Goal: Communication & Community: Connect with others

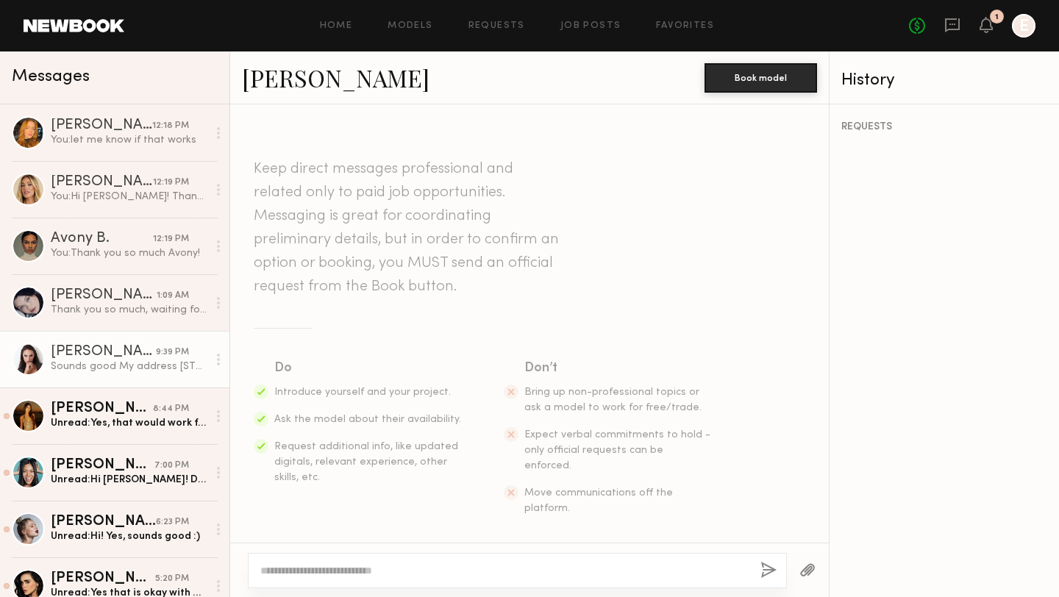
scroll to position [1442, 0]
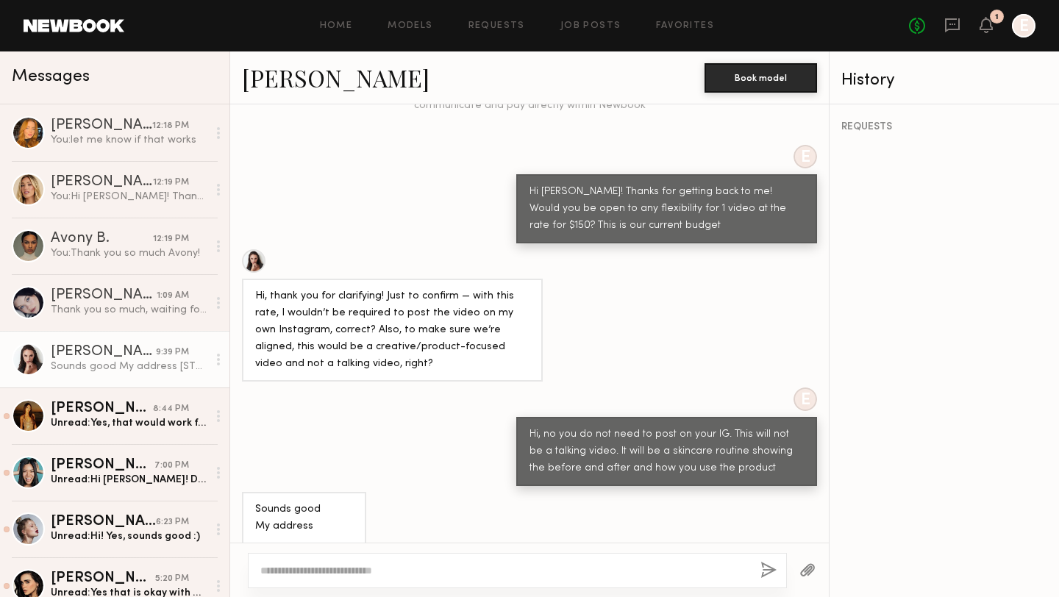
click at [287, 80] on link "[PERSON_NAME]" at bounding box center [336, 78] width 188 height 32
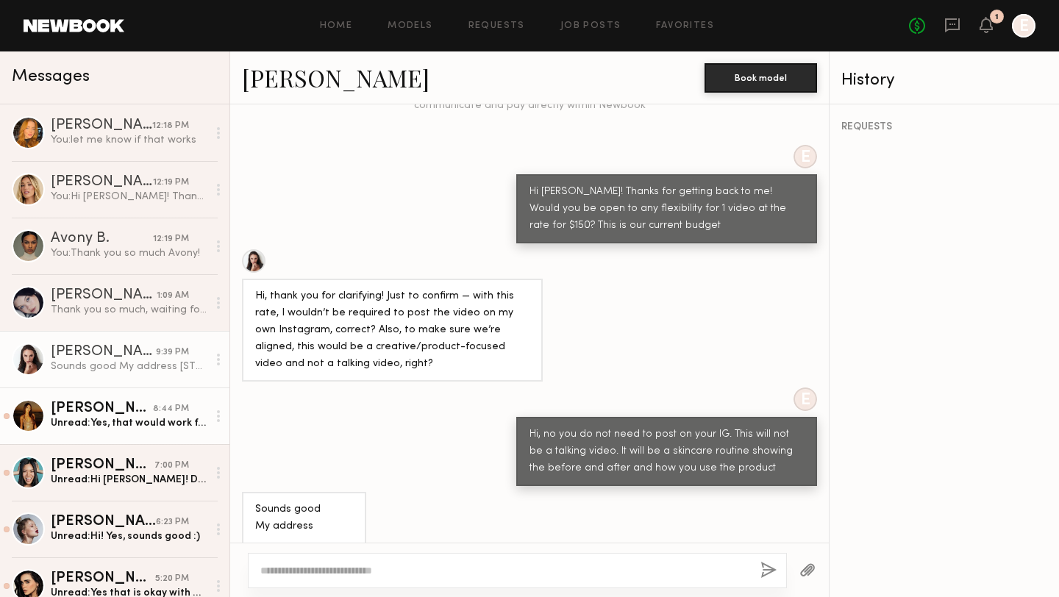
click at [96, 401] on link "[PERSON_NAME] 8:44 PM Unread: Yes, that would work for me. I could do that! Let…" at bounding box center [114, 416] width 229 height 57
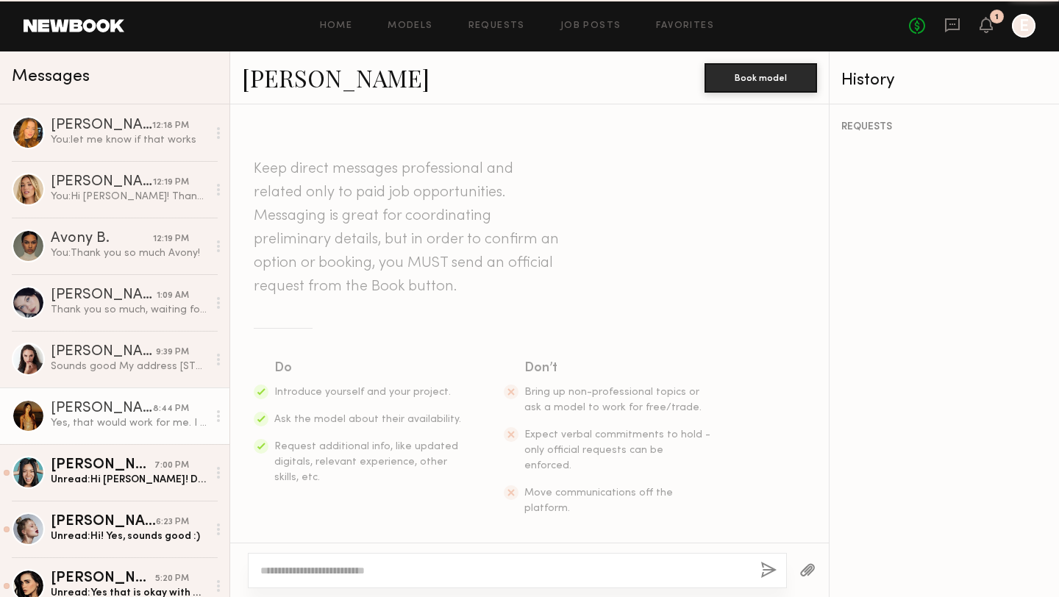
scroll to position [907, 0]
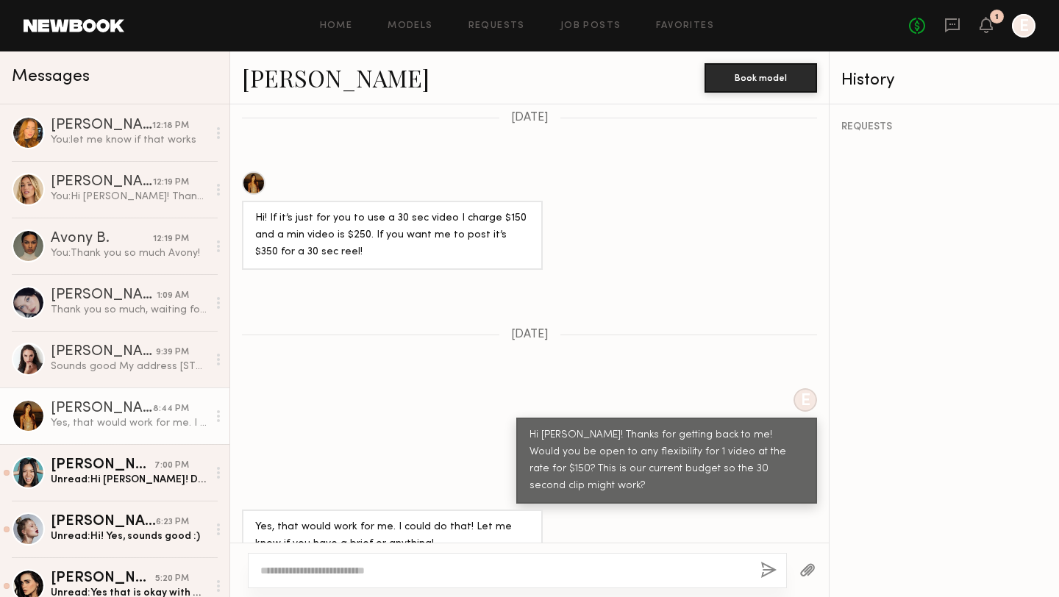
click at [407, 571] on textarea at bounding box center [504, 570] width 488 height 15
type textarea "**********"
click at [773, 570] on button "button" at bounding box center [768, 571] width 16 height 18
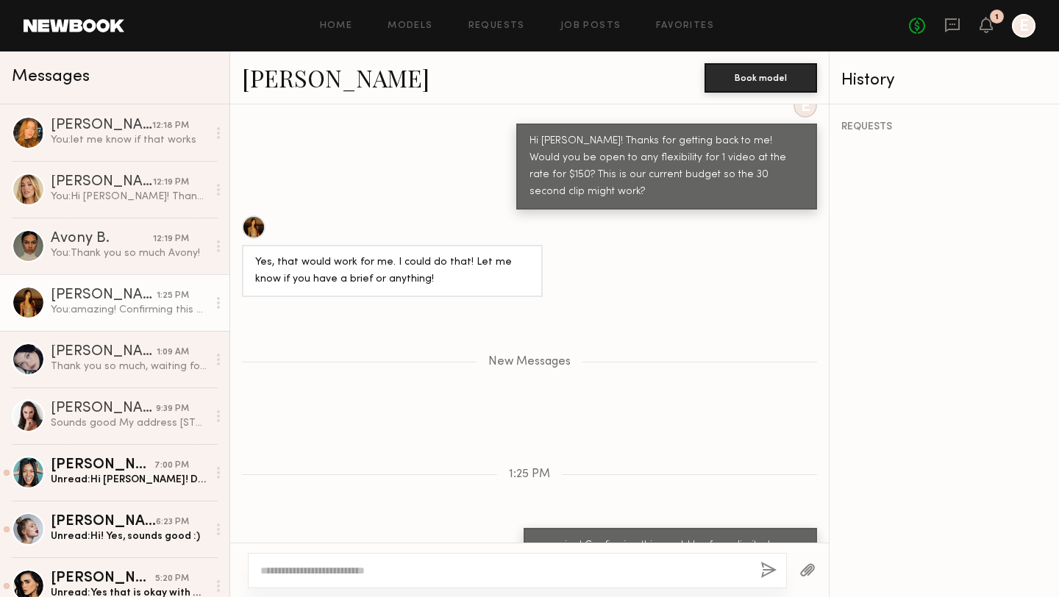
click at [254, 215] on div at bounding box center [254, 227] width 24 height 24
click at [274, 76] on link "Kristine W." at bounding box center [336, 78] width 188 height 32
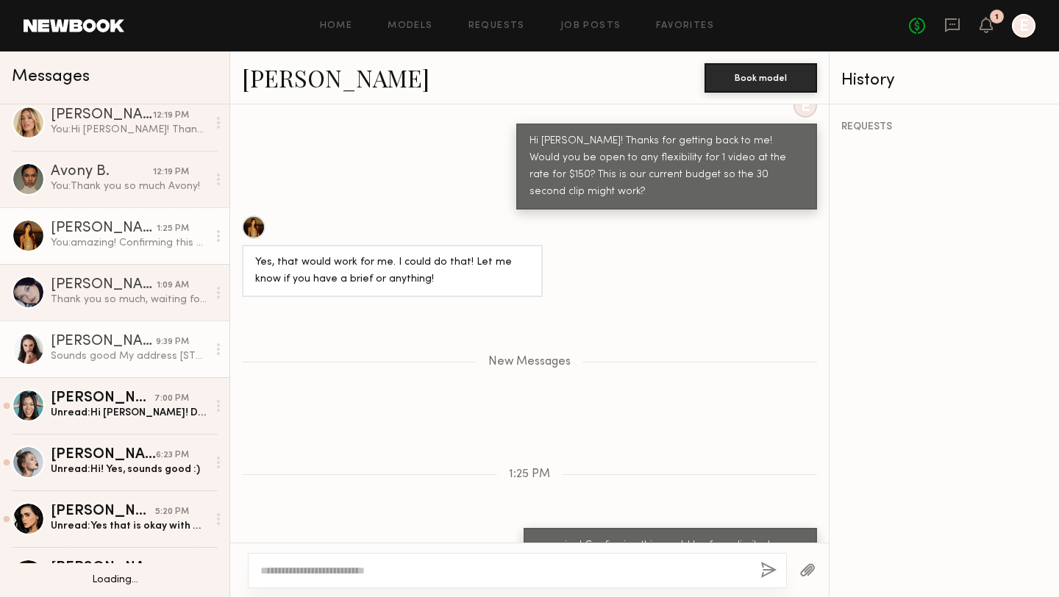
scroll to position [107, 0]
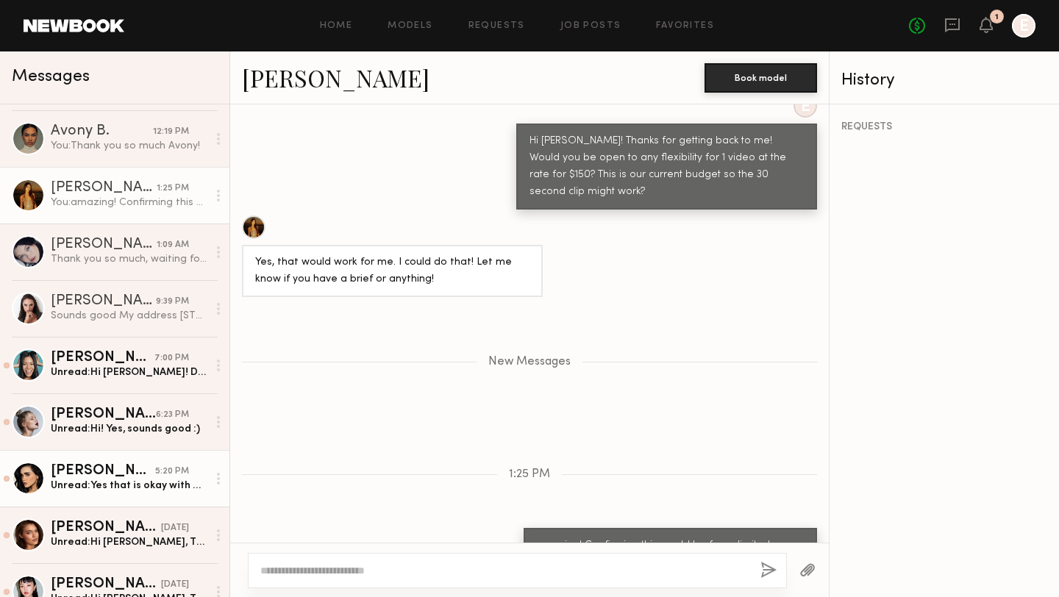
click at [95, 474] on div "Priscilla P." at bounding box center [103, 471] width 104 height 15
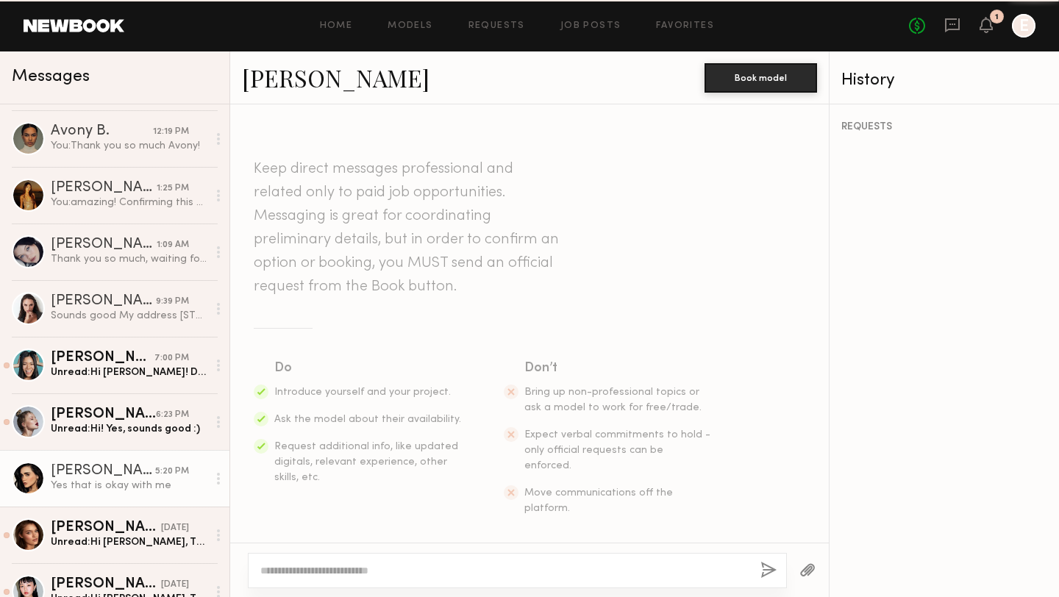
scroll to position [1201, 0]
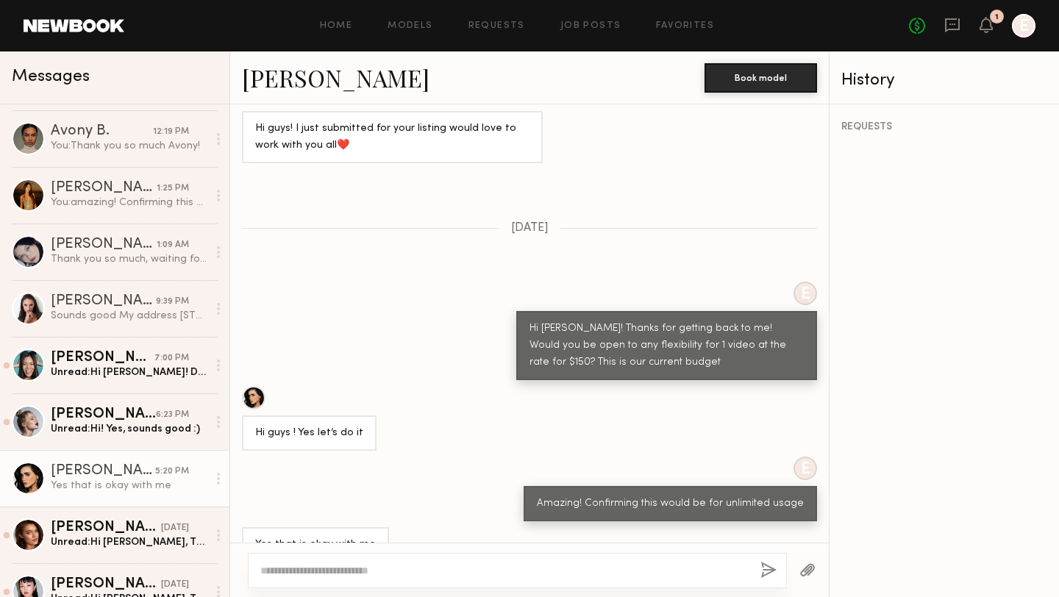
click at [251, 386] on div at bounding box center [254, 398] width 24 height 24
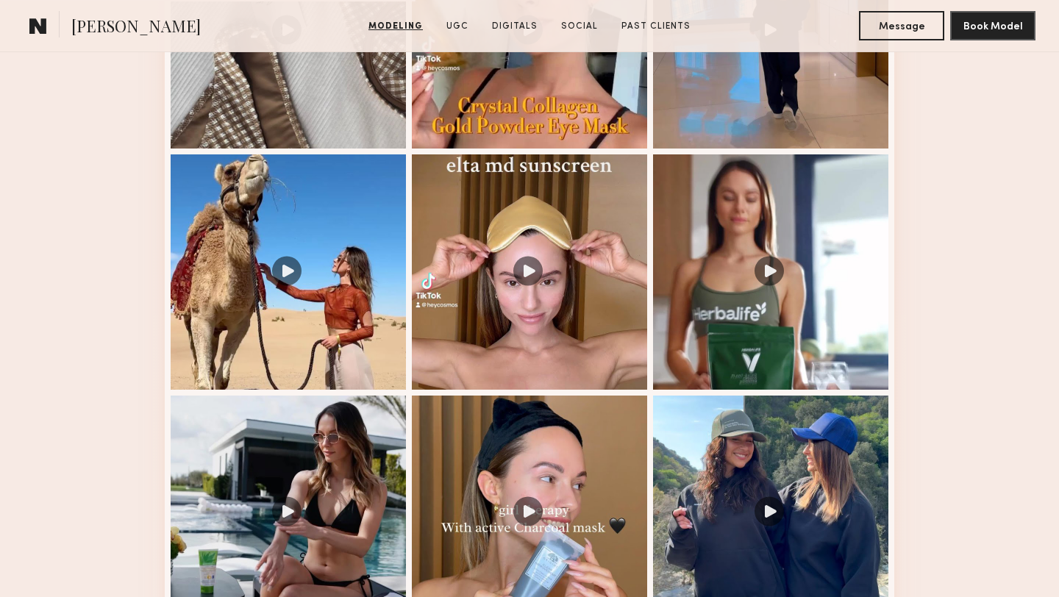
scroll to position [1560, 0]
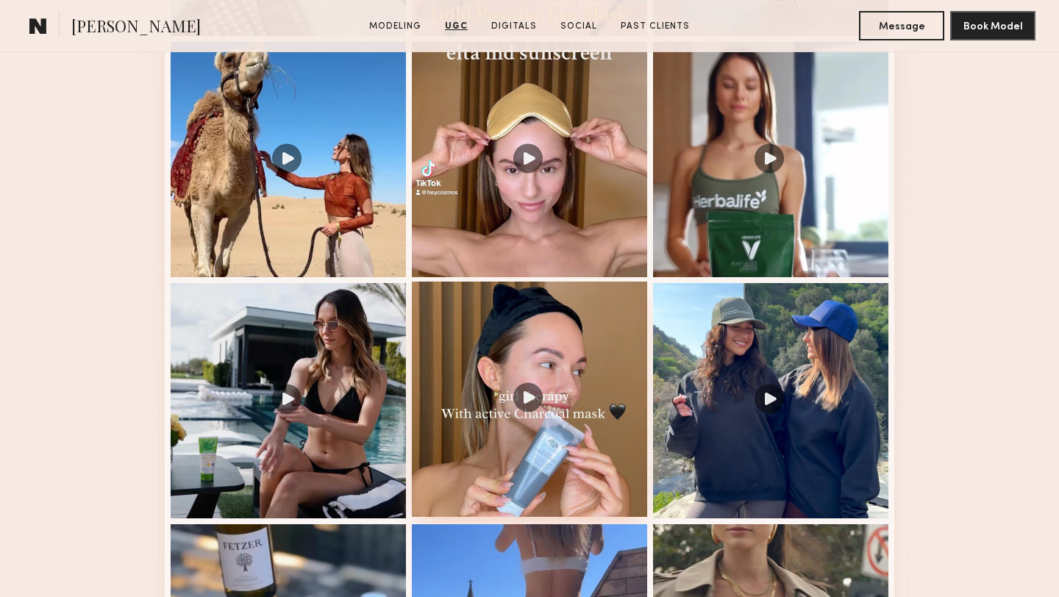
click at [493, 362] on div at bounding box center [529, 399] width 235 height 235
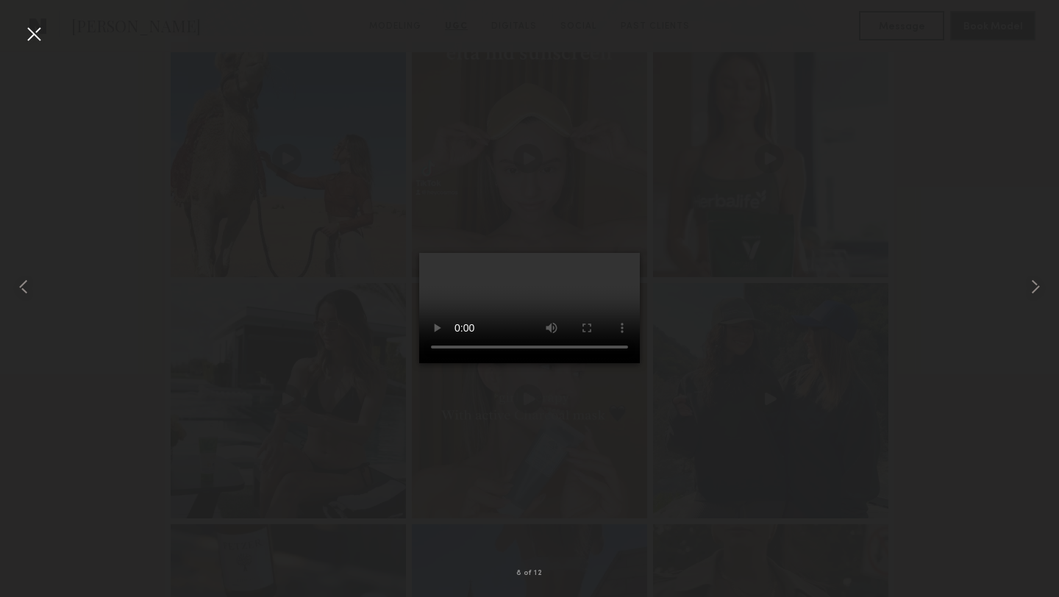
click at [27, 37] on div at bounding box center [34, 34] width 24 height 24
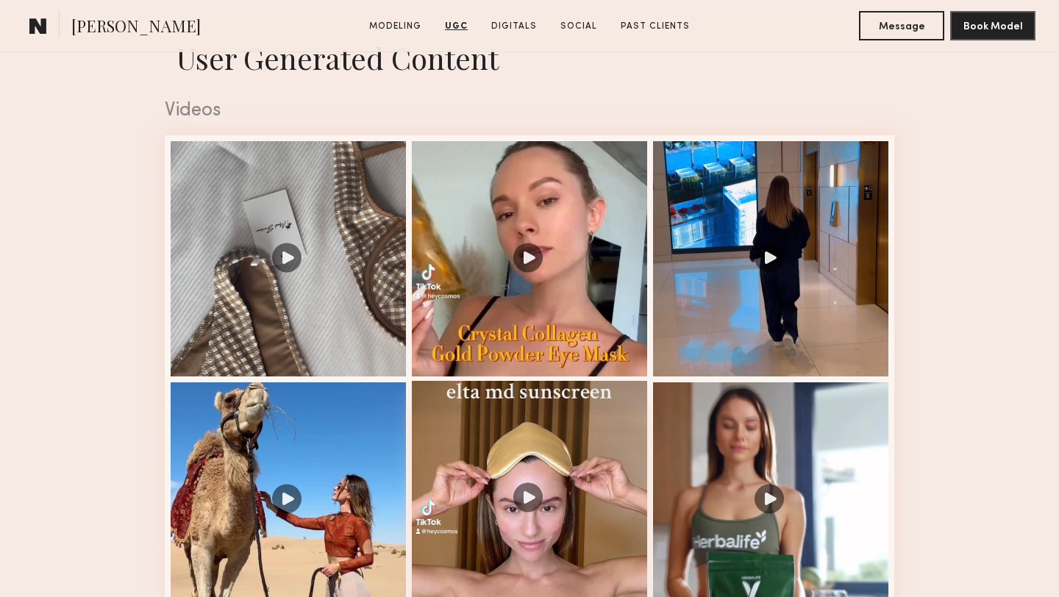
scroll to position [1220, 0]
click at [565, 215] on div at bounding box center [529, 257] width 235 height 235
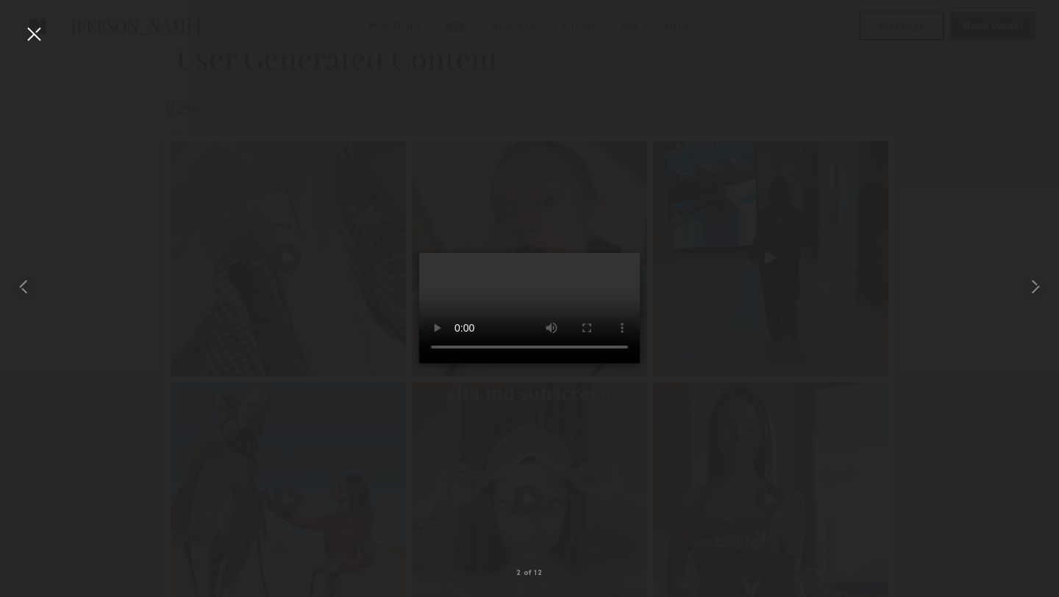
click at [132, 163] on div at bounding box center [529, 287] width 1059 height 527
click at [33, 30] on div at bounding box center [34, 34] width 24 height 24
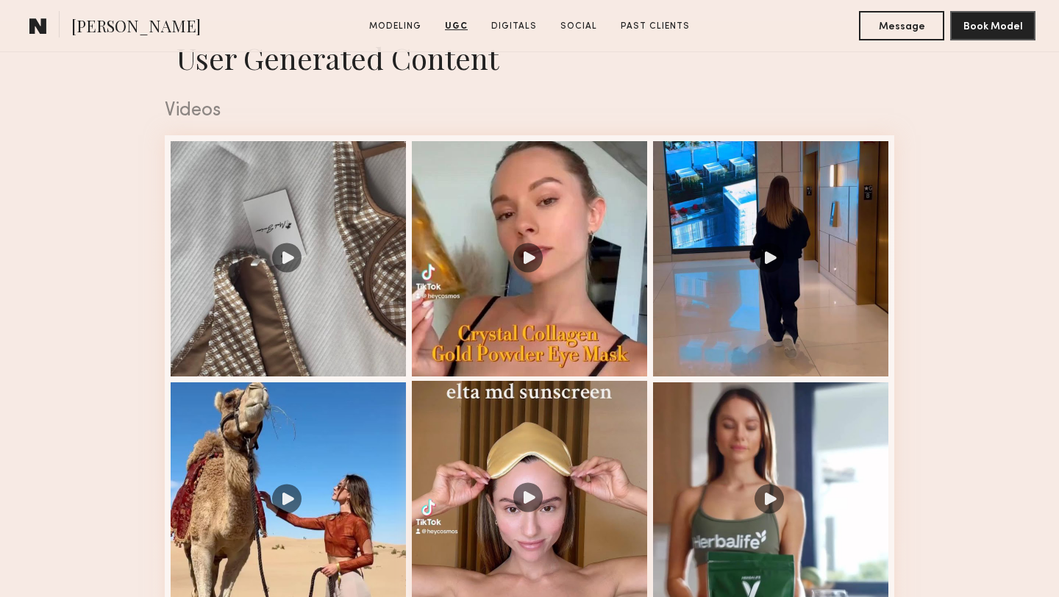
click at [510, 501] on div at bounding box center [529, 498] width 235 height 235
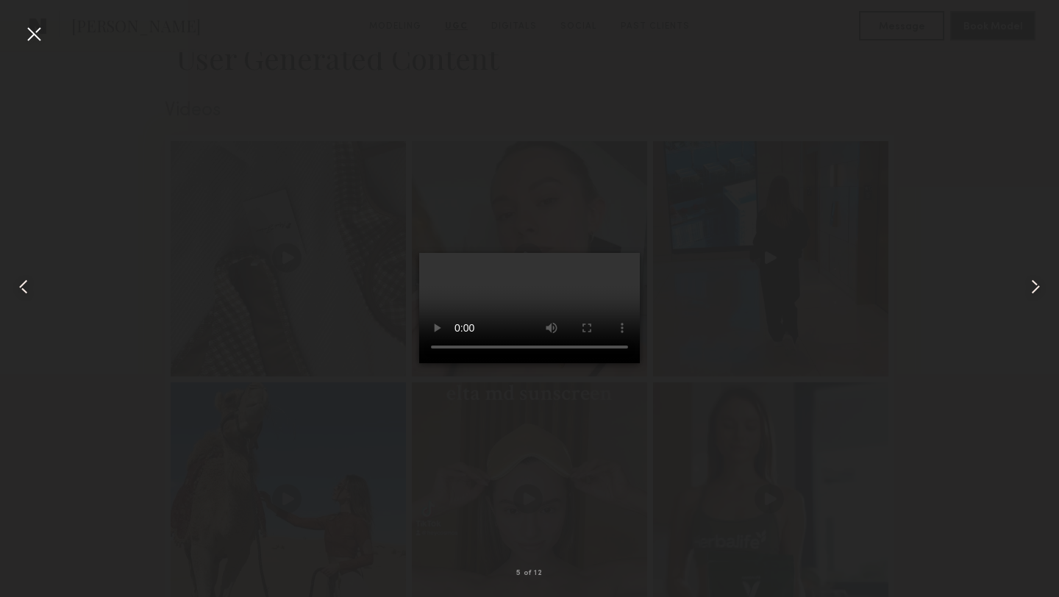
click at [36, 32] on div at bounding box center [34, 34] width 24 height 24
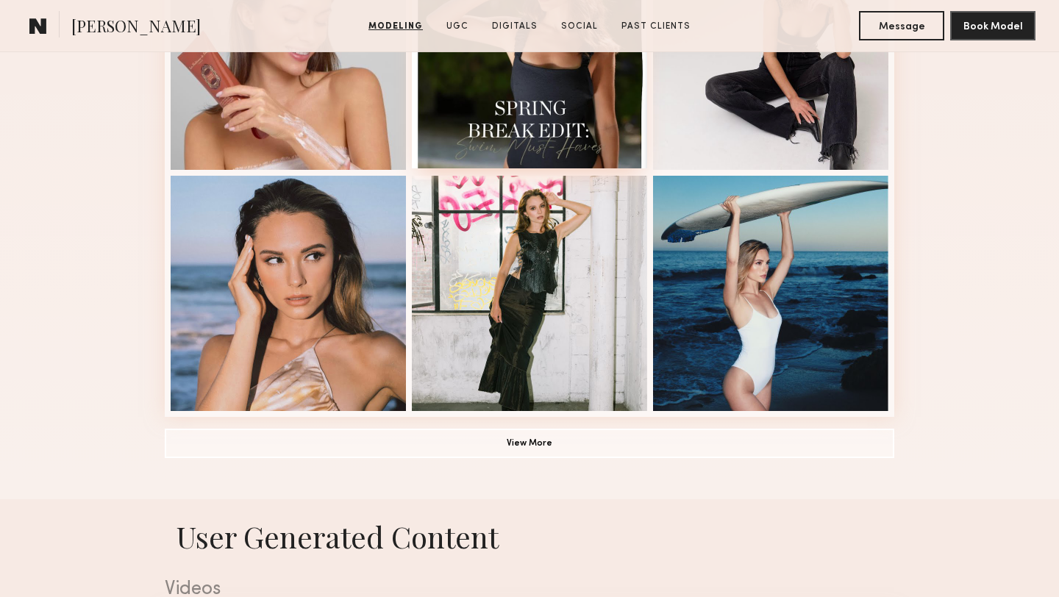
scroll to position [746, 0]
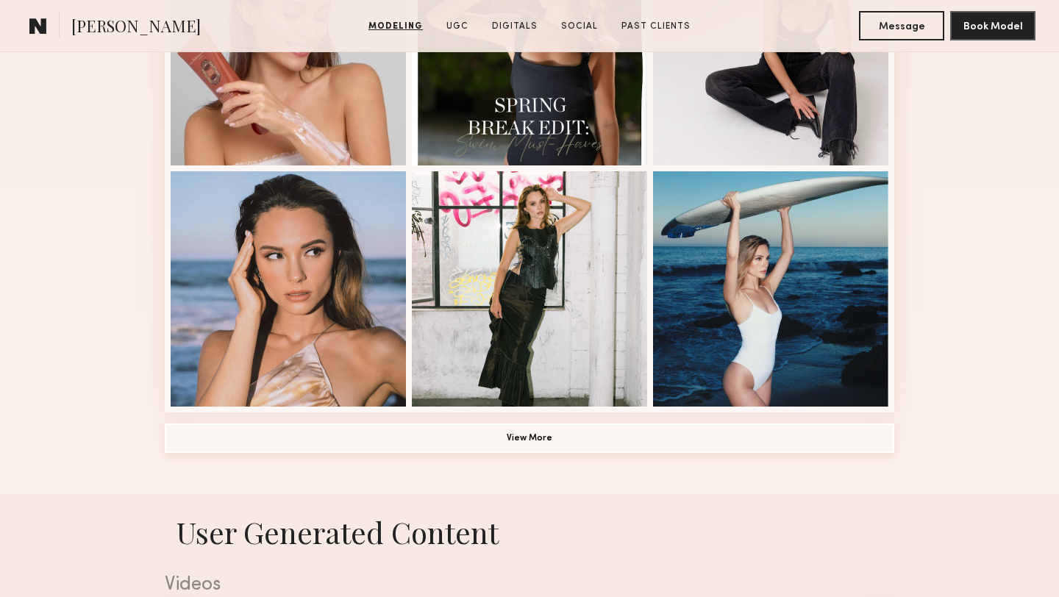
click at [541, 446] on button "View More" at bounding box center [529, 438] width 729 height 29
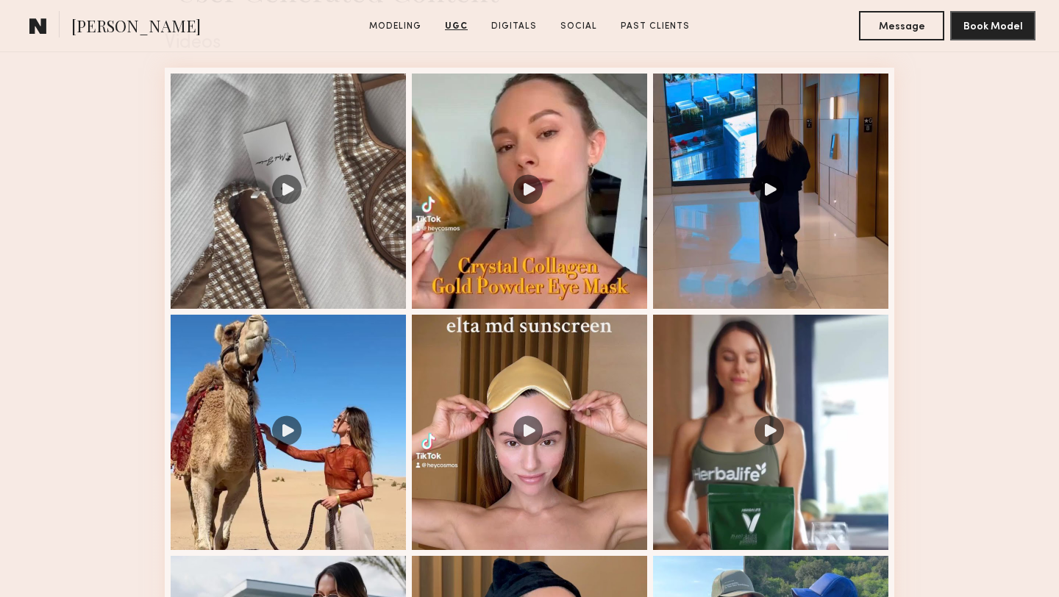
scroll to position [2453, 0]
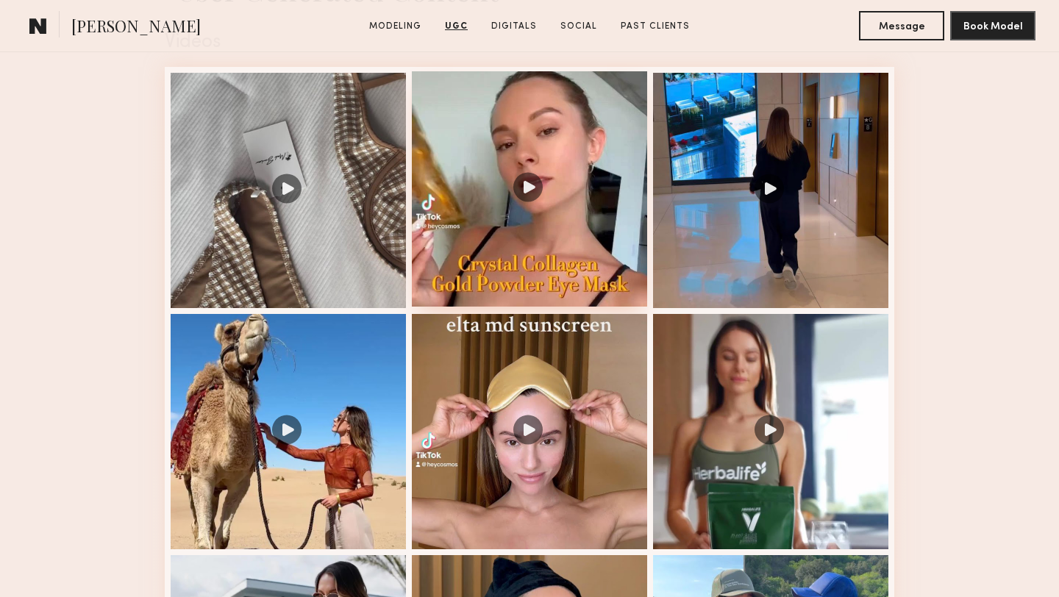
click at [472, 232] on div at bounding box center [529, 188] width 235 height 235
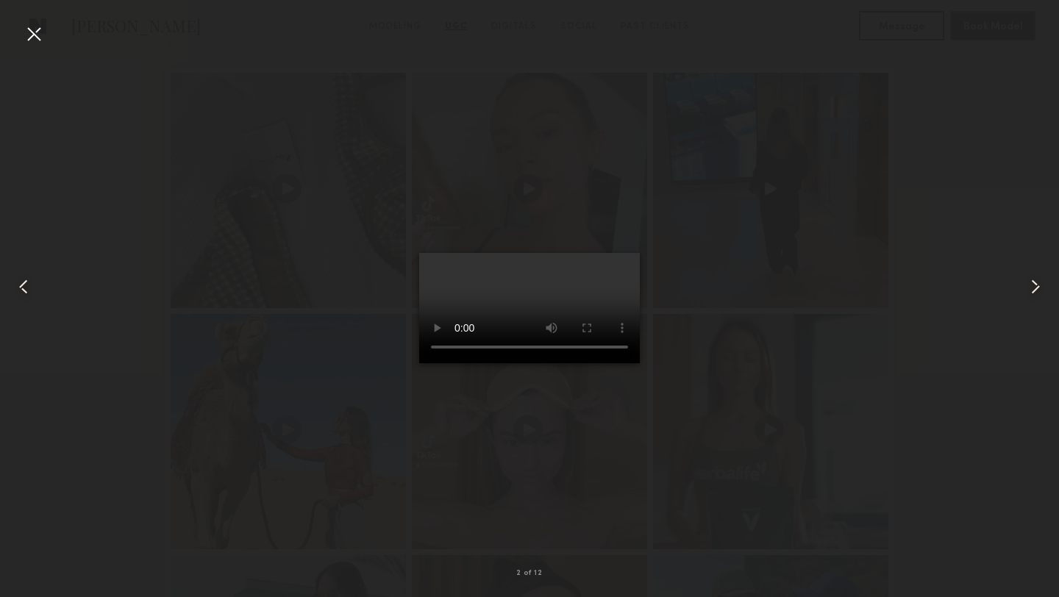
click at [36, 39] on div at bounding box center [34, 34] width 24 height 24
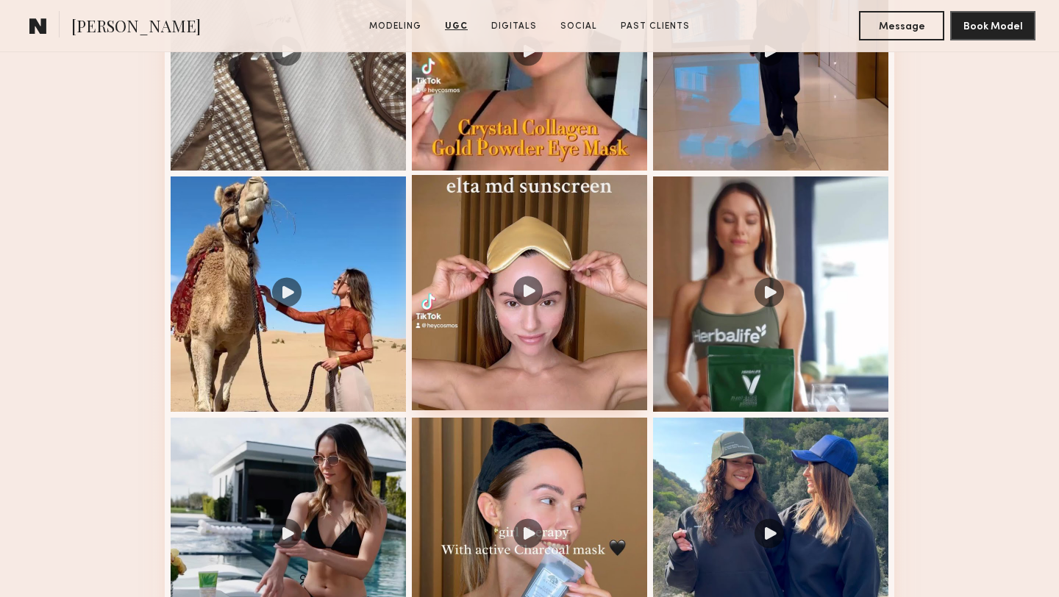
scroll to position [2597, 0]
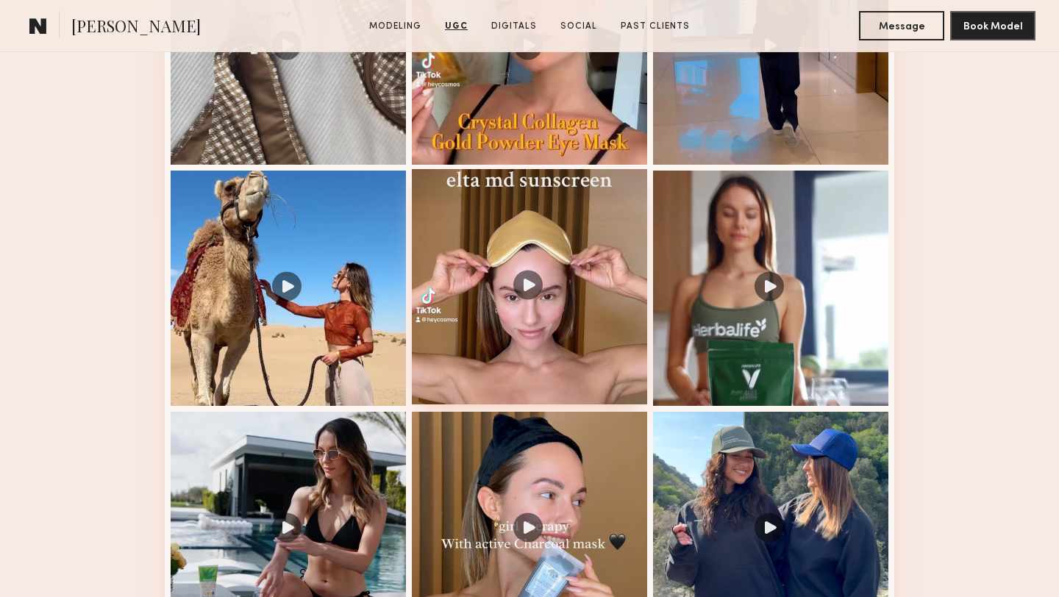
click at [580, 375] on div at bounding box center [529, 286] width 235 height 235
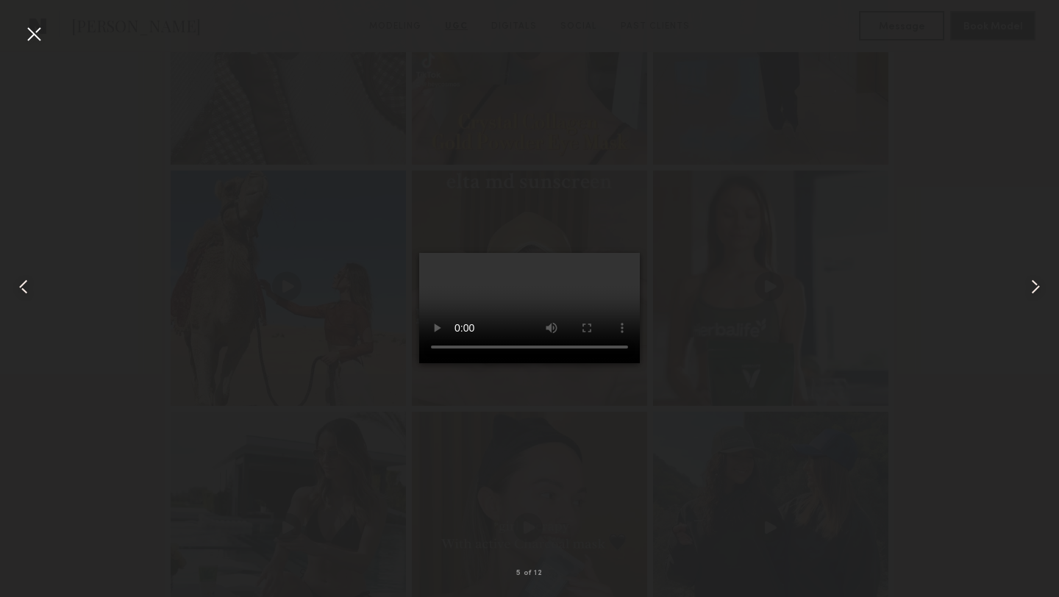
click at [34, 40] on div at bounding box center [34, 34] width 24 height 24
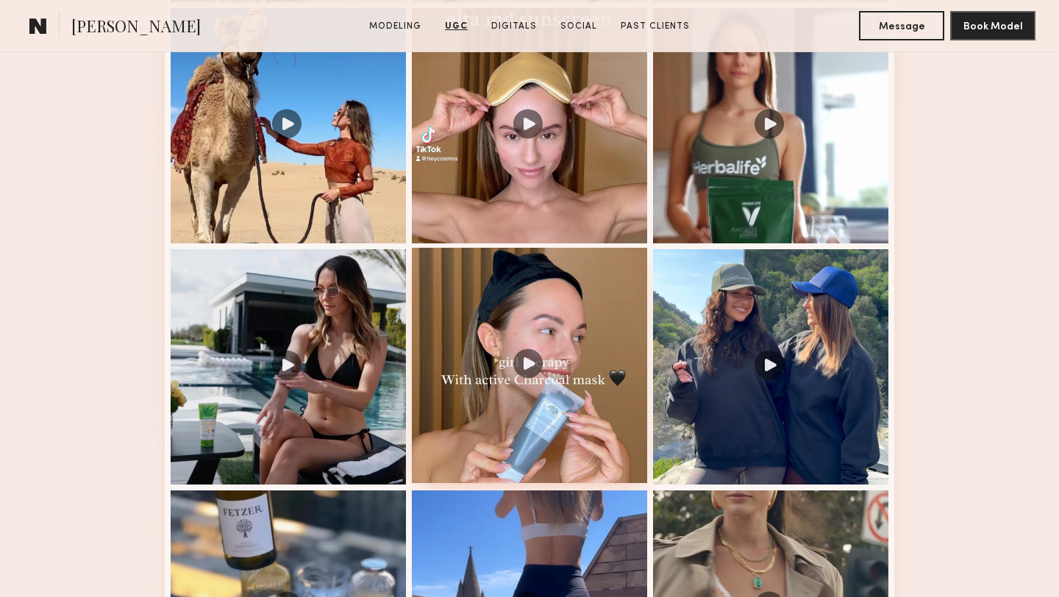
scroll to position [2760, 0]
click at [549, 441] on div at bounding box center [529, 364] width 235 height 235
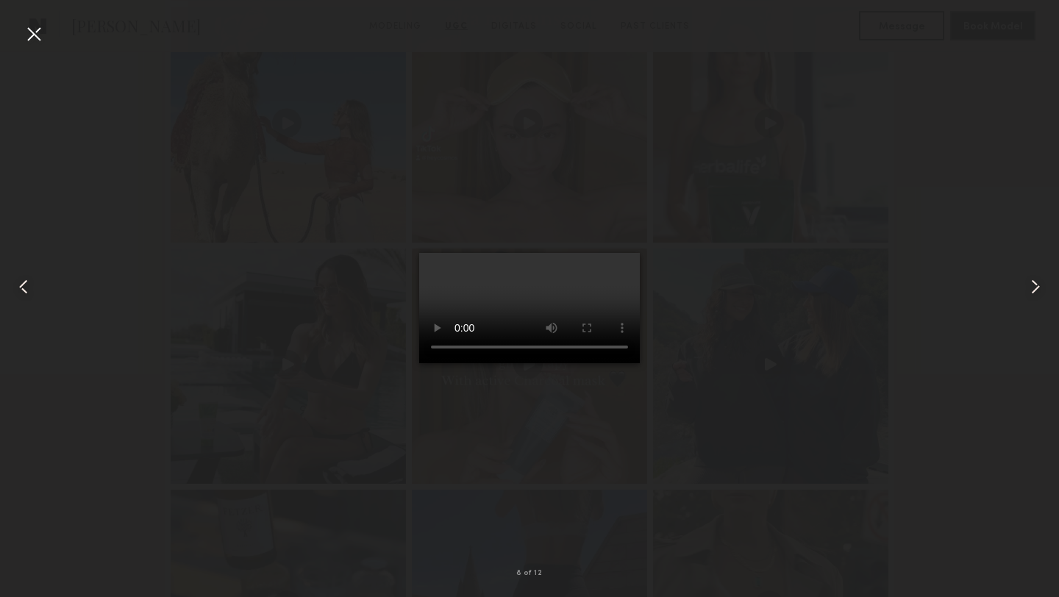
click at [958, 109] on div at bounding box center [529, 287] width 1059 height 527
click at [35, 36] on div at bounding box center [34, 34] width 24 height 24
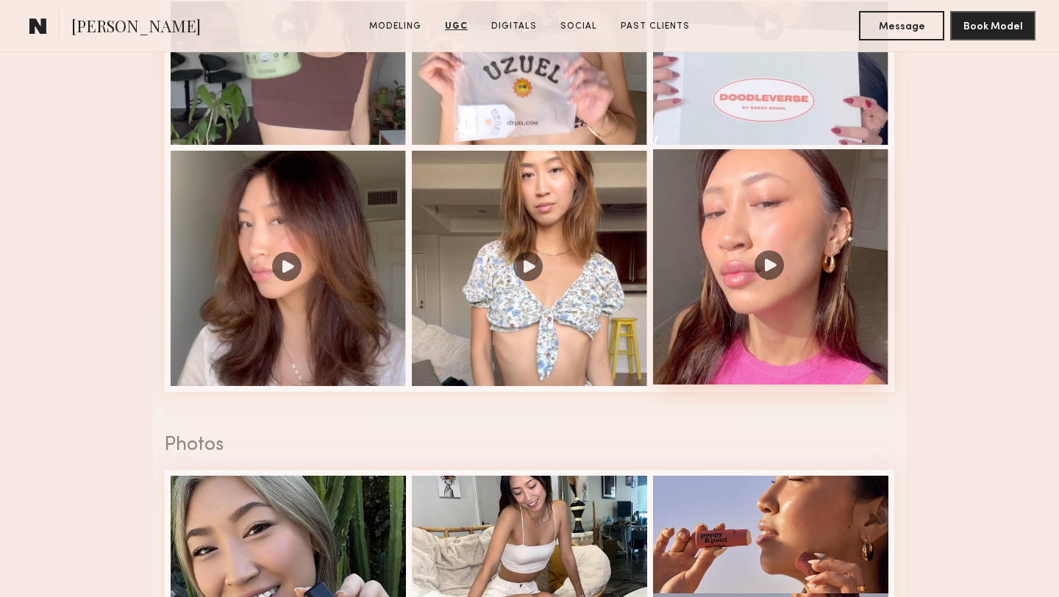
scroll to position [1692, 0]
click at [754, 280] on div at bounding box center [770, 267] width 235 height 235
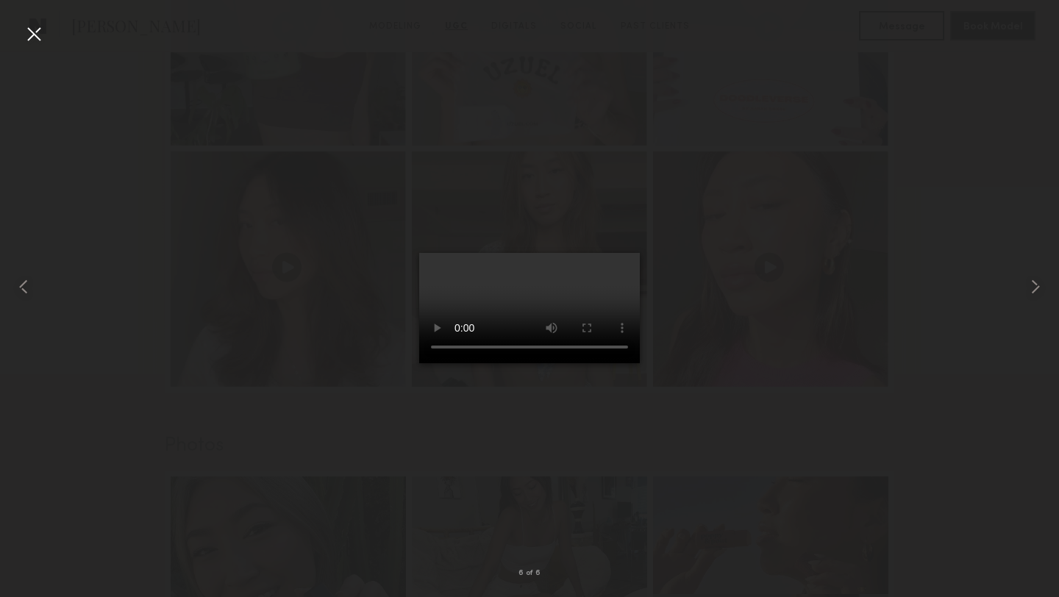
click at [757, 432] on div at bounding box center [529, 287] width 1059 height 527
click at [32, 28] on div at bounding box center [34, 34] width 24 height 24
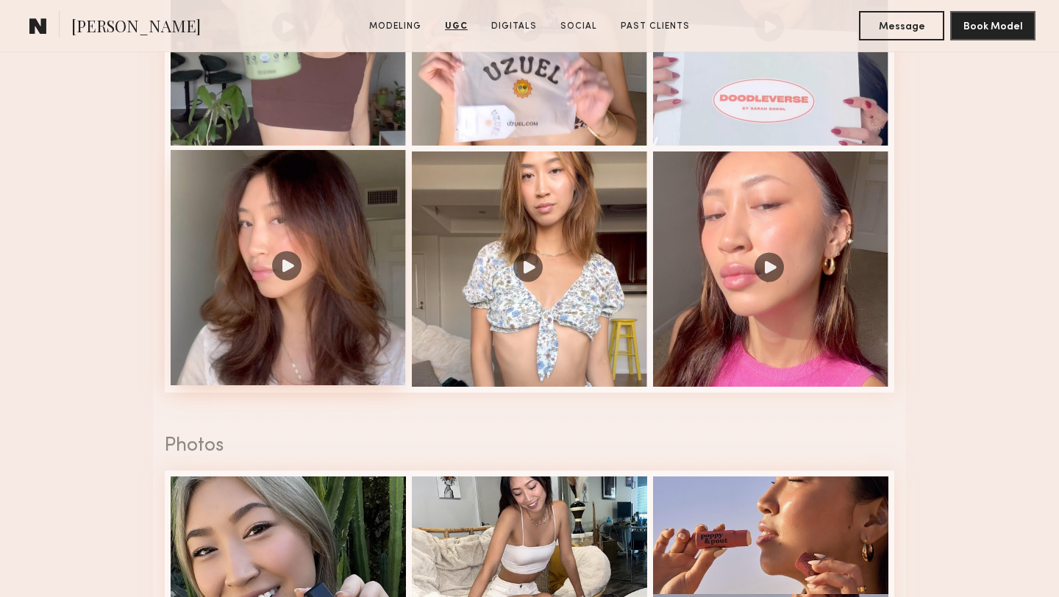
click at [304, 307] on div at bounding box center [288, 267] width 235 height 235
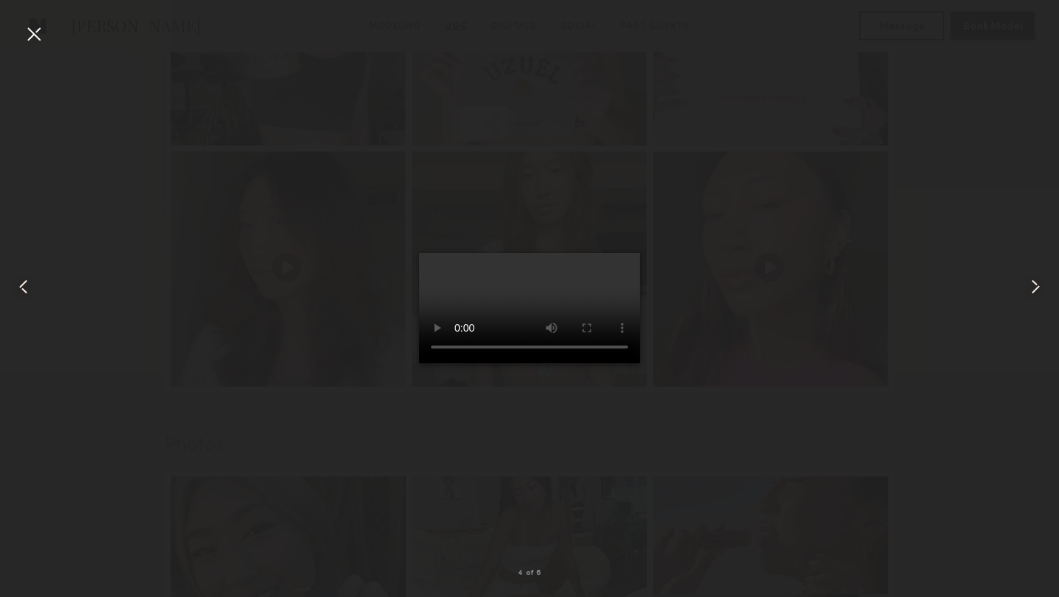
click at [35, 31] on div at bounding box center [34, 34] width 24 height 24
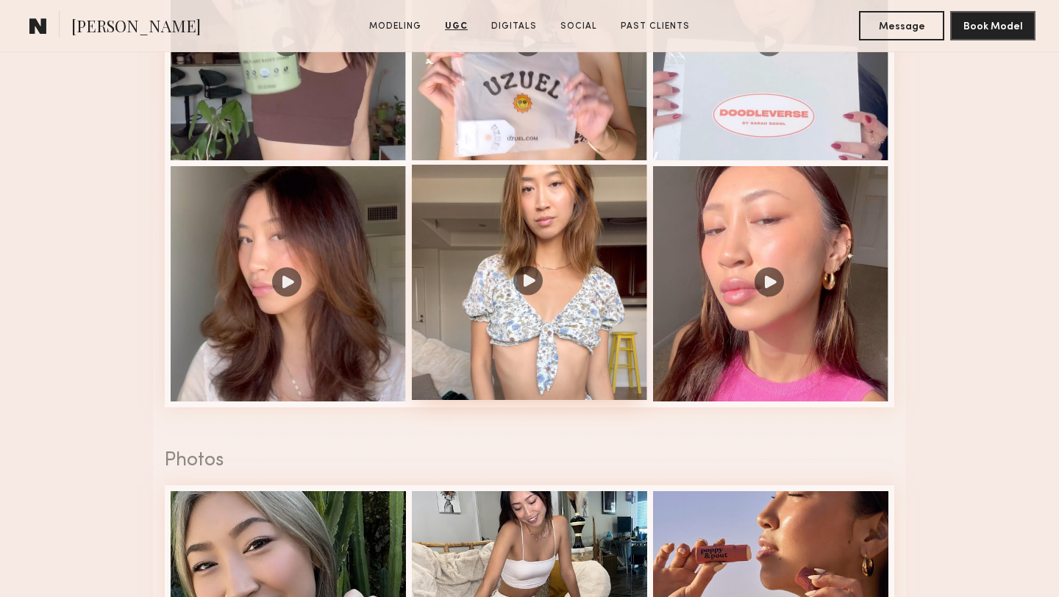
scroll to position [1739, 0]
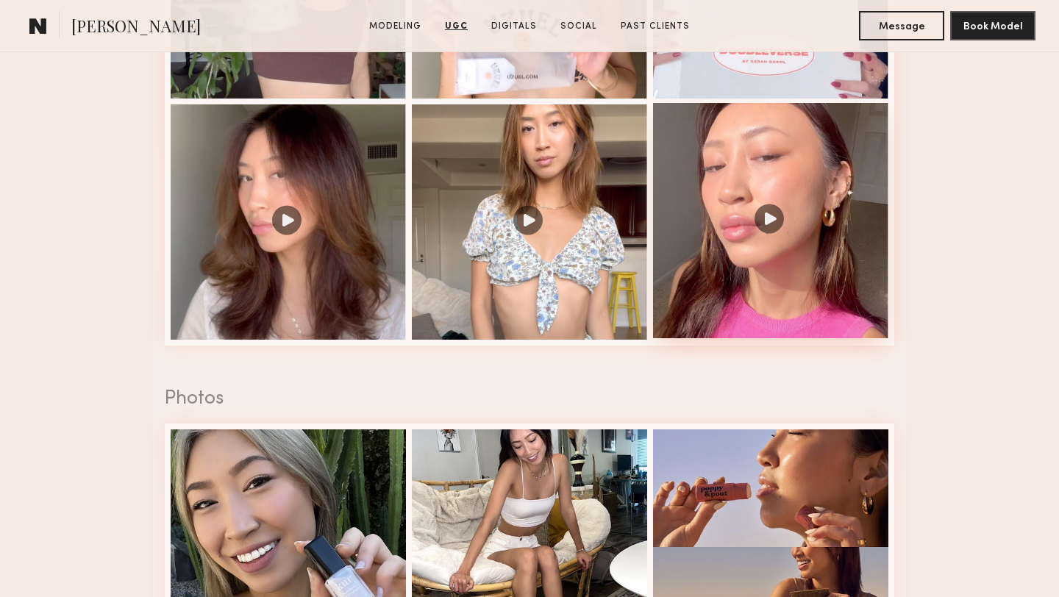
click at [695, 207] on div at bounding box center [770, 220] width 235 height 235
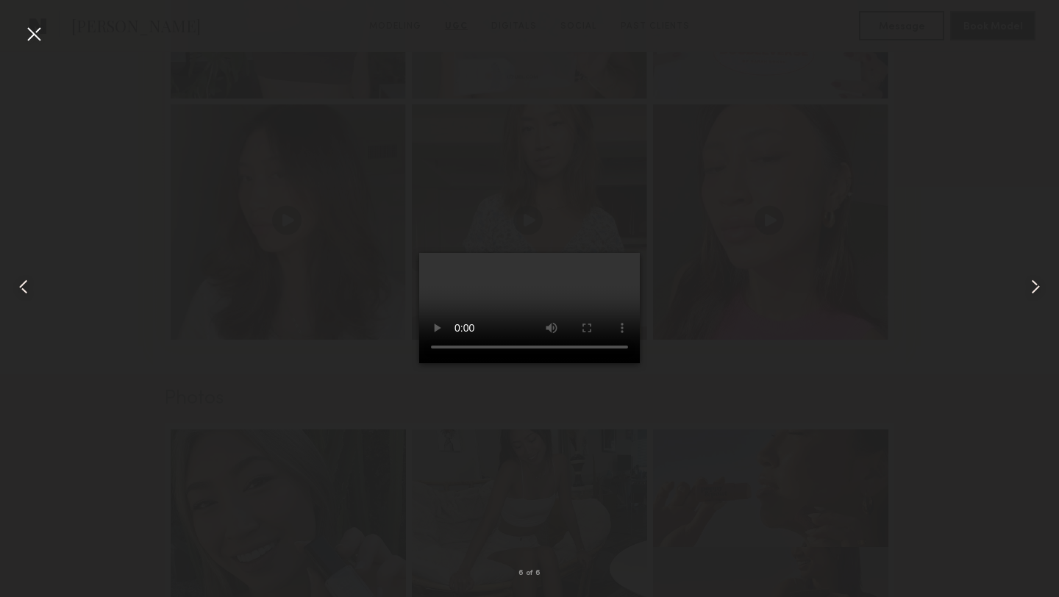
click at [771, 393] on div at bounding box center [529, 287] width 1059 height 527
click at [968, 201] on div at bounding box center [529, 287] width 1059 height 527
click at [32, 35] on div at bounding box center [34, 34] width 24 height 24
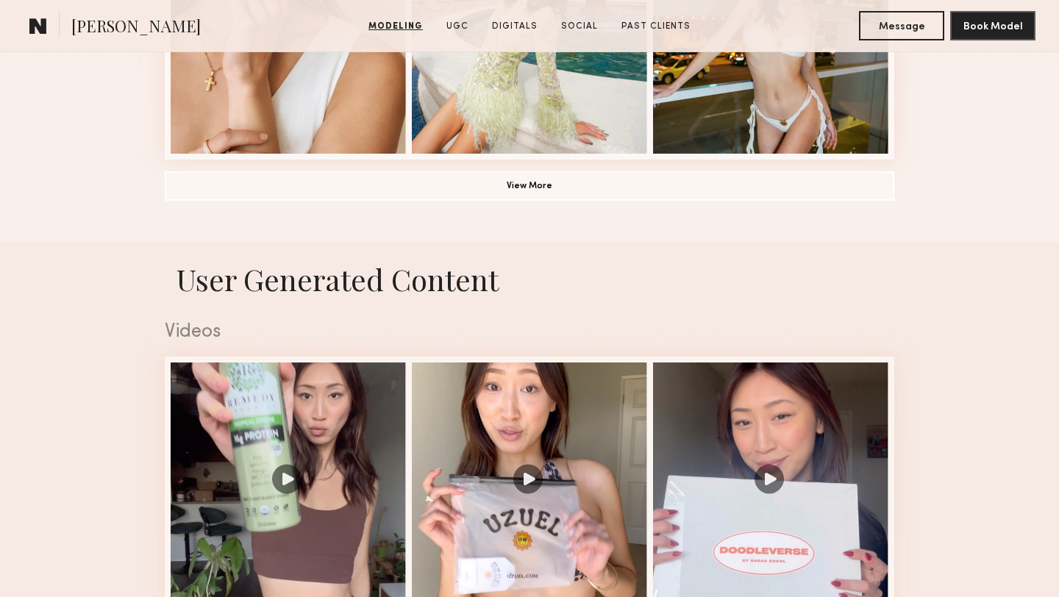
scroll to position [1374, 0]
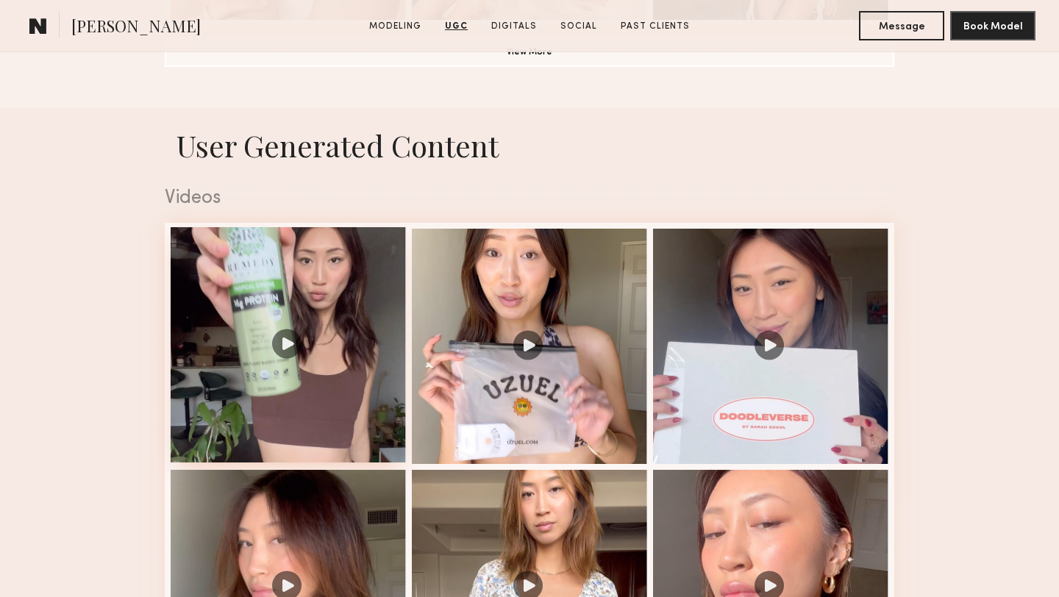
click at [353, 324] on div at bounding box center [288, 344] width 235 height 235
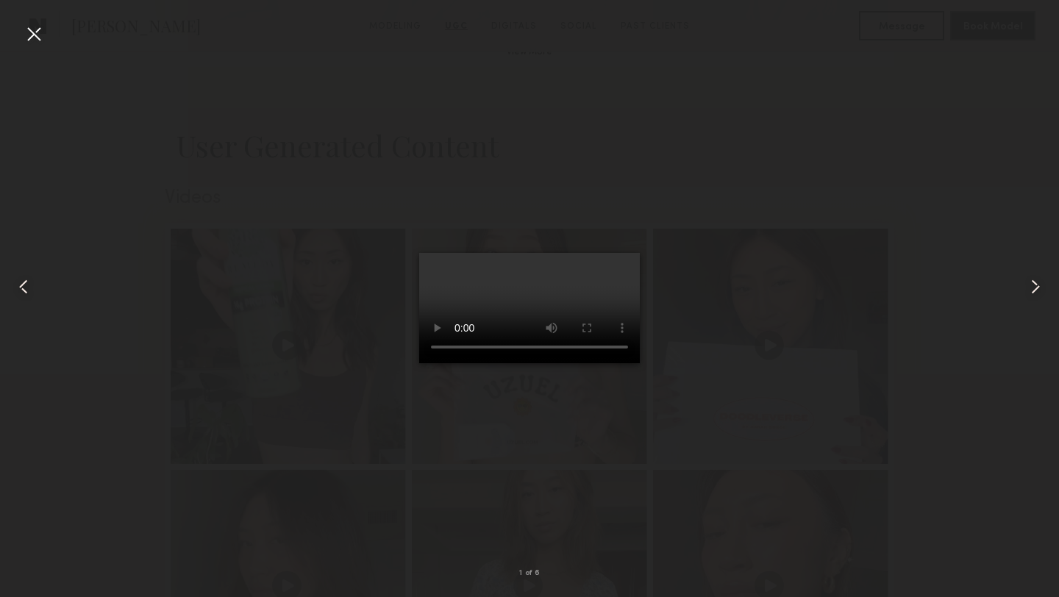
click at [35, 38] on div at bounding box center [34, 34] width 24 height 24
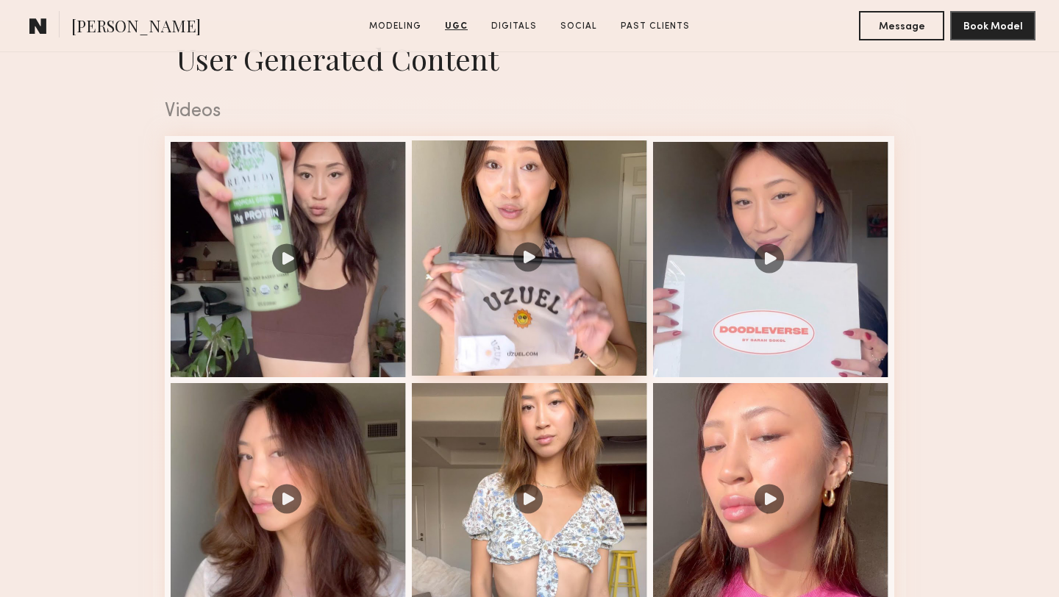
scroll to position [1462, 0]
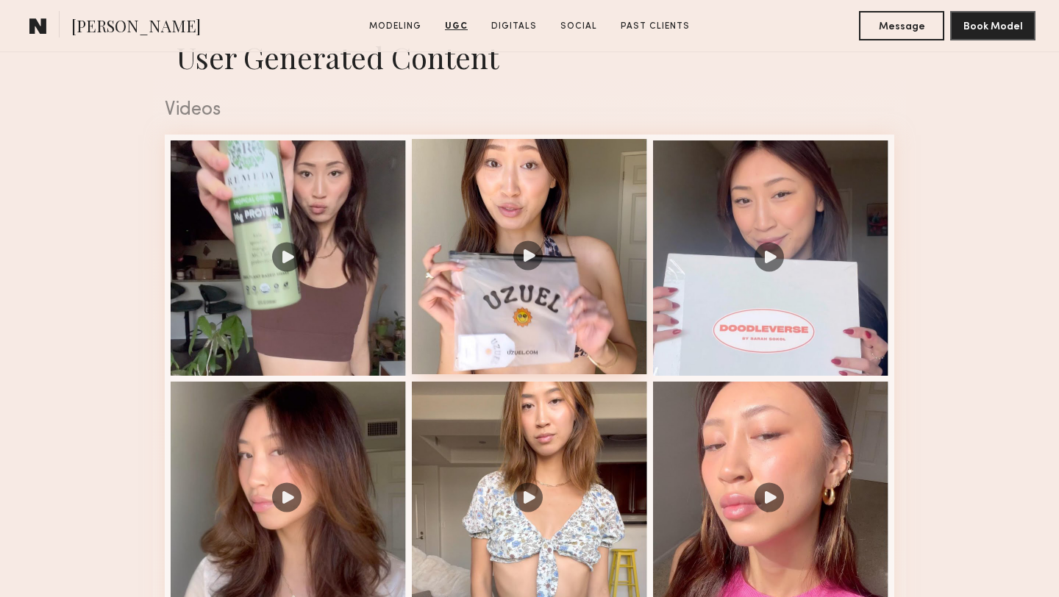
click at [541, 332] on div at bounding box center [529, 256] width 235 height 235
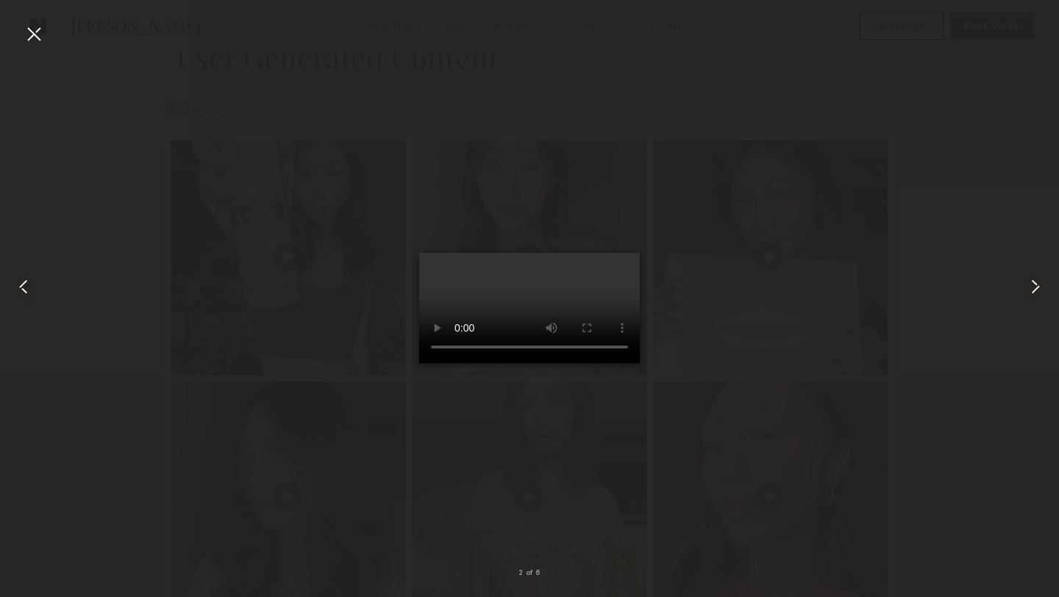
click at [38, 18] on nb-gallery-light "2 of 6" at bounding box center [529, 298] width 1059 height 597
click at [18, 44] on div at bounding box center [21, 287] width 43 height 527
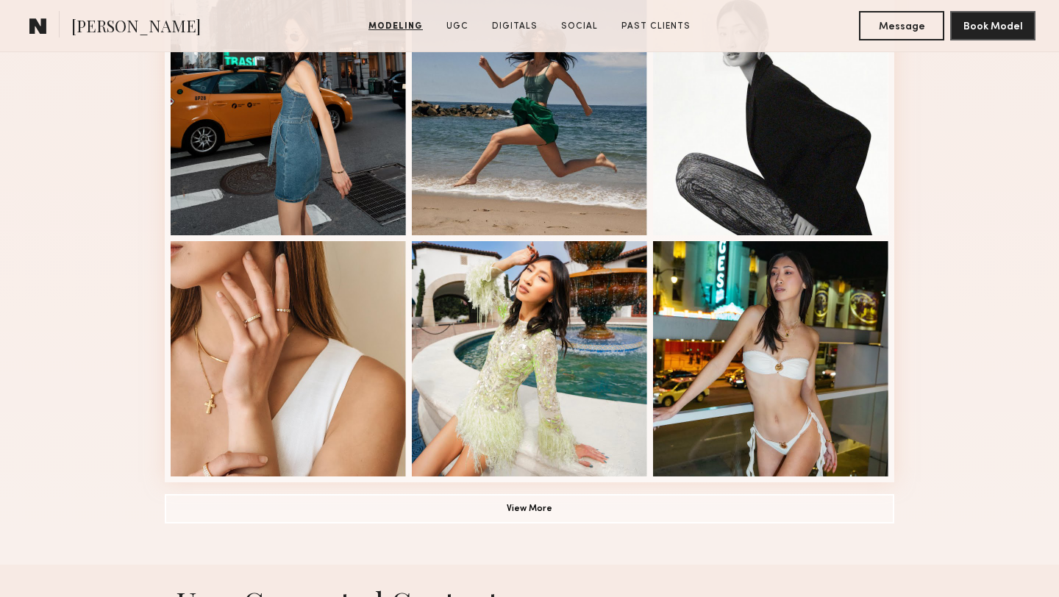
scroll to position [919, 0]
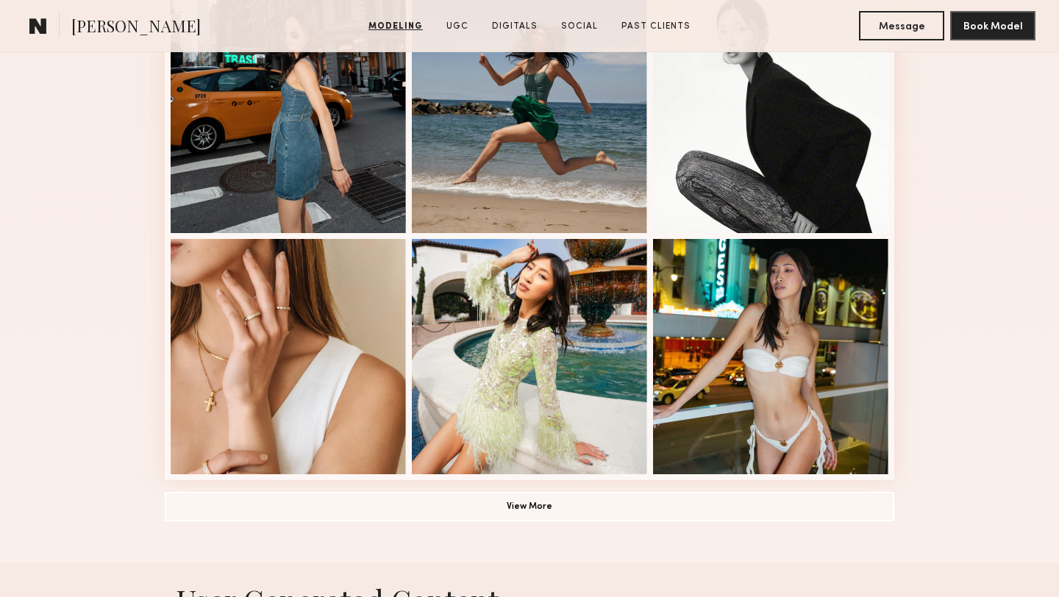
click at [440, 514] on button "View More" at bounding box center [529, 505] width 729 height 29
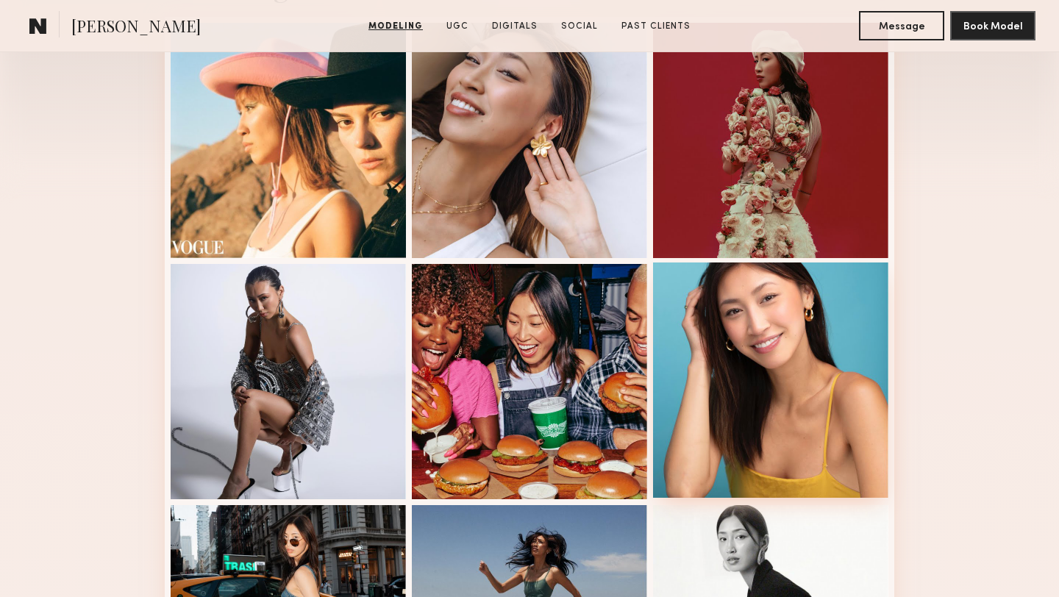
scroll to position [413, 0]
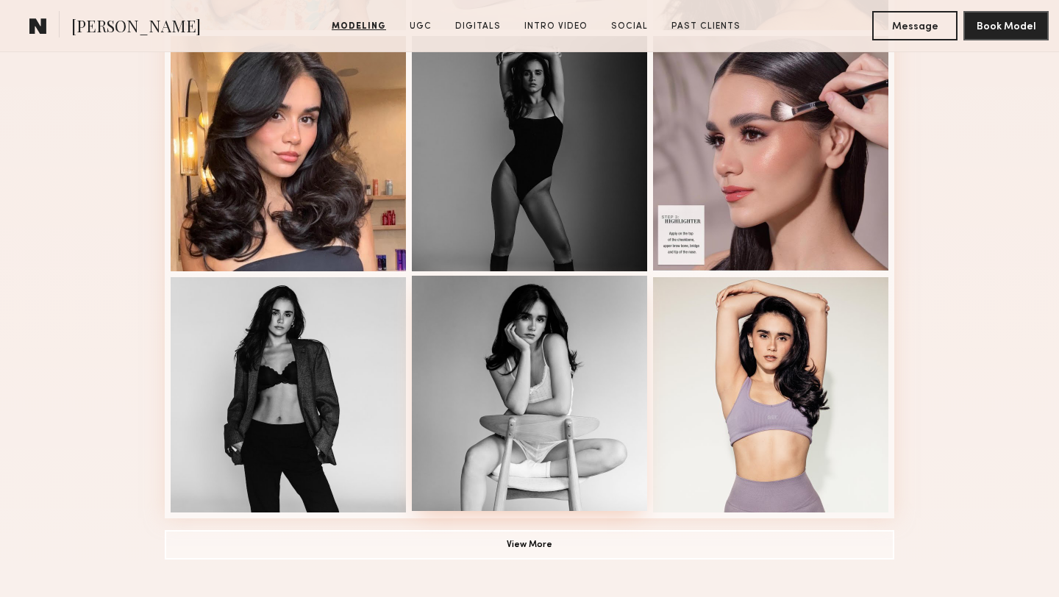
scroll to position [955, 0]
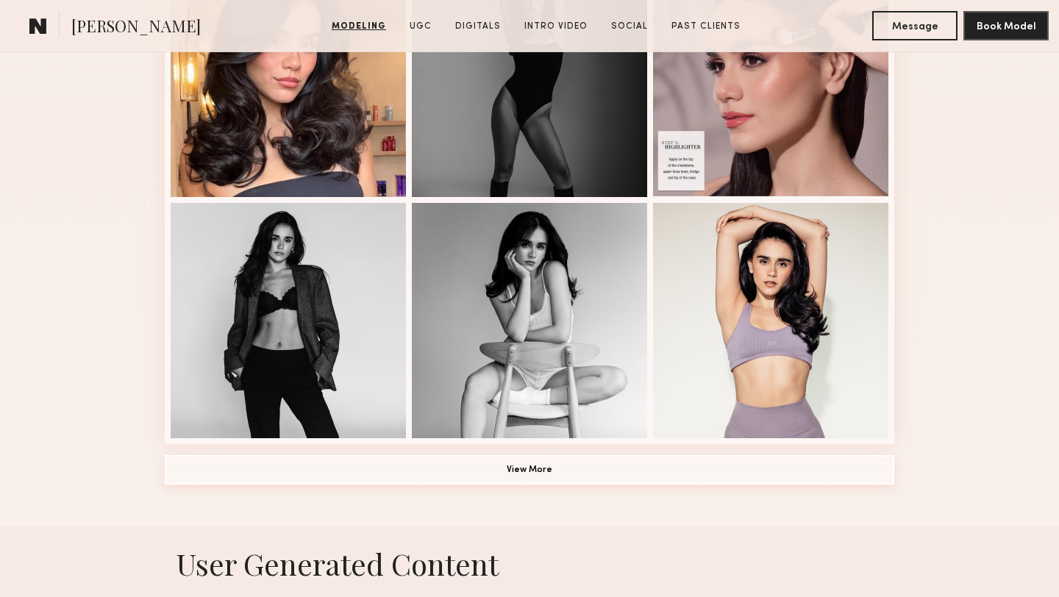
click at [503, 466] on button "View More" at bounding box center [529, 469] width 729 height 29
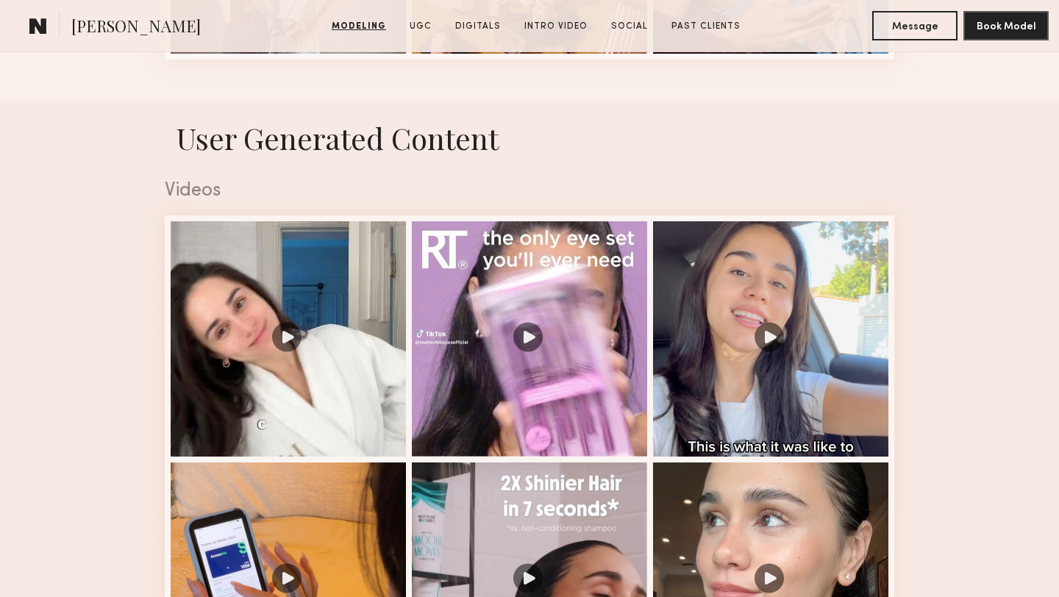
scroll to position [2419, 0]
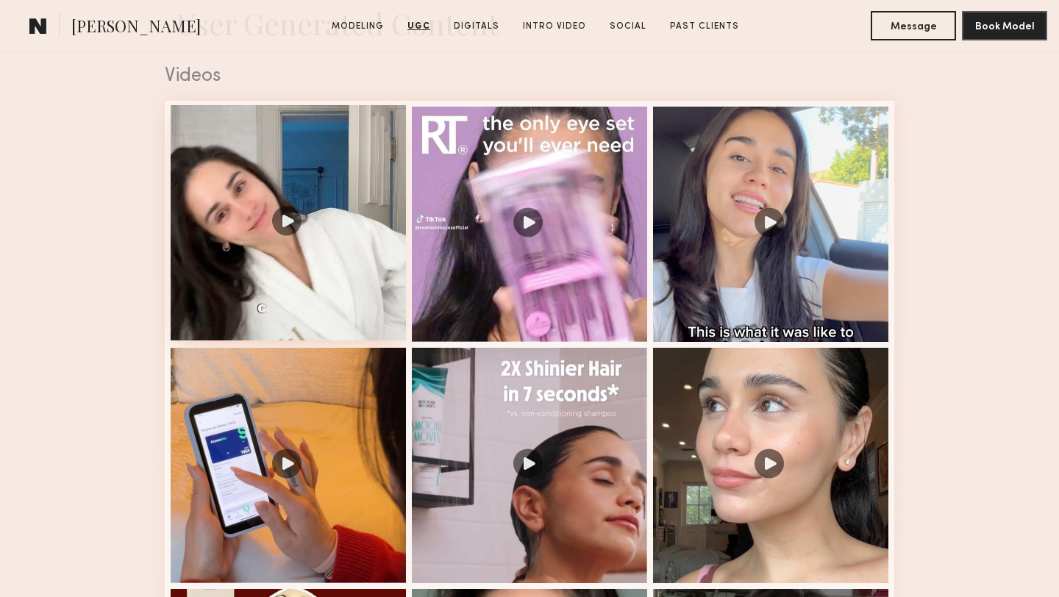
click at [354, 304] on div at bounding box center [288, 222] width 235 height 235
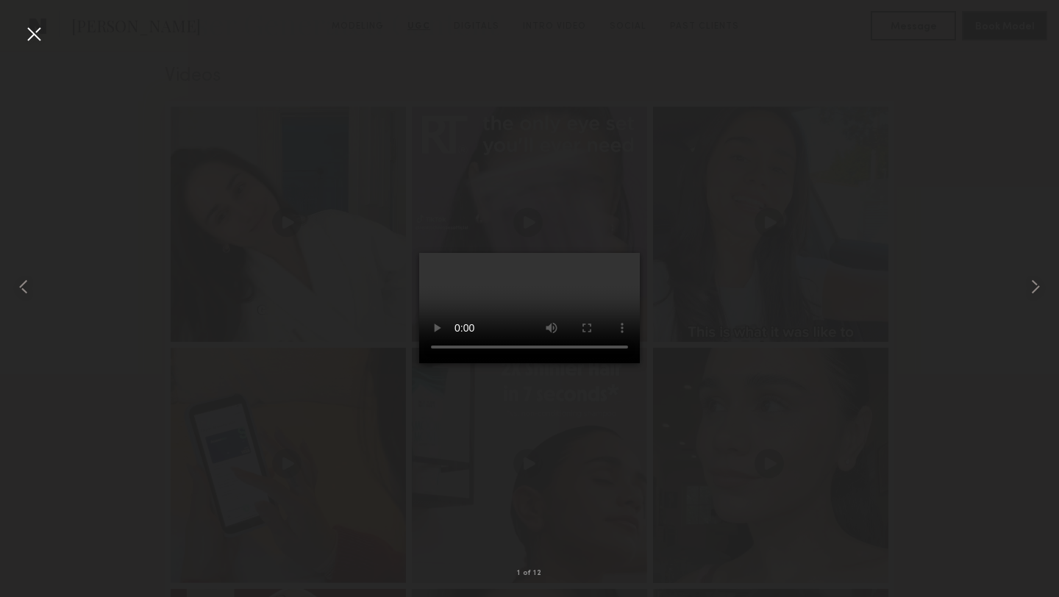
click at [259, 180] on div at bounding box center [529, 287] width 1059 height 527
click at [32, 33] on div at bounding box center [34, 34] width 24 height 24
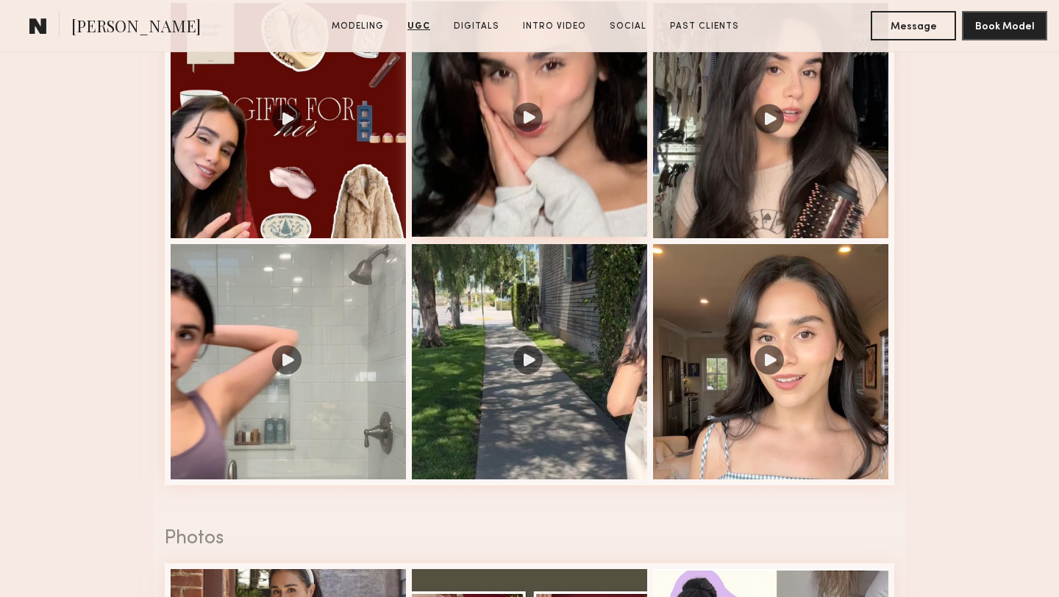
scroll to position [3081, 0]
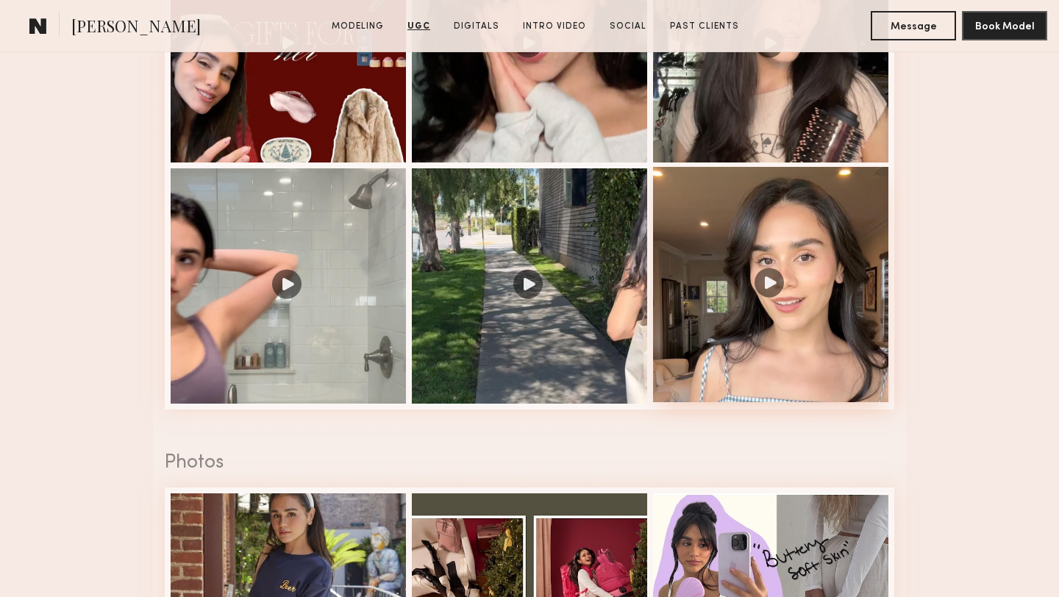
click at [793, 268] on div at bounding box center [770, 284] width 235 height 235
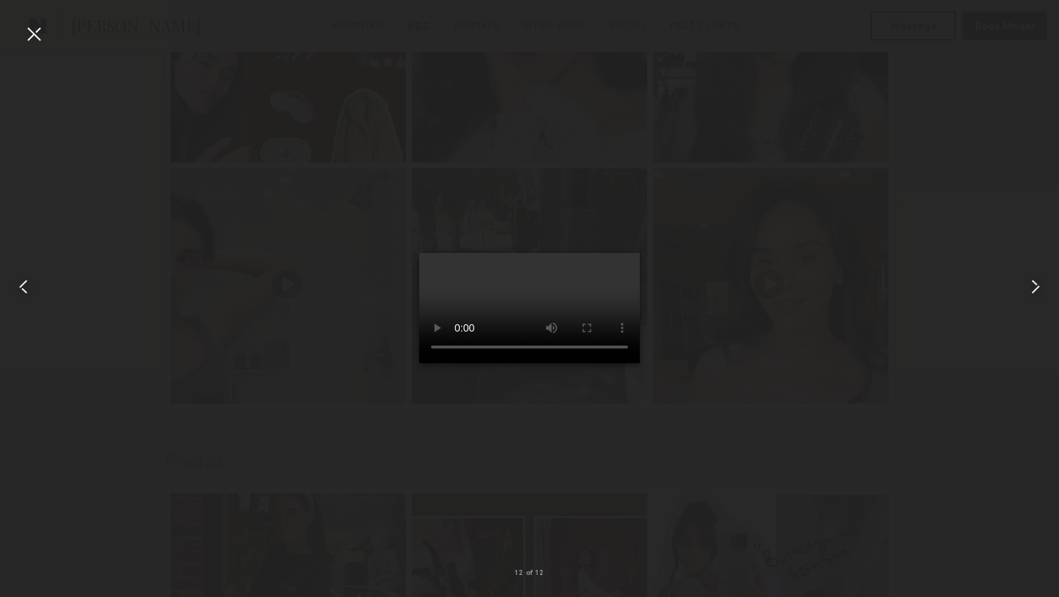
click at [35, 39] on div at bounding box center [34, 34] width 24 height 24
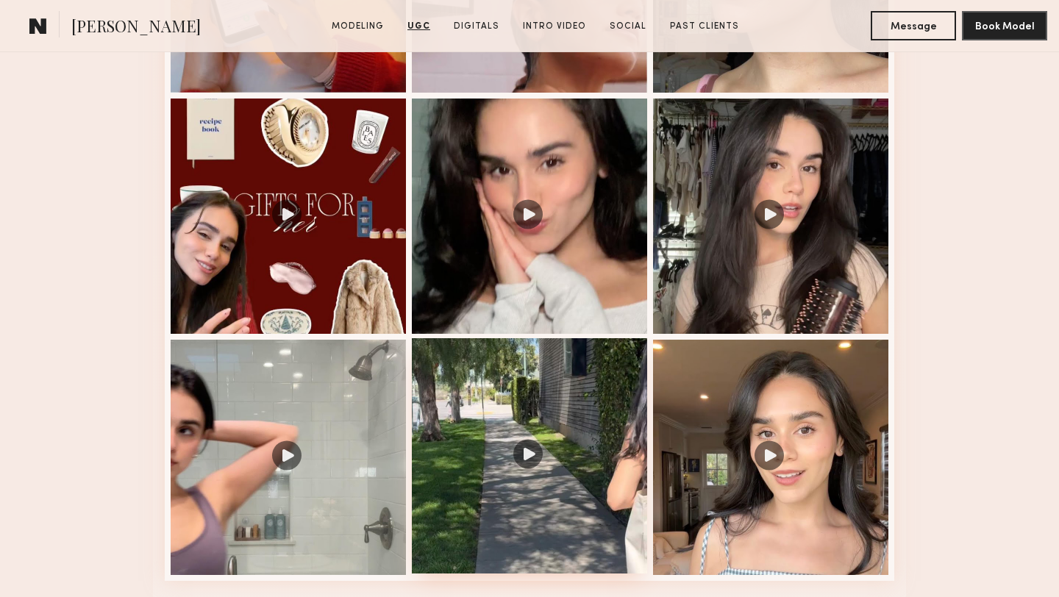
scroll to position [2908, 0]
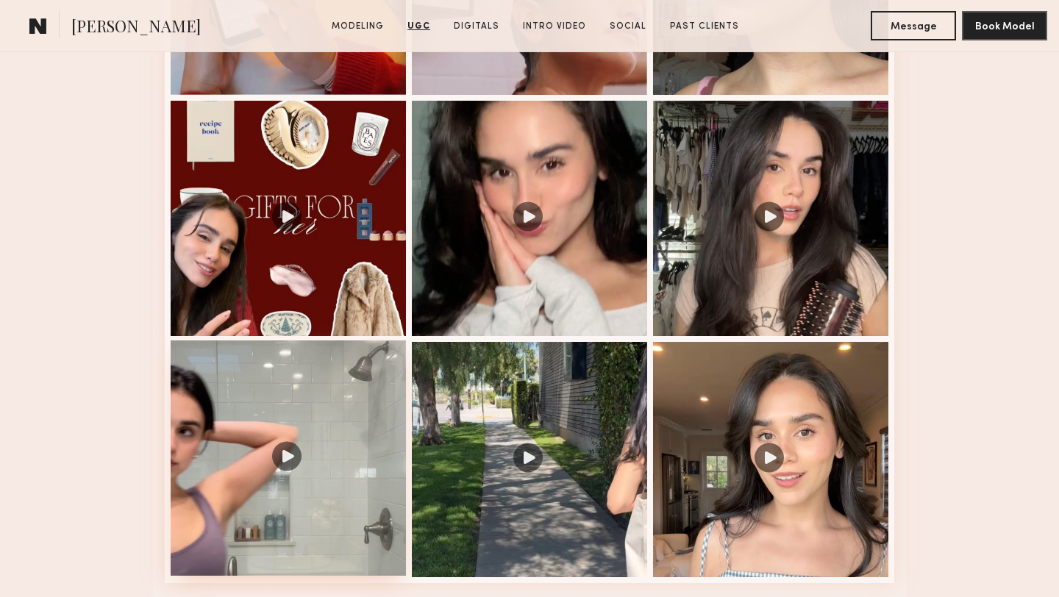
click at [281, 380] on div at bounding box center [288, 457] width 235 height 235
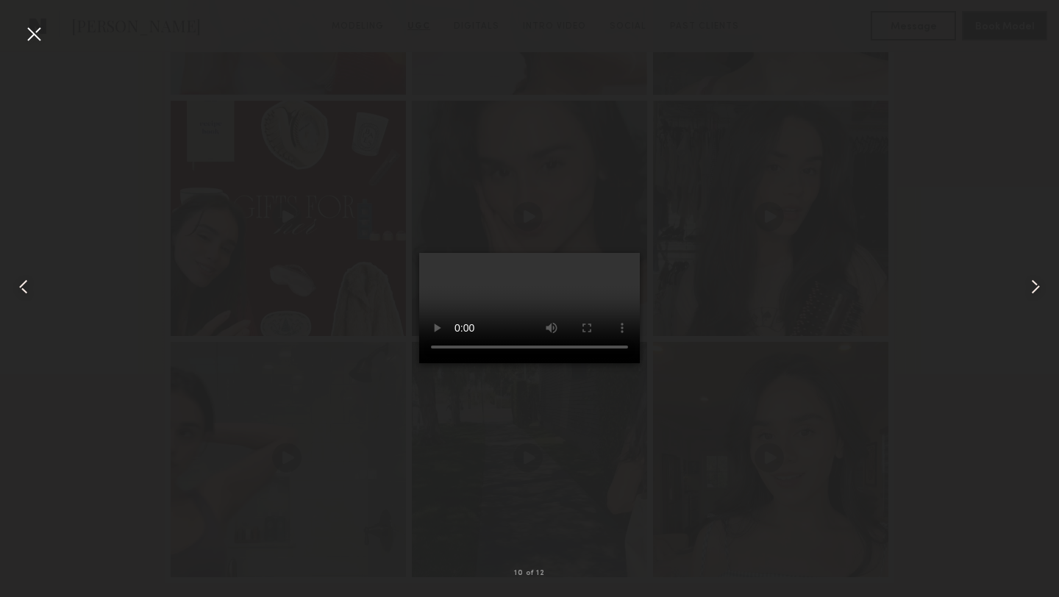
click at [30, 35] on div at bounding box center [34, 34] width 24 height 24
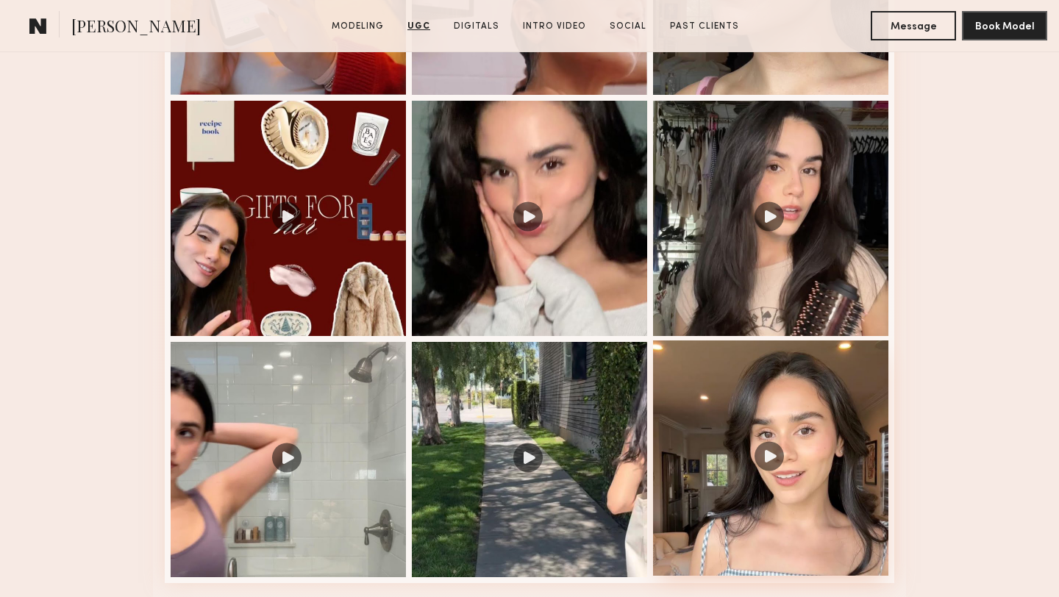
click at [700, 402] on div at bounding box center [770, 457] width 235 height 235
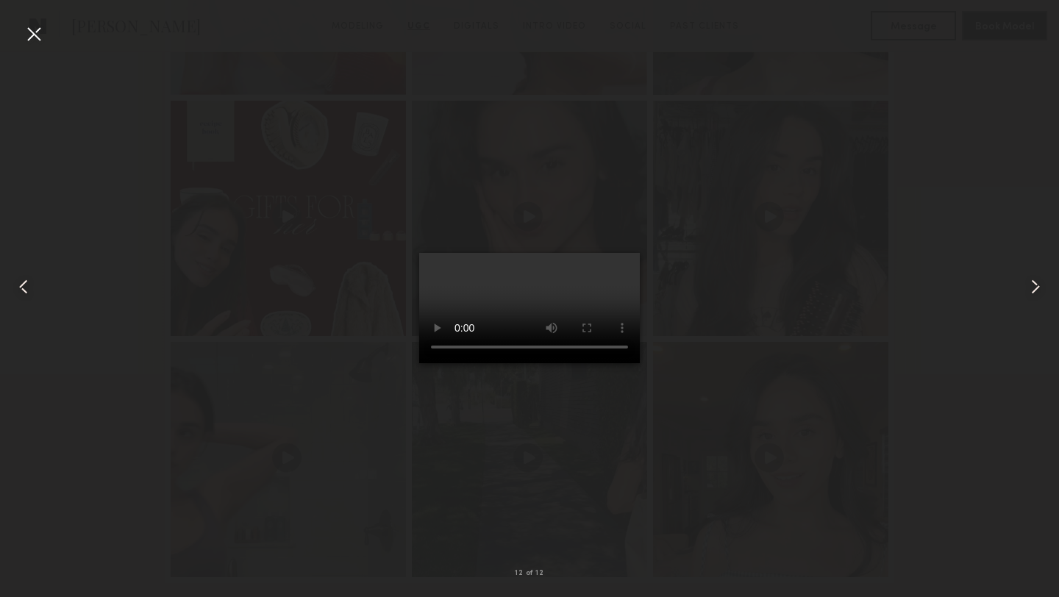
click at [38, 43] on div at bounding box center [34, 34] width 24 height 24
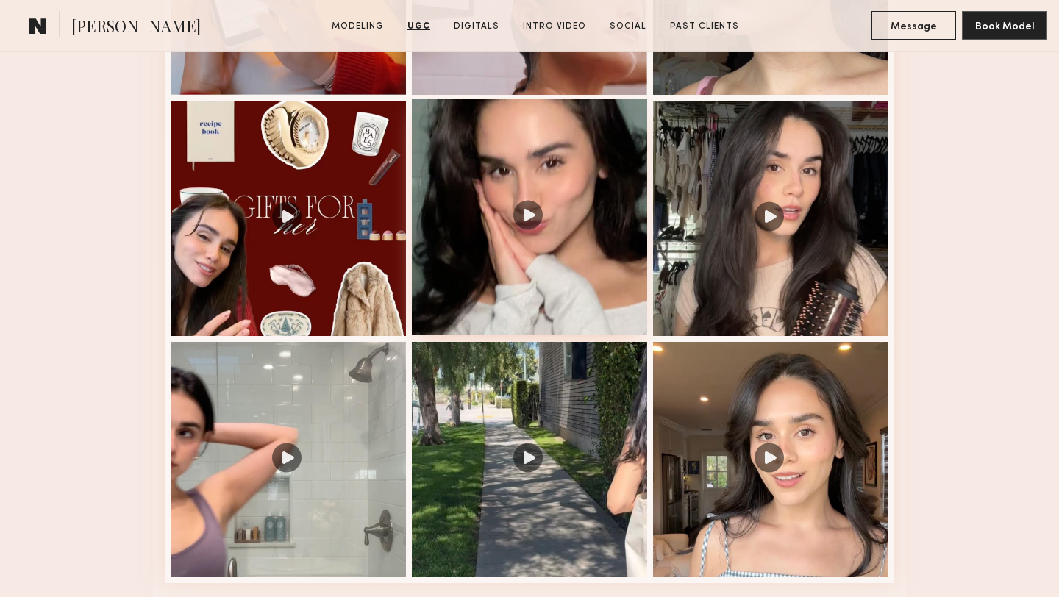
click at [587, 254] on div at bounding box center [529, 216] width 235 height 235
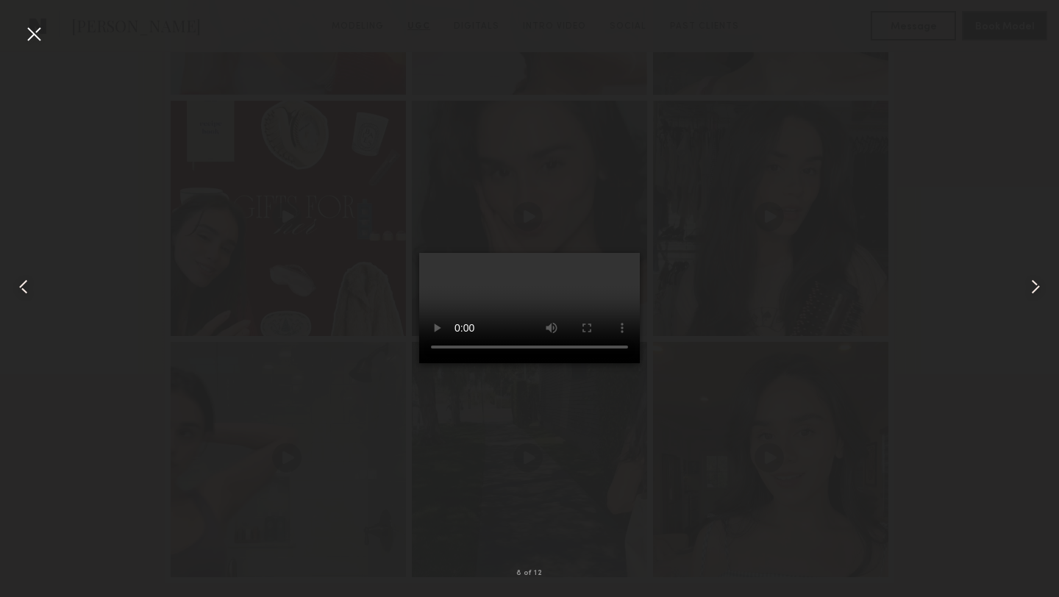
click at [34, 32] on div at bounding box center [34, 34] width 24 height 24
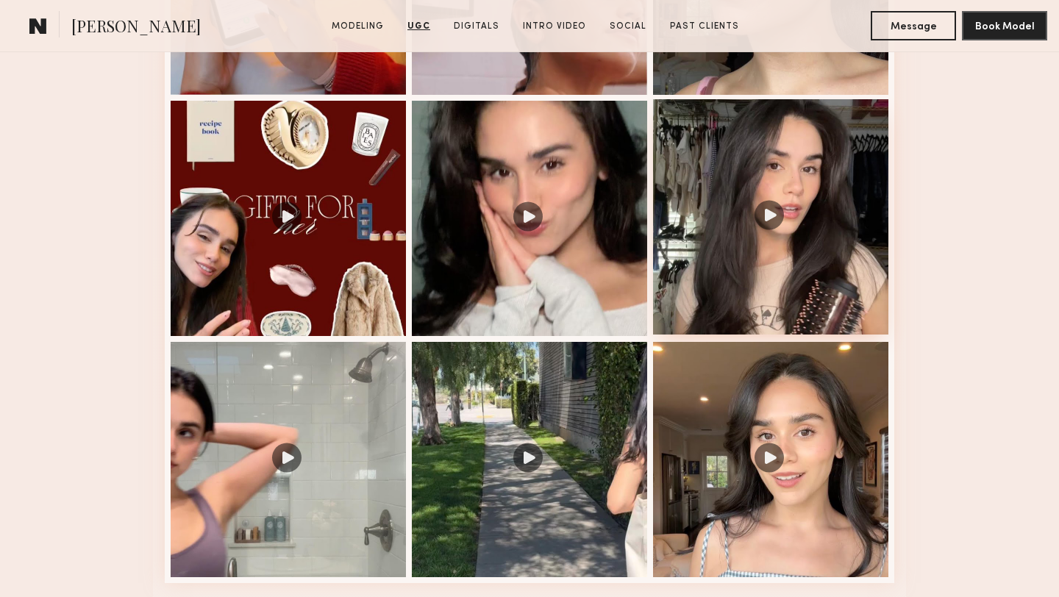
click at [732, 292] on div at bounding box center [770, 216] width 235 height 235
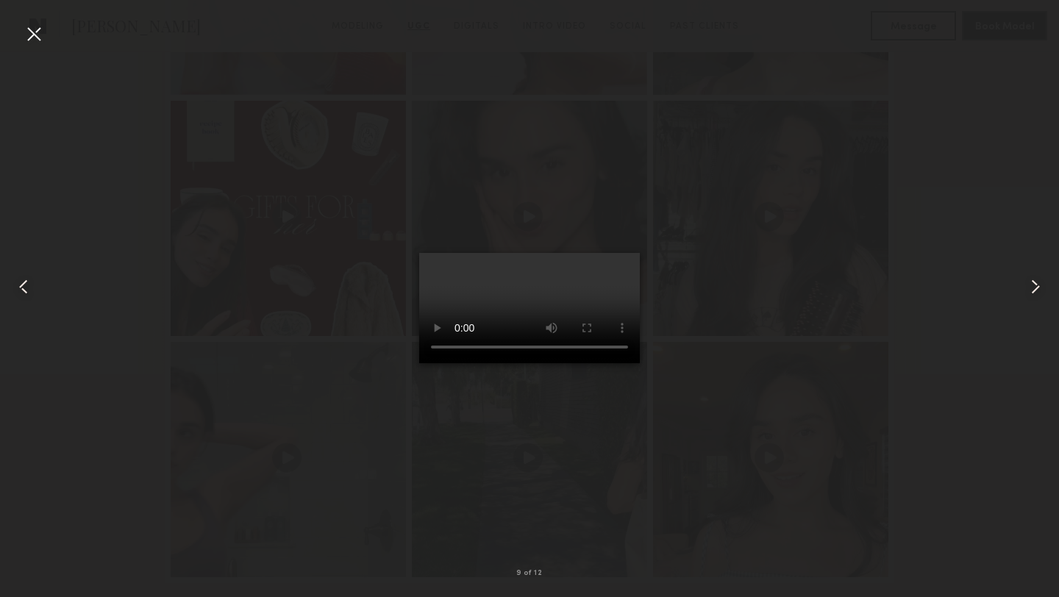
click at [123, 24] on div at bounding box center [529, 287] width 1059 height 527
click at [38, 32] on div at bounding box center [34, 34] width 24 height 24
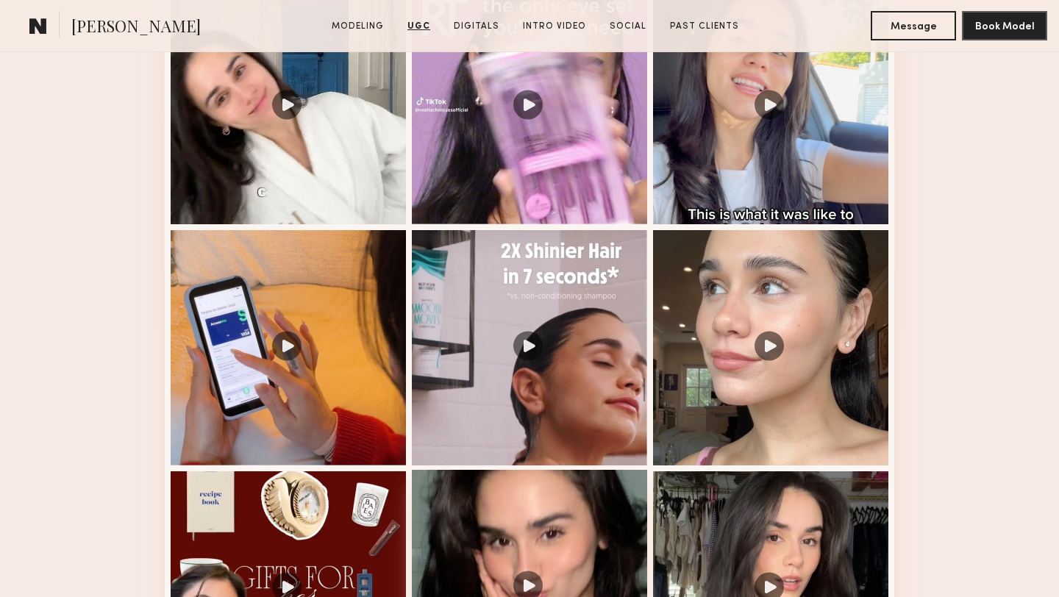
scroll to position [2488, 0]
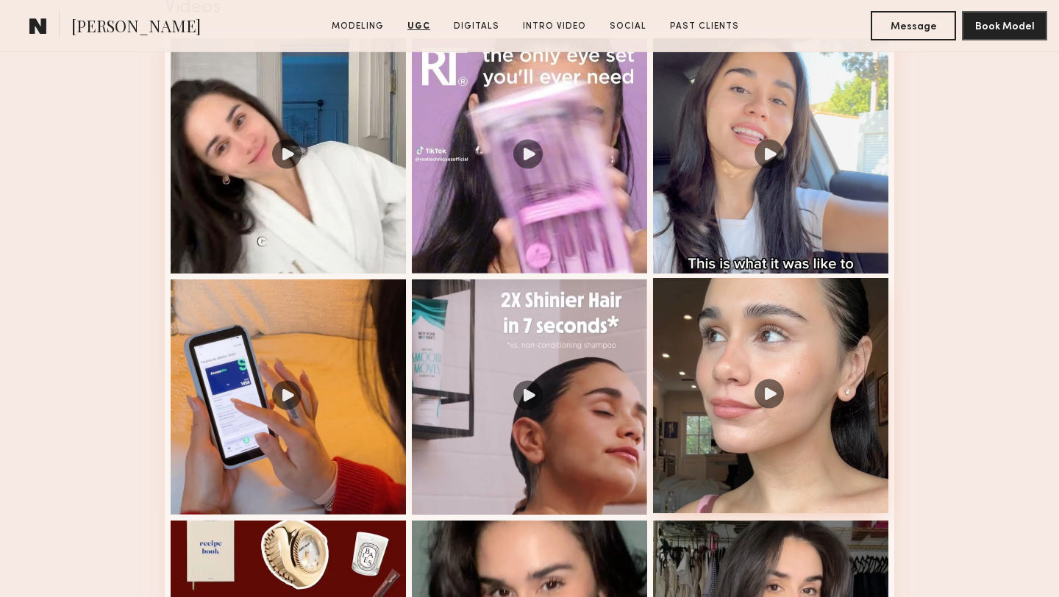
click at [756, 362] on div at bounding box center [770, 395] width 235 height 235
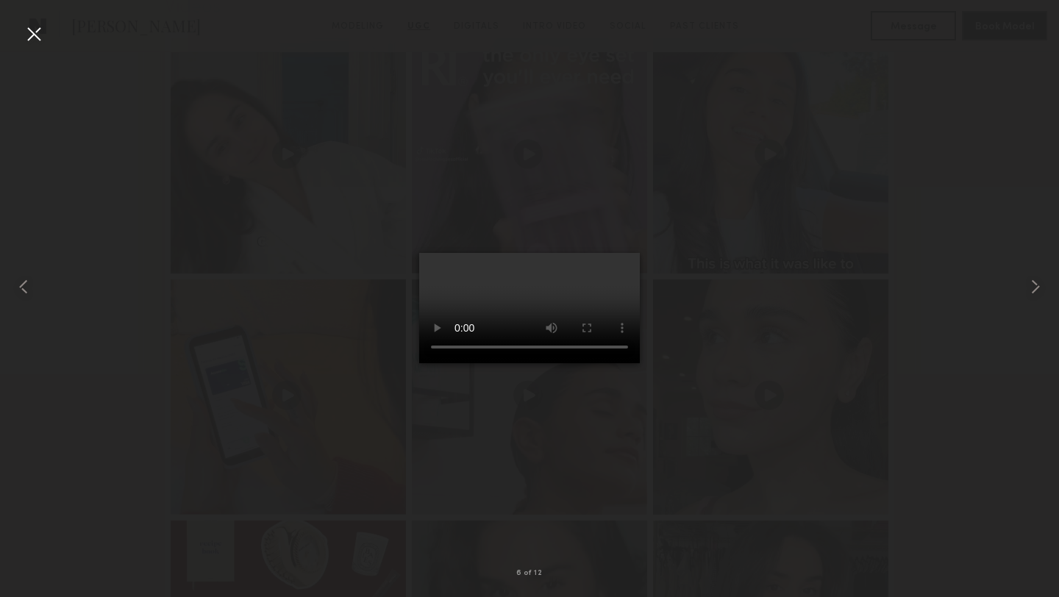
click at [393, 90] on div at bounding box center [529, 287] width 1059 height 527
click at [38, 34] on div at bounding box center [34, 34] width 24 height 24
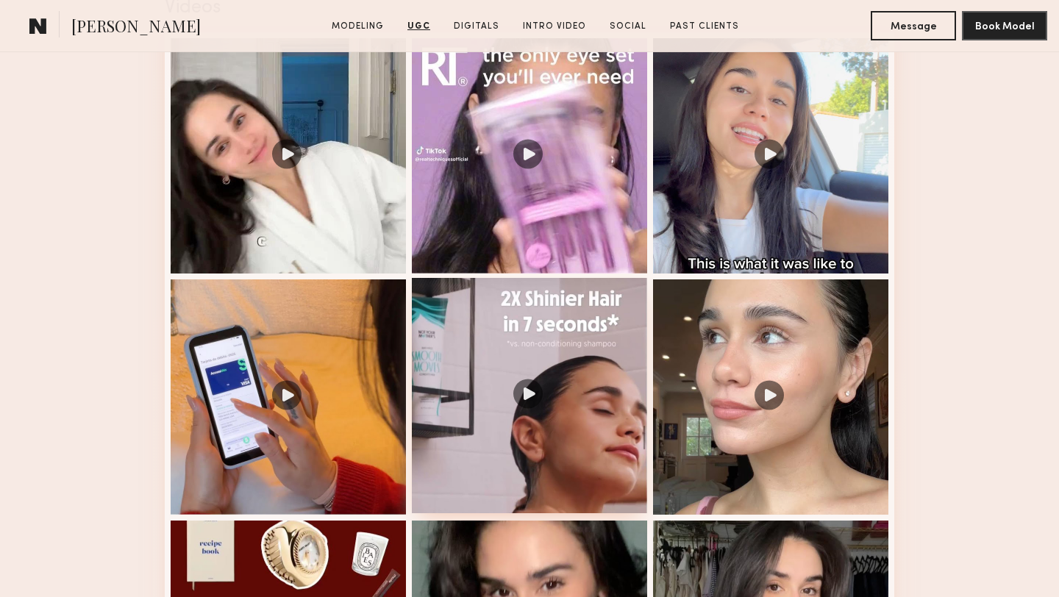
click at [542, 328] on div at bounding box center [529, 395] width 235 height 235
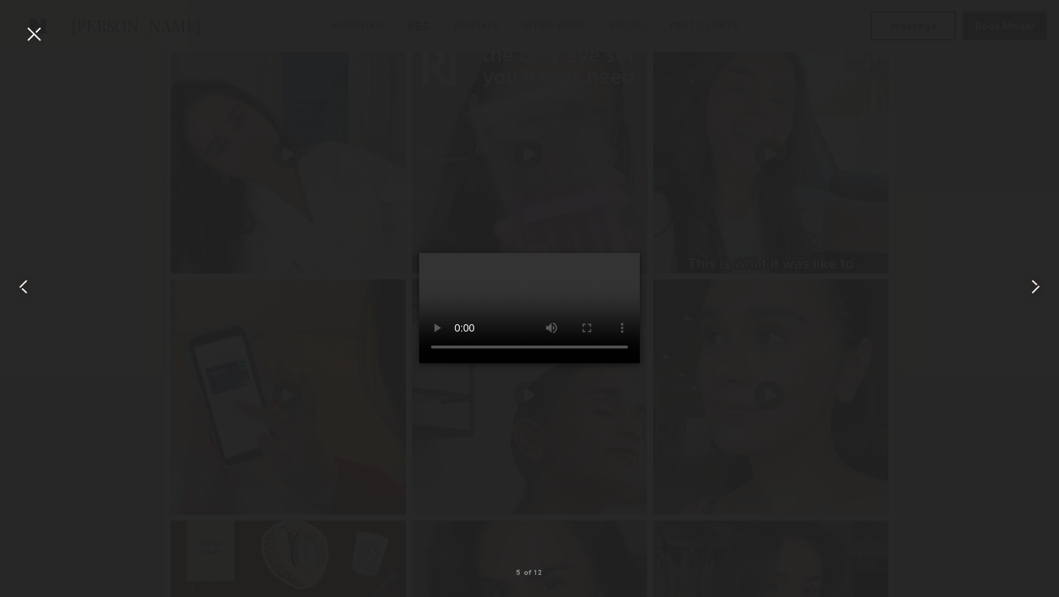
click at [33, 28] on div at bounding box center [34, 34] width 24 height 24
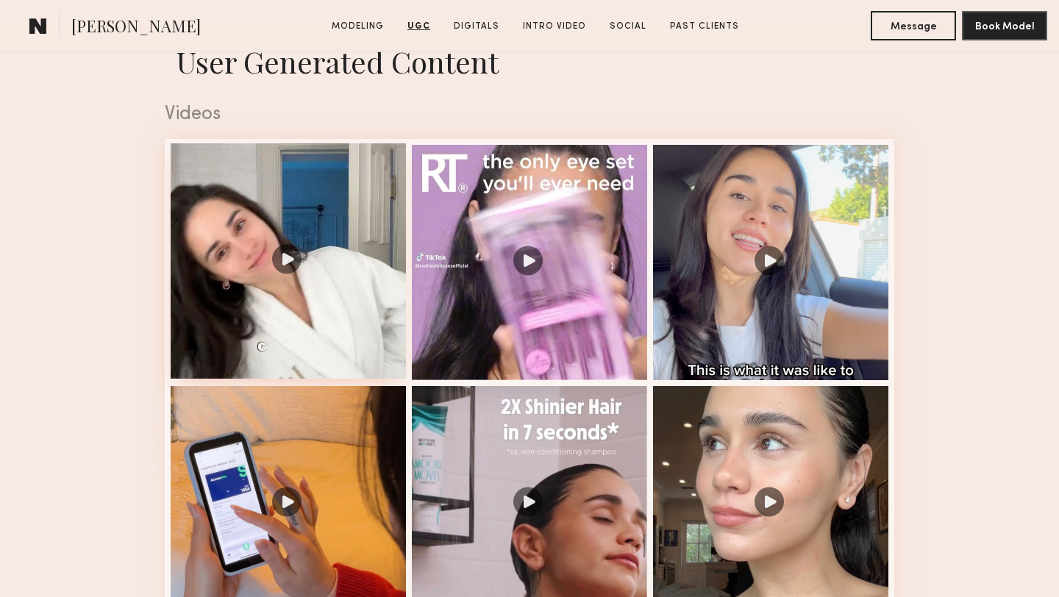
scroll to position [2308, 0]
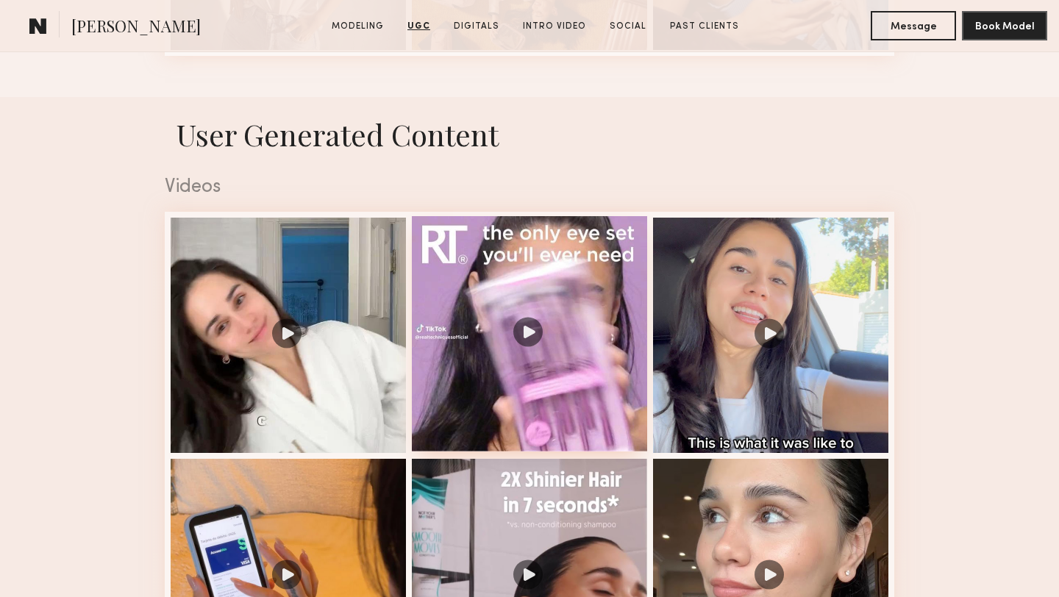
click at [521, 272] on div at bounding box center [529, 333] width 235 height 235
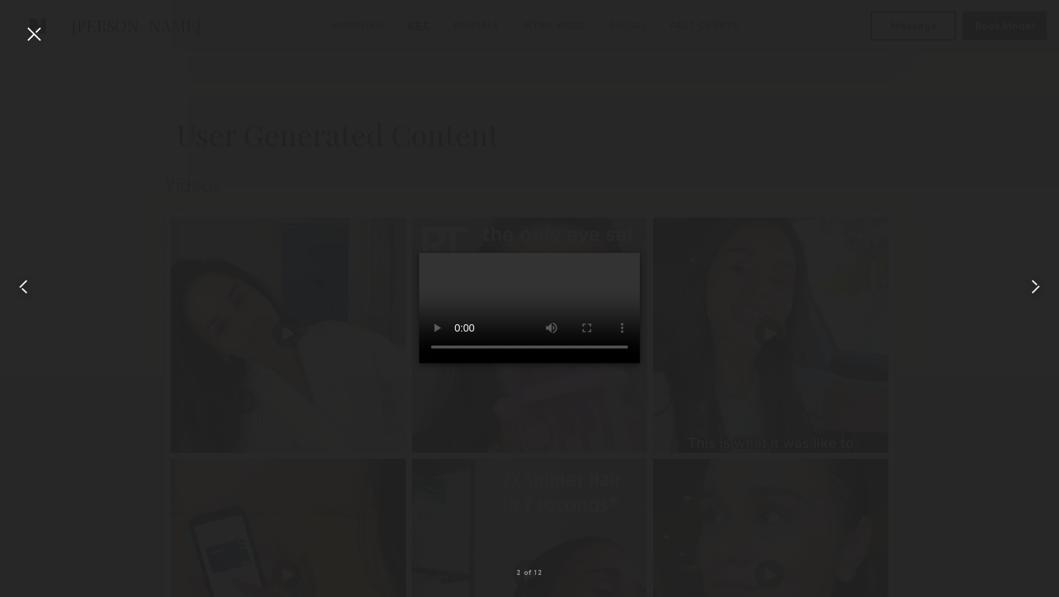
click at [38, 43] on div at bounding box center [34, 34] width 24 height 24
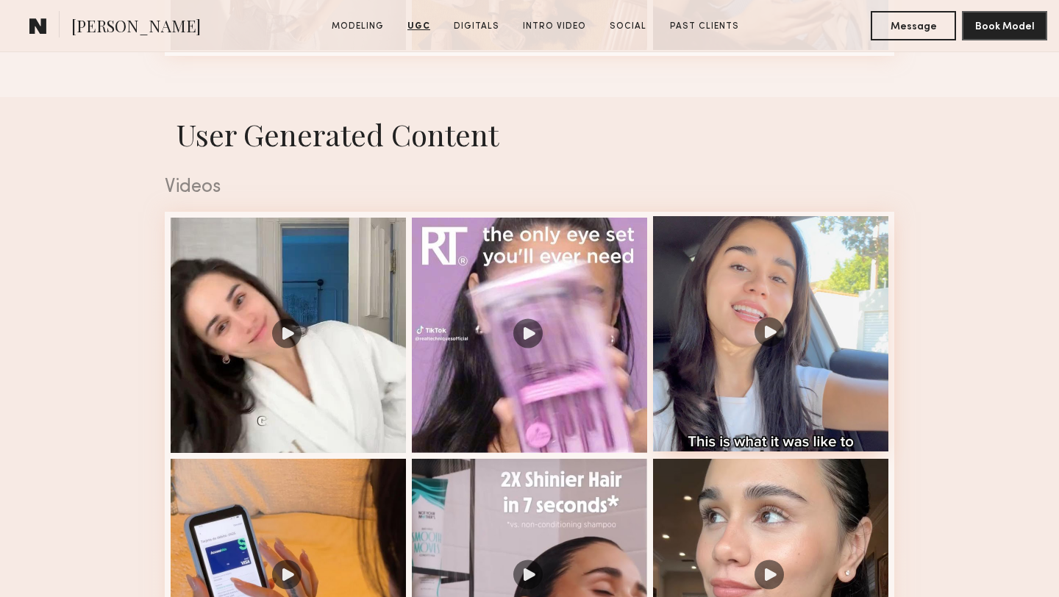
click at [751, 404] on div at bounding box center [770, 333] width 235 height 235
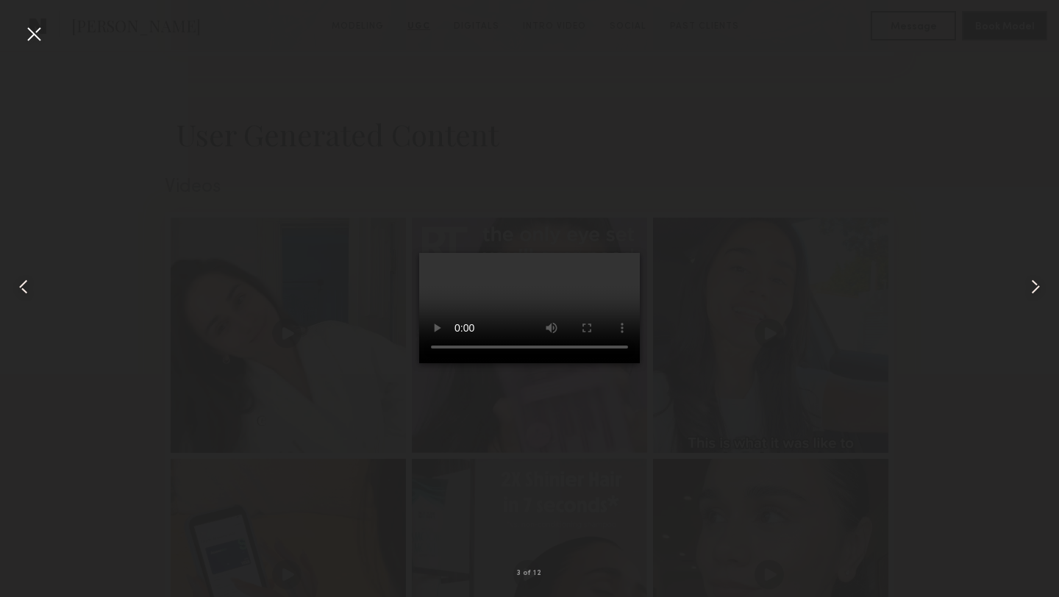
click at [34, 29] on div at bounding box center [34, 34] width 24 height 24
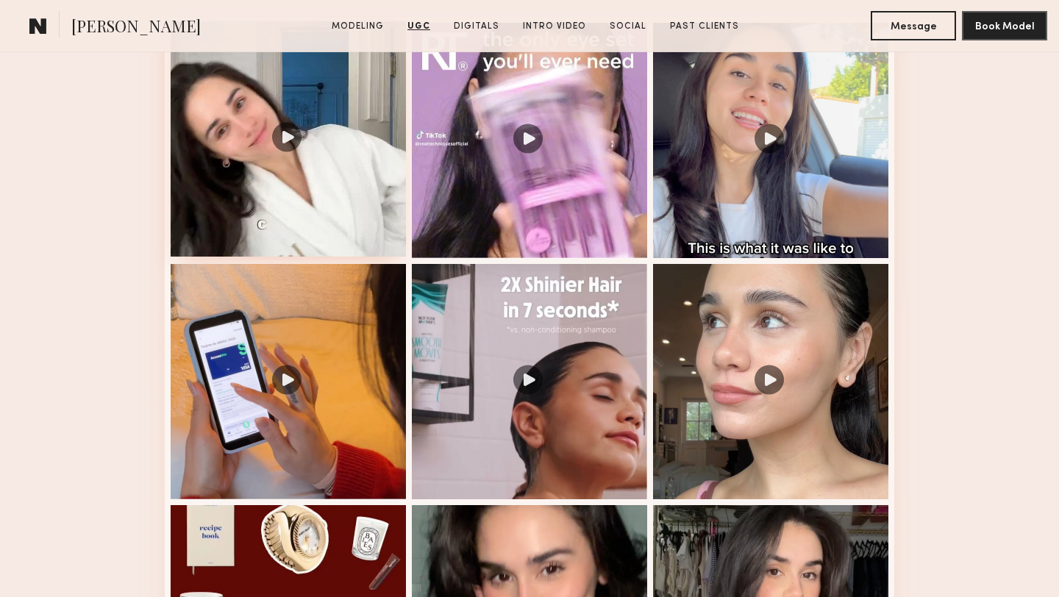
scroll to position [2505, 0]
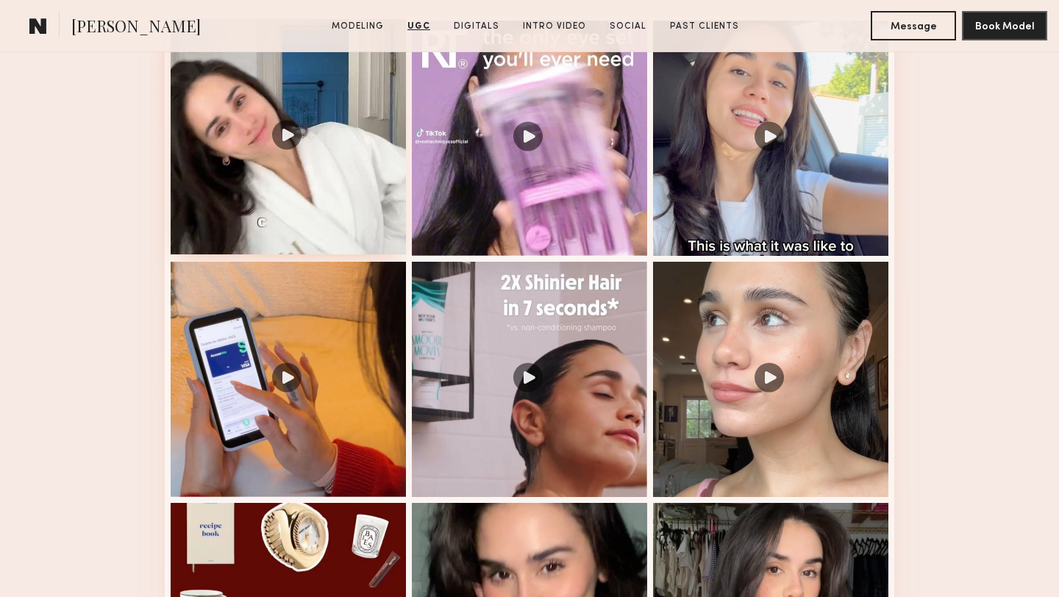
click at [268, 225] on div at bounding box center [288, 136] width 235 height 235
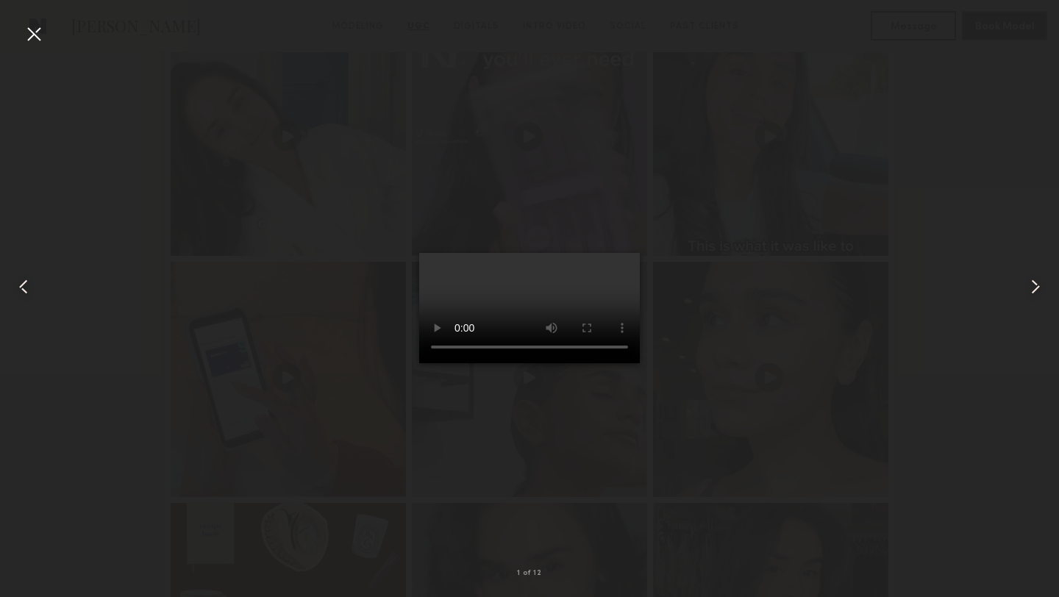
click at [27, 40] on div at bounding box center [34, 34] width 24 height 24
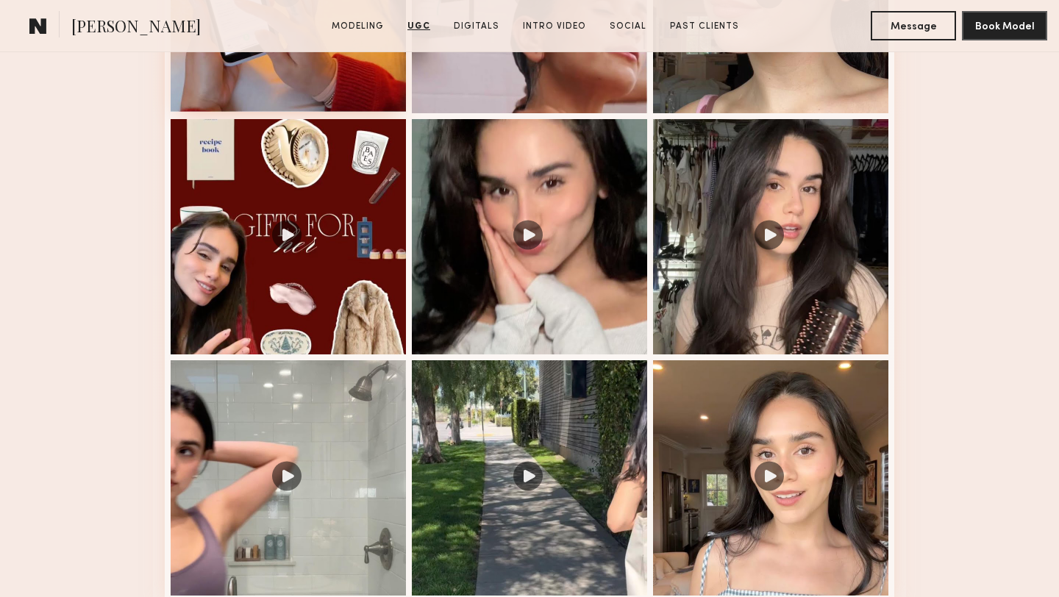
scroll to position [2891, 0]
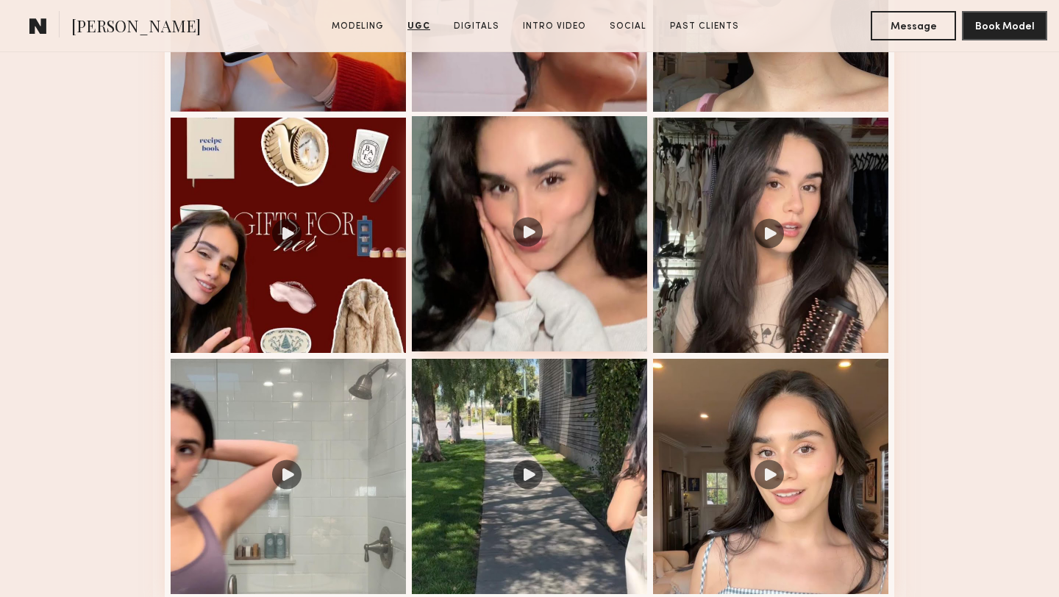
click at [535, 251] on div at bounding box center [529, 233] width 235 height 235
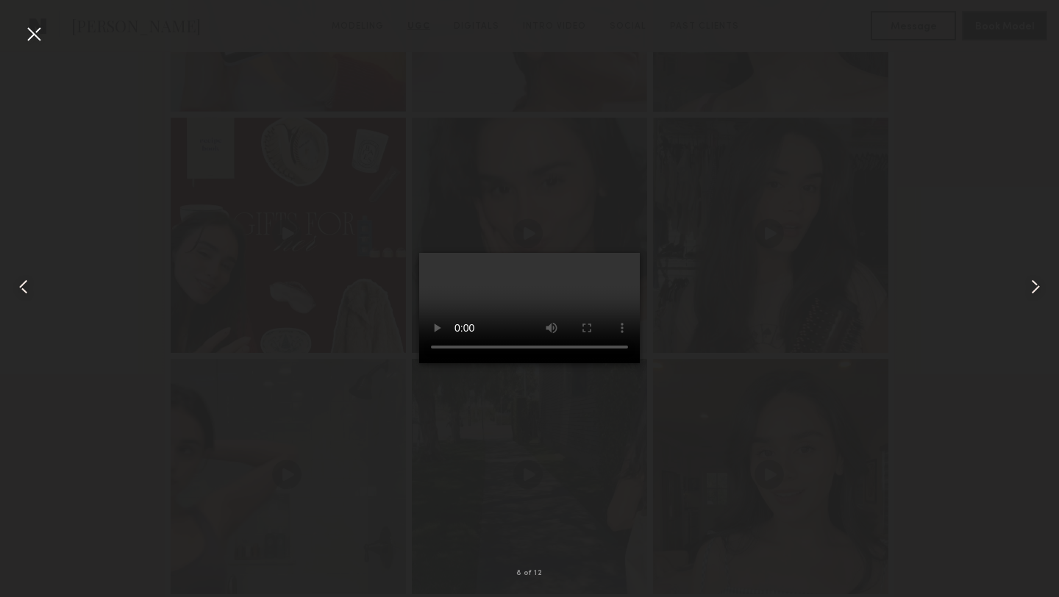
click at [30, 34] on div at bounding box center [34, 34] width 24 height 24
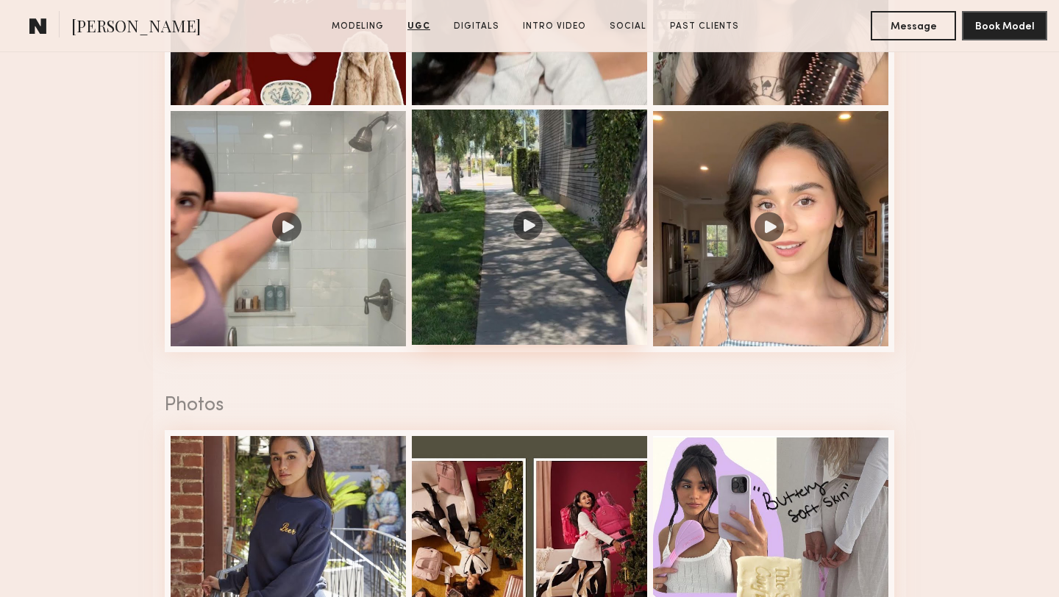
scroll to position [3147, 0]
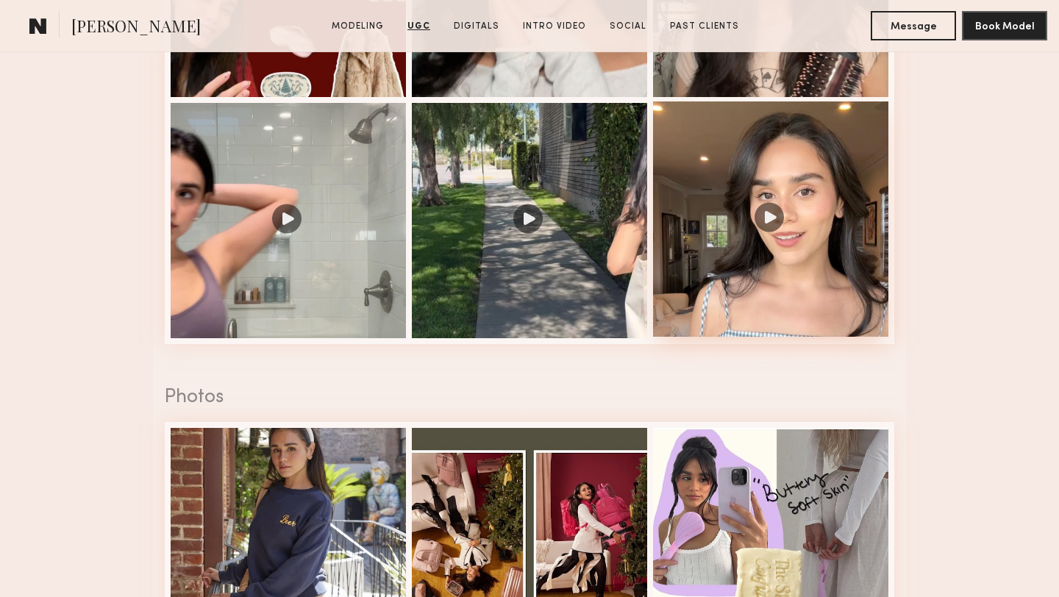
click at [732, 313] on div at bounding box center [770, 218] width 235 height 235
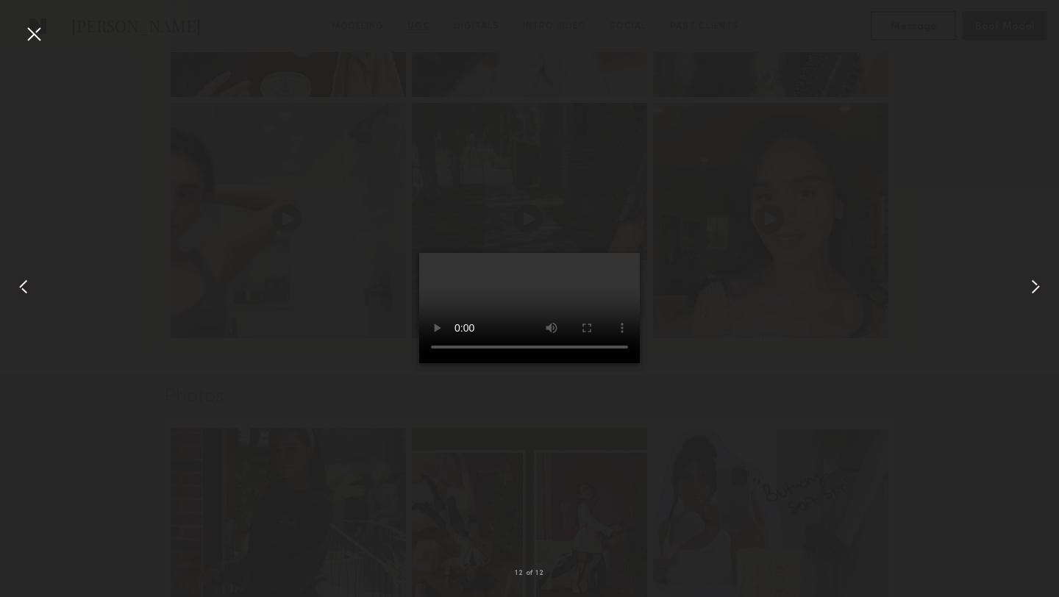
click at [32, 33] on div at bounding box center [34, 34] width 24 height 24
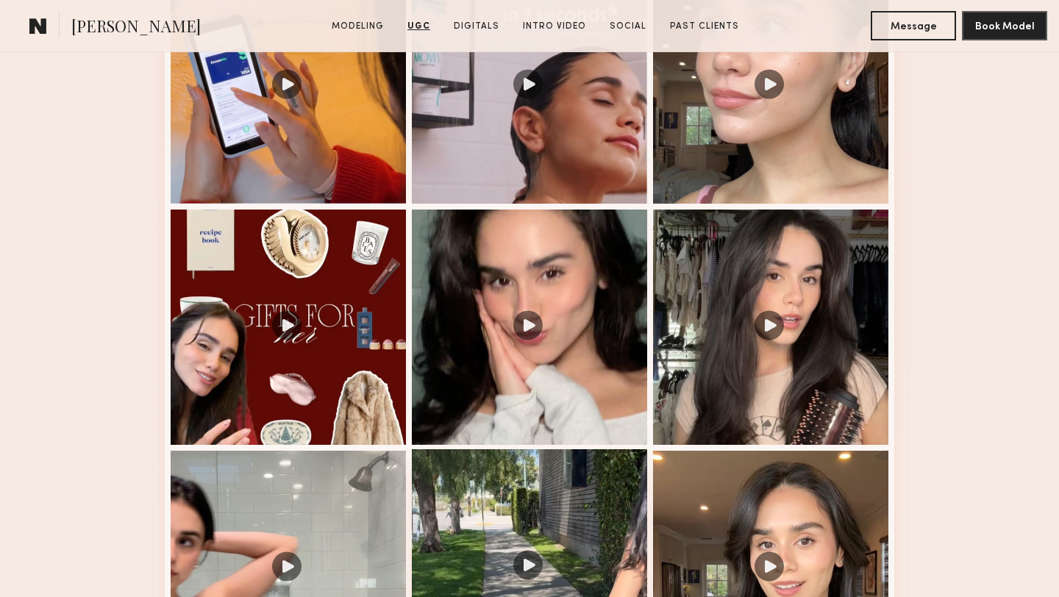
scroll to position [2763, 0]
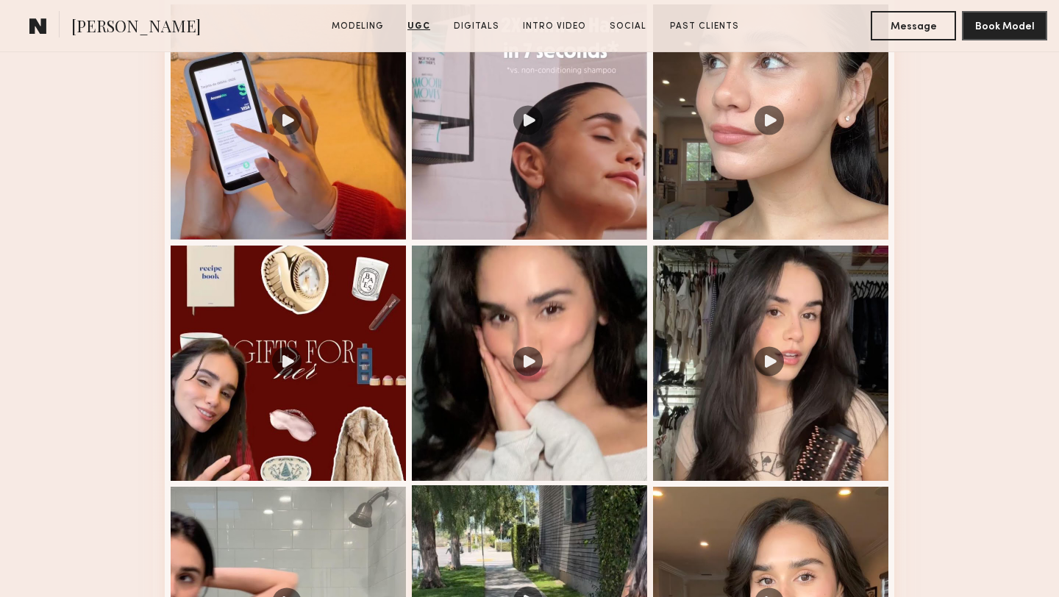
click at [581, 534] on div at bounding box center [529, 602] width 235 height 235
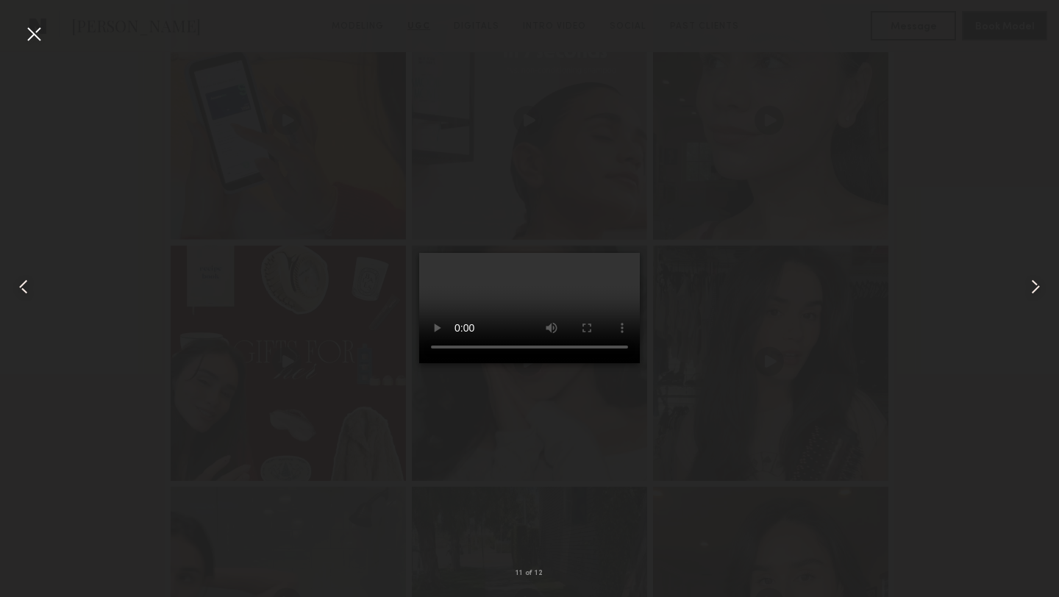
click at [39, 35] on div at bounding box center [34, 34] width 24 height 24
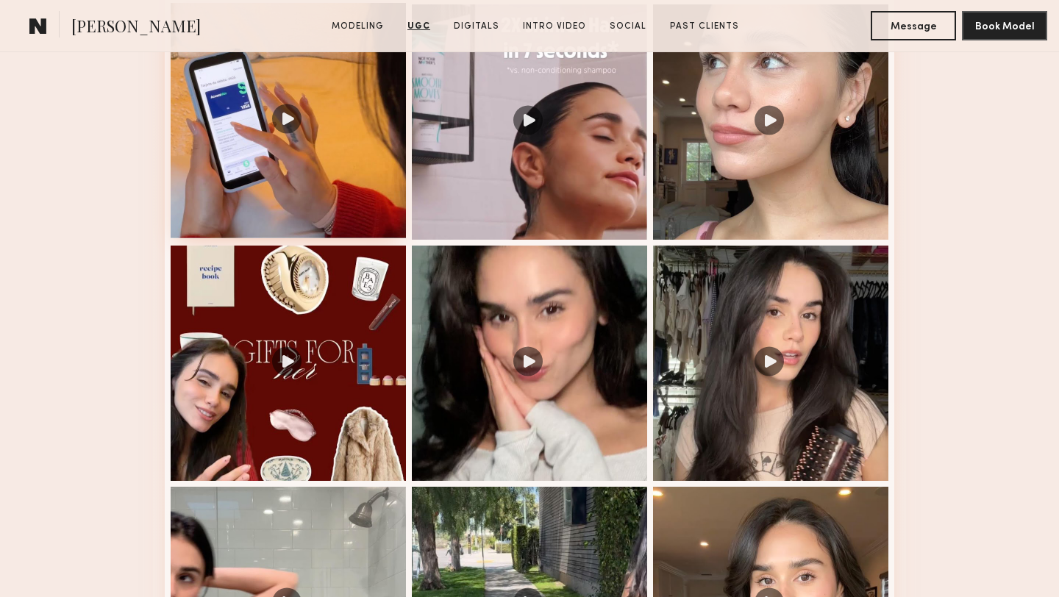
click at [353, 194] on div at bounding box center [288, 120] width 235 height 235
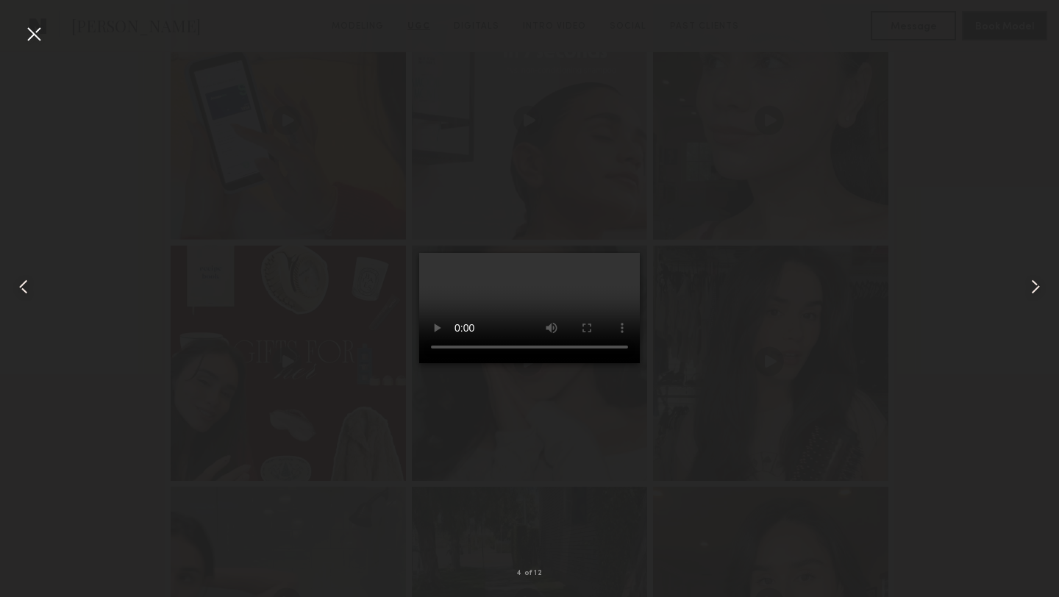
click at [31, 40] on div at bounding box center [34, 34] width 24 height 24
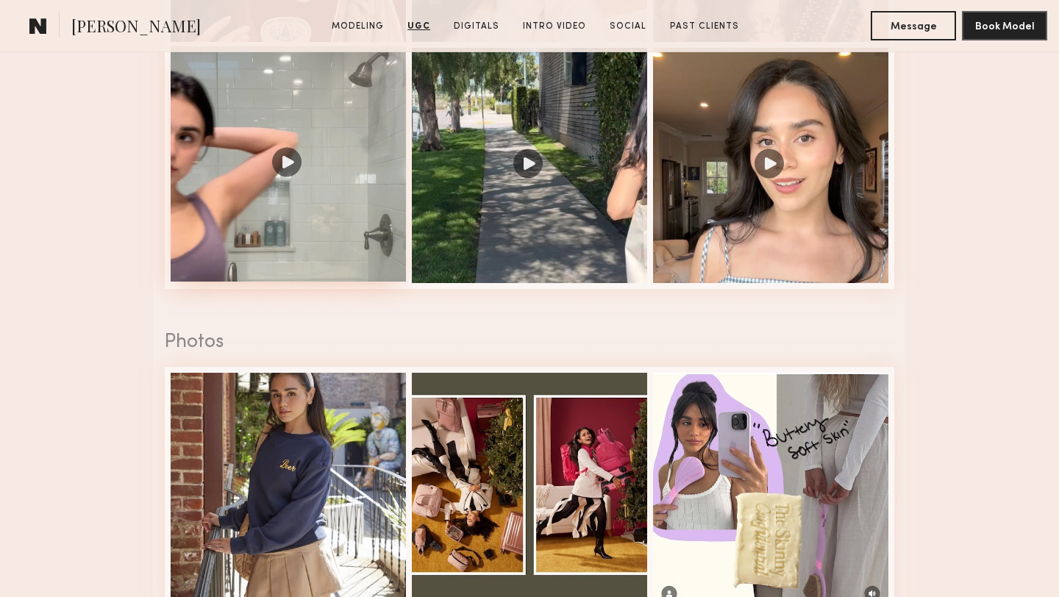
scroll to position [3203, 0]
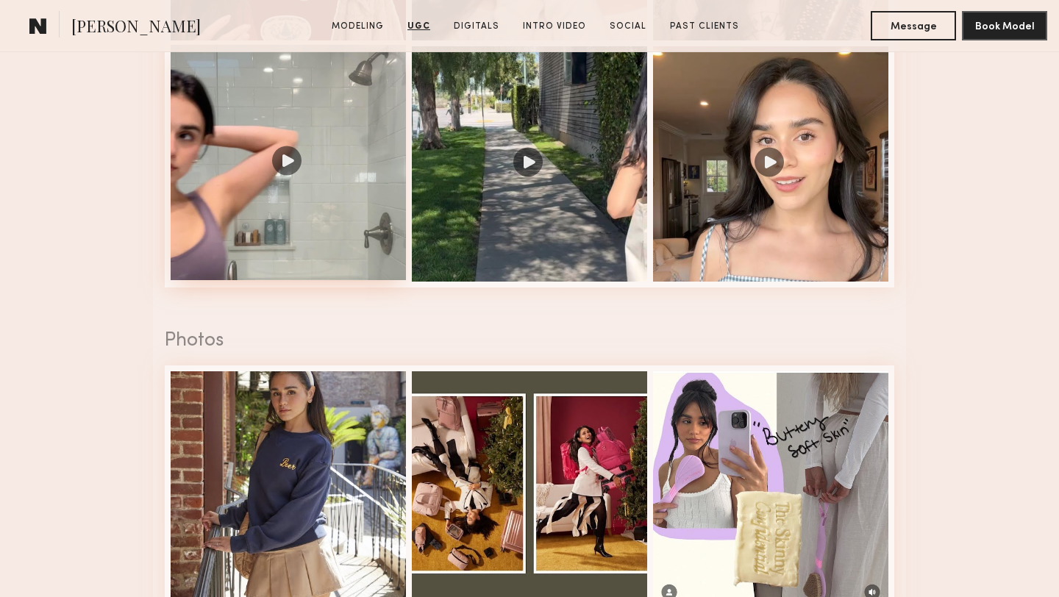
click at [371, 176] on div at bounding box center [288, 162] width 235 height 235
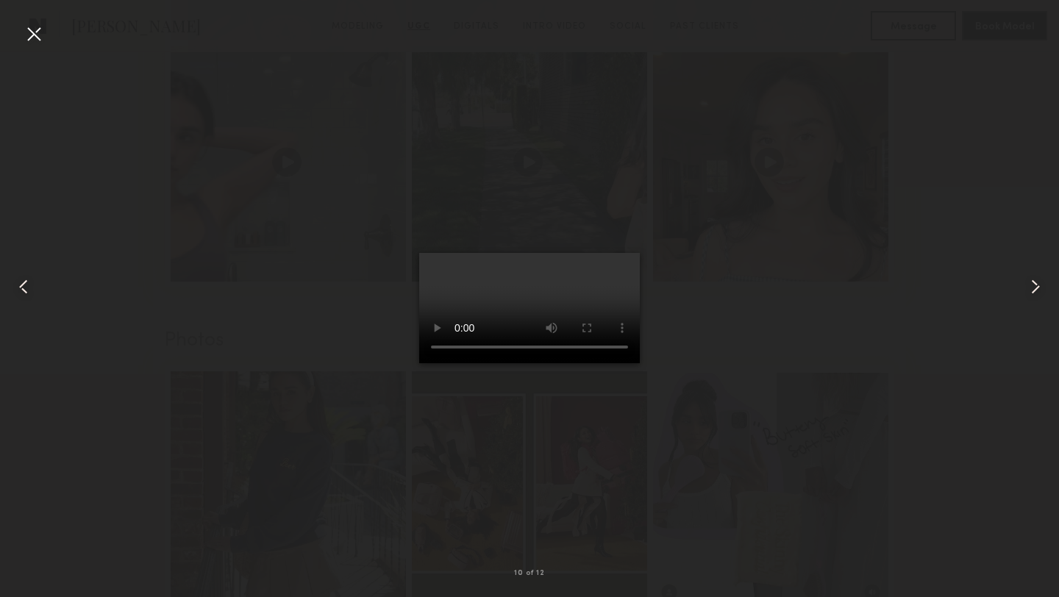
click at [33, 36] on div at bounding box center [34, 34] width 24 height 24
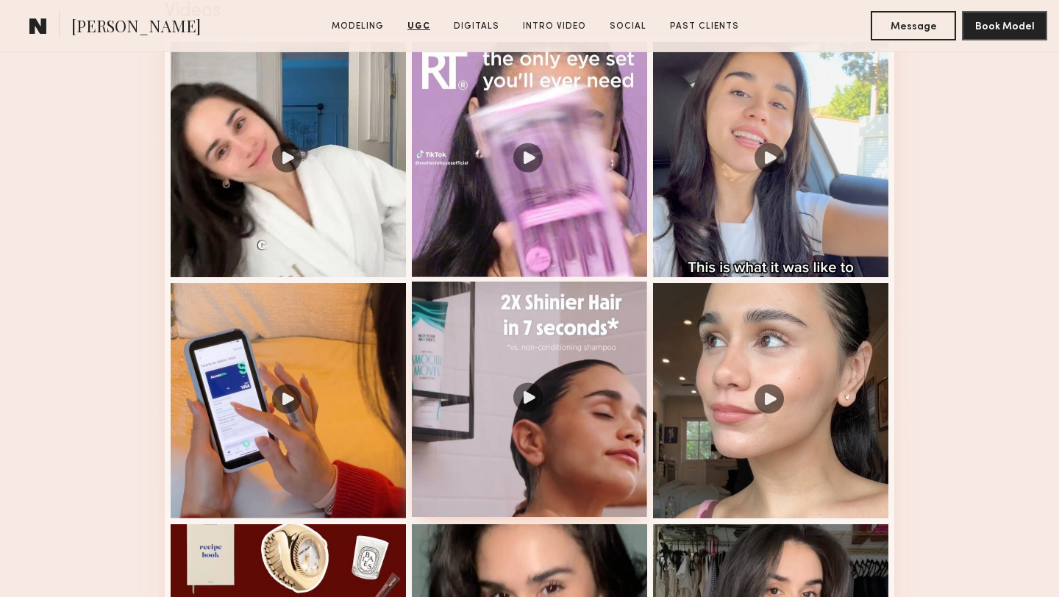
scroll to position [2359, 0]
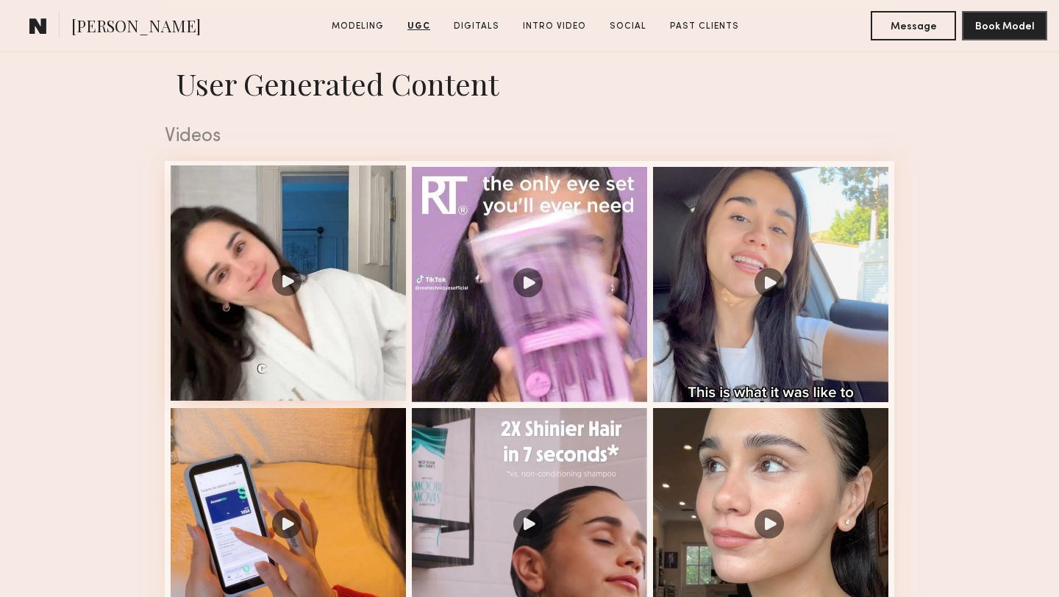
click at [363, 328] on div at bounding box center [288, 282] width 235 height 235
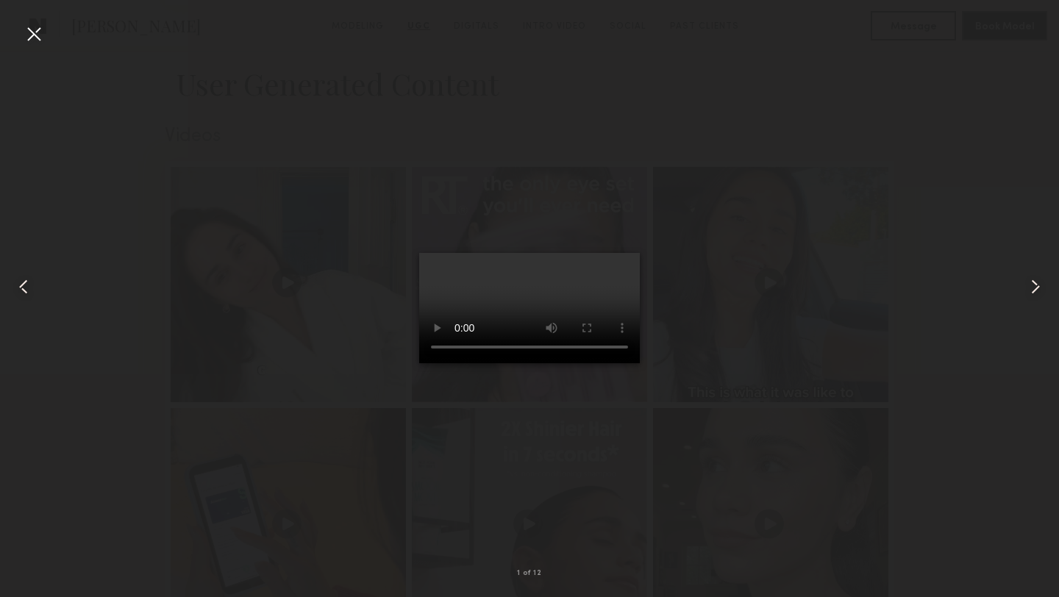
click at [32, 32] on div at bounding box center [34, 34] width 24 height 24
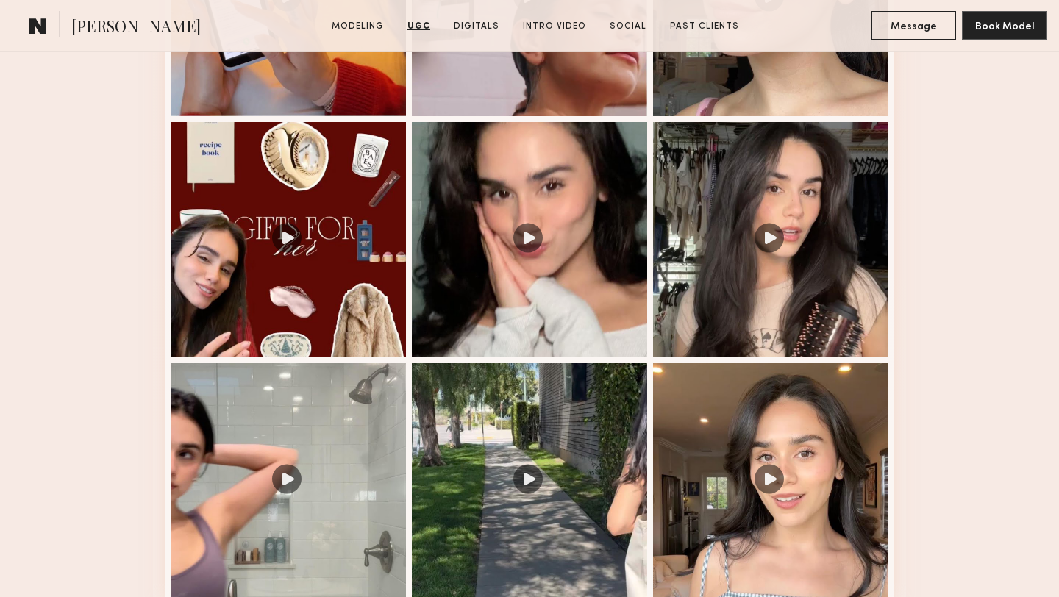
scroll to position [2889, 0]
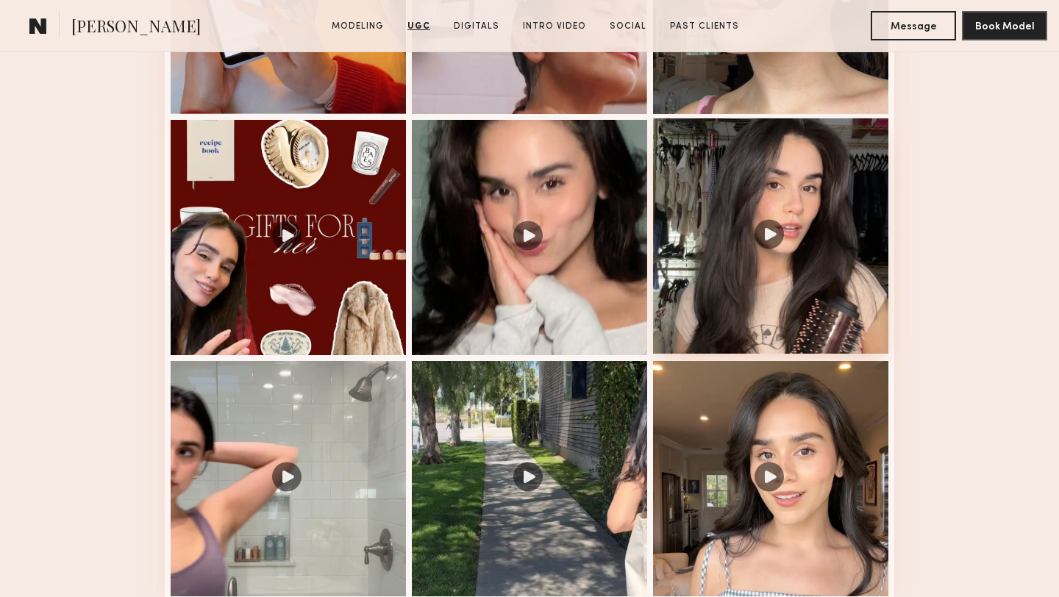
click at [707, 248] on div at bounding box center [770, 235] width 235 height 235
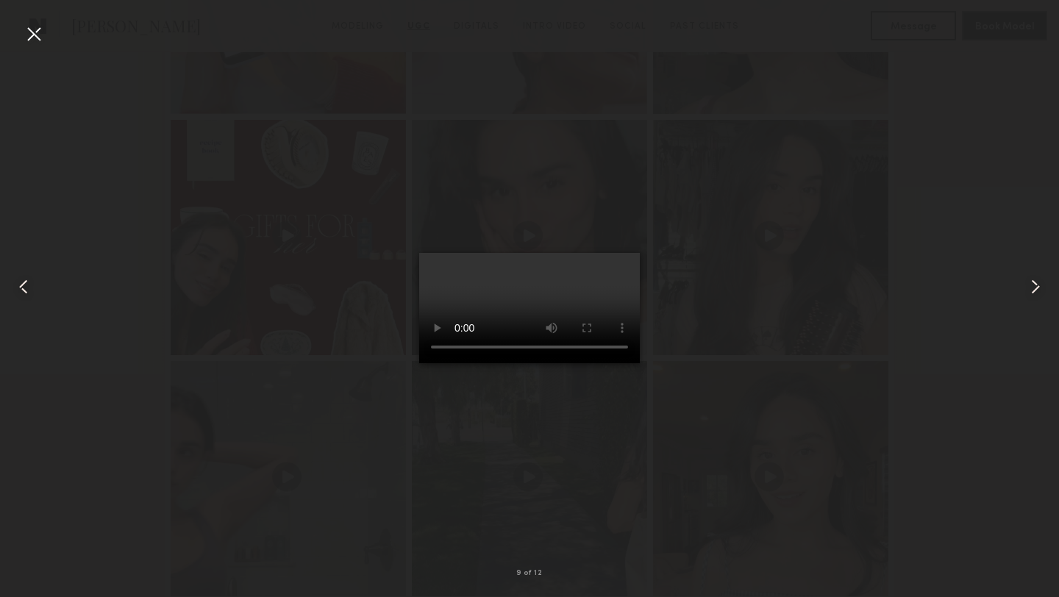
click at [43, 40] on div at bounding box center [34, 34] width 24 height 24
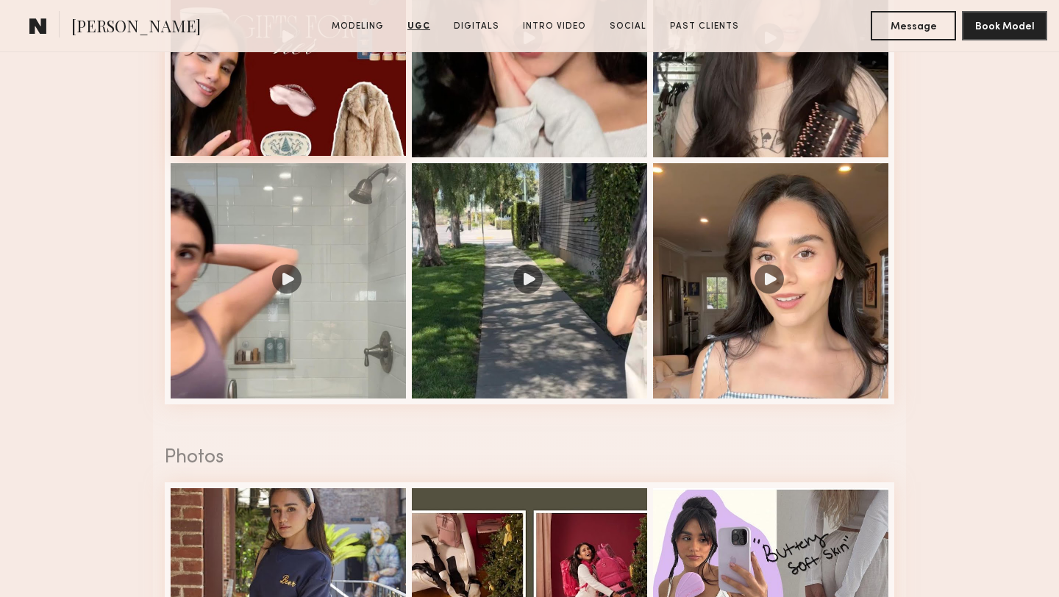
scroll to position [3088, 0]
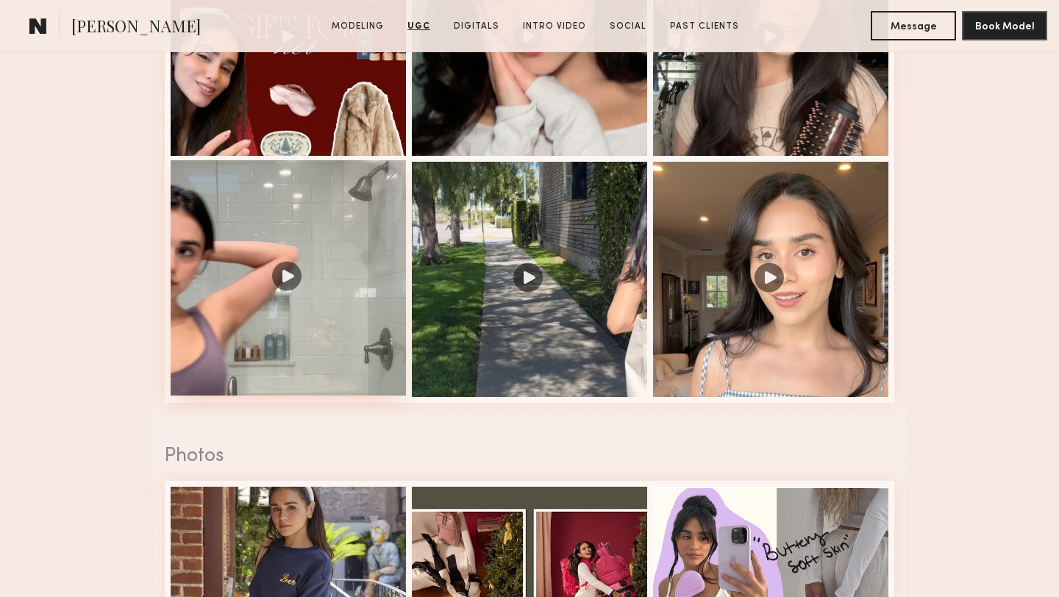
click at [279, 245] on div at bounding box center [288, 277] width 235 height 235
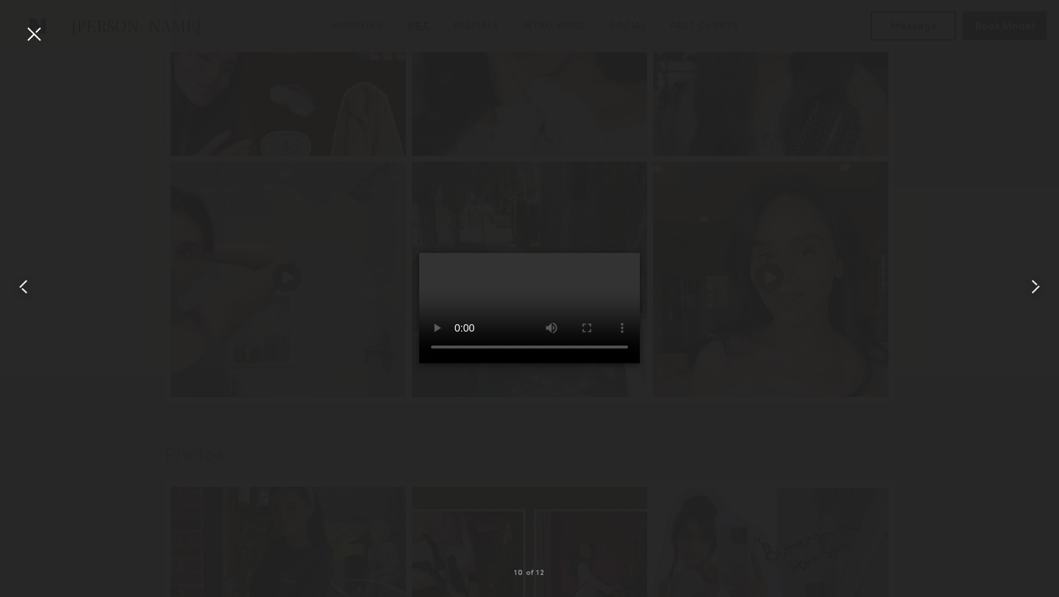
click at [32, 35] on div at bounding box center [34, 34] width 24 height 24
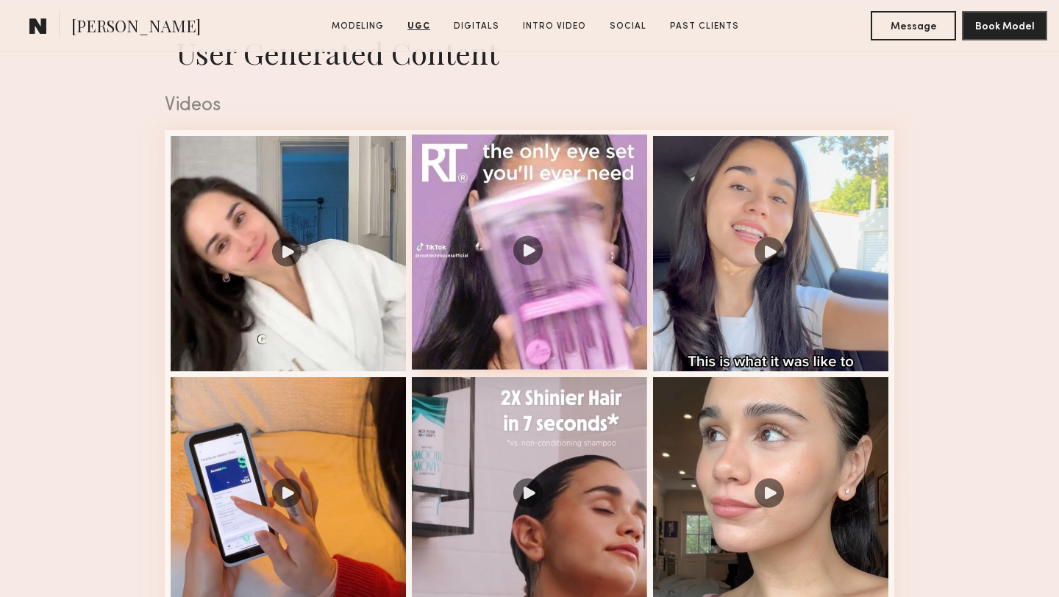
scroll to position [2392, 0]
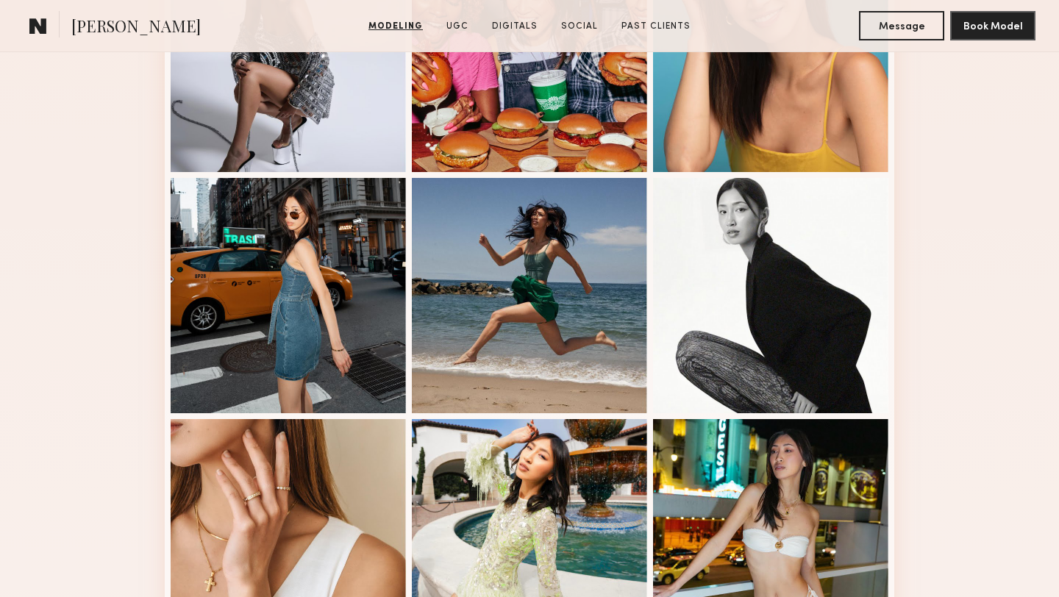
scroll to position [1046, 0]
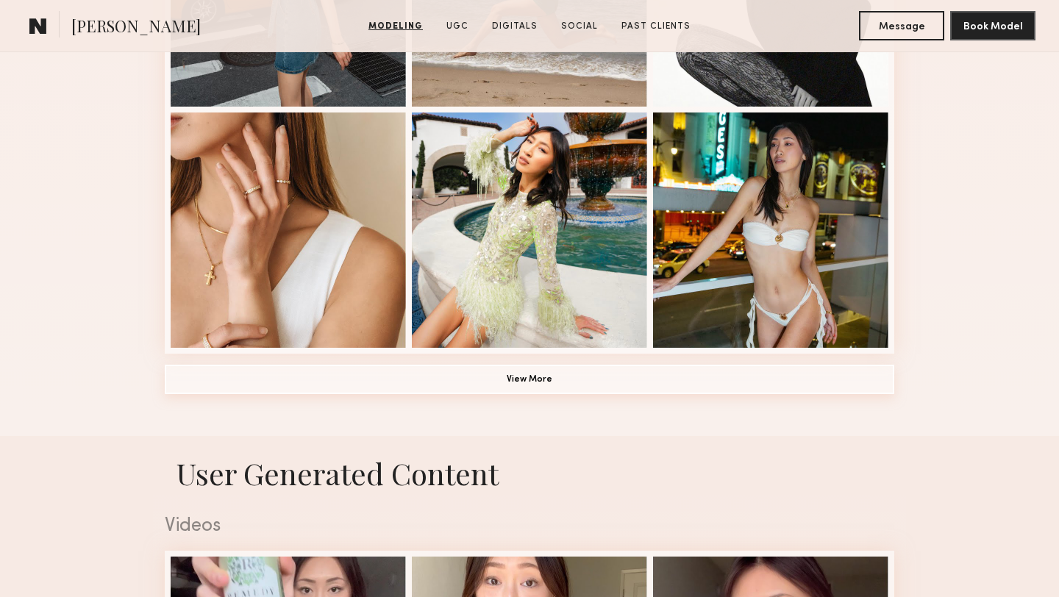
click at [590, 380] on button "View More" at bounding box center [529, 379] width 729 height 29
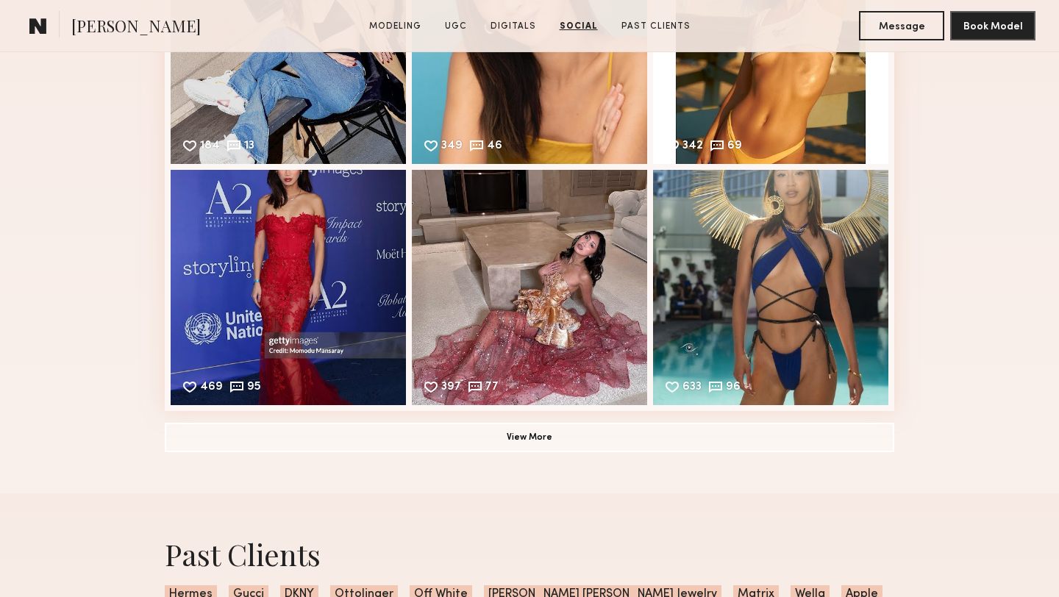
scroll to position [4153, 0]
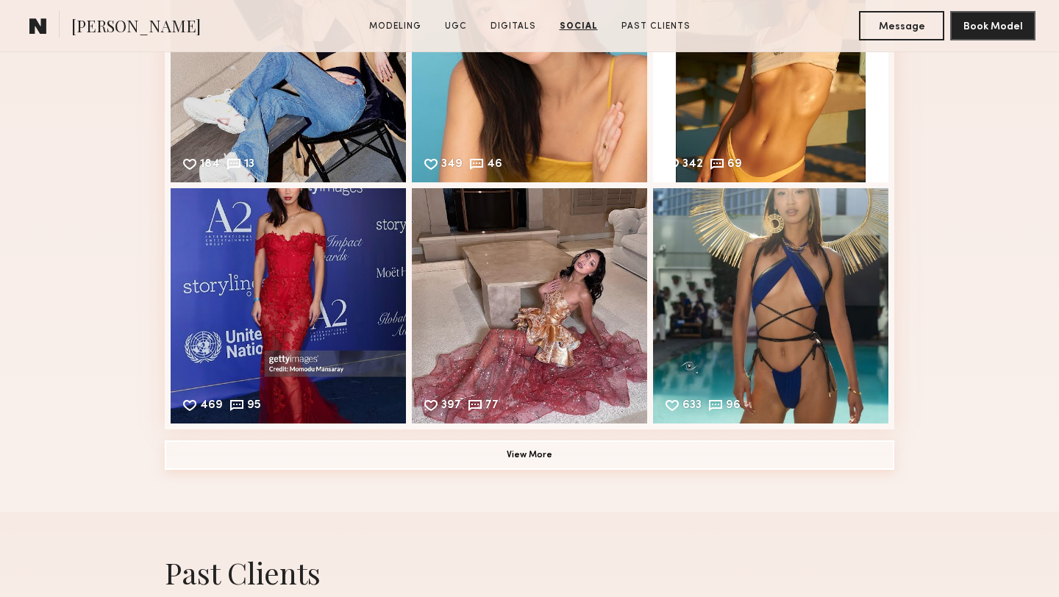
click at [810, 463] on button "View More" at bounding box center [529, 454] width 729 height 29
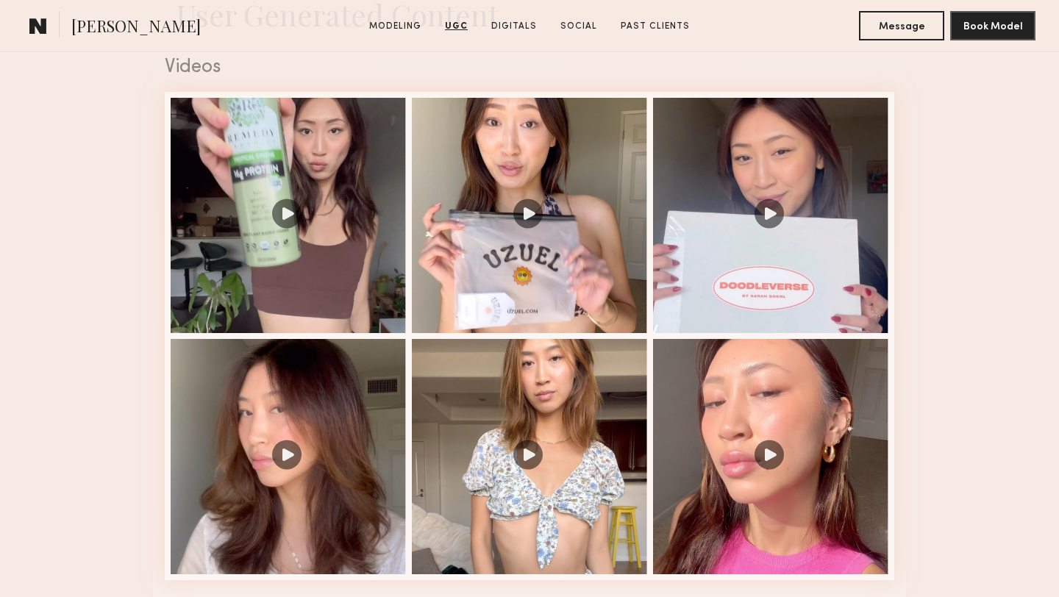
scroll to position [2430, 0]
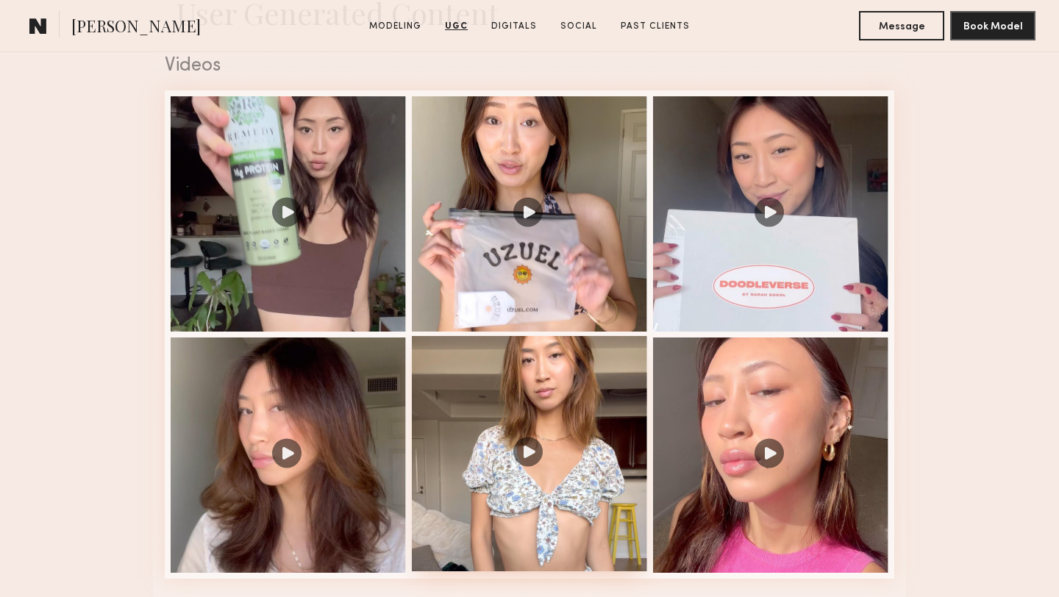
click at [538, 415] on div at bounding box center [529, 453] width 235 height 235
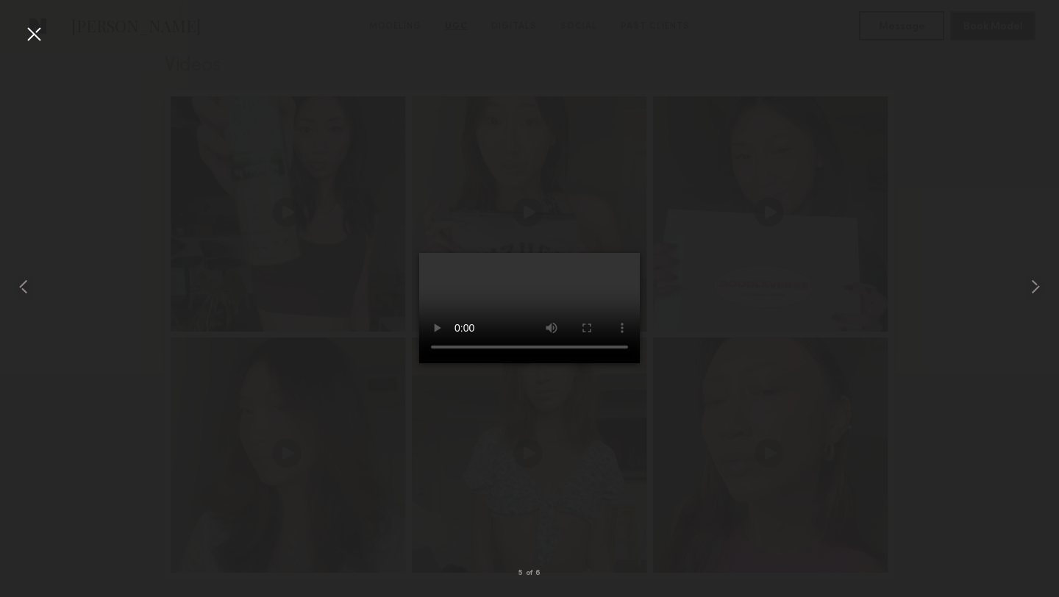
click at [37, 39] on div at bounding box center [34, 34] width 24 height 24
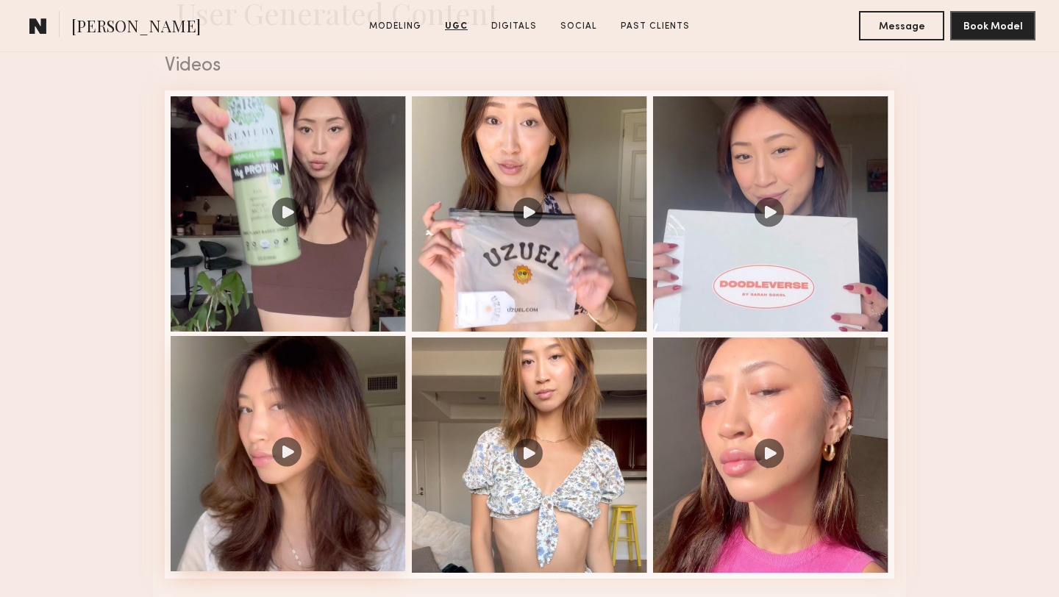
click at [319, 412] on div at bounding box center [288, 453] width 235 height 235
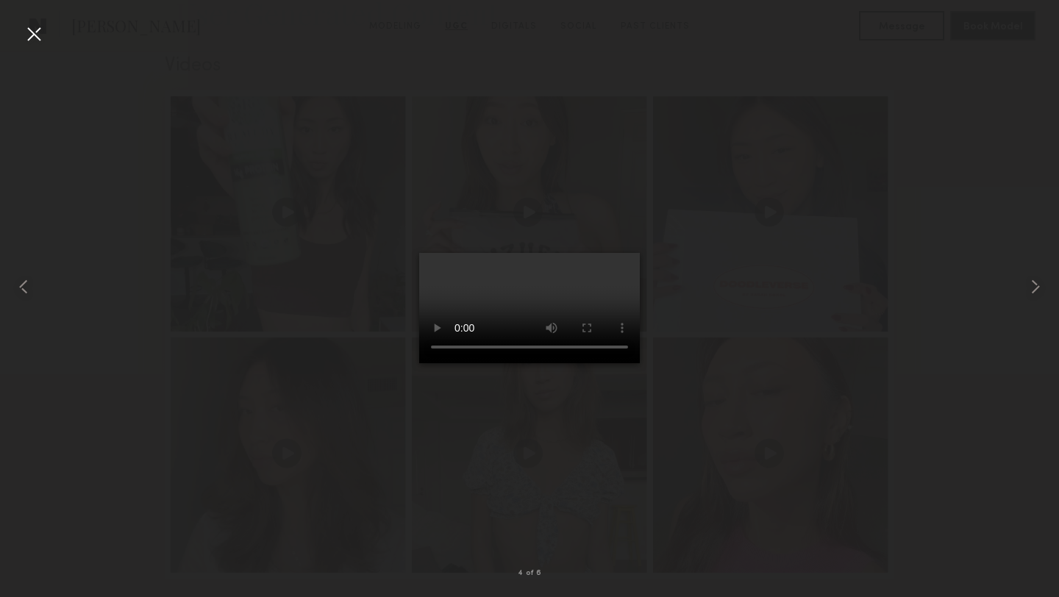
click at [39, 41] on div at bounding box center [34, 34] width 24 height 24
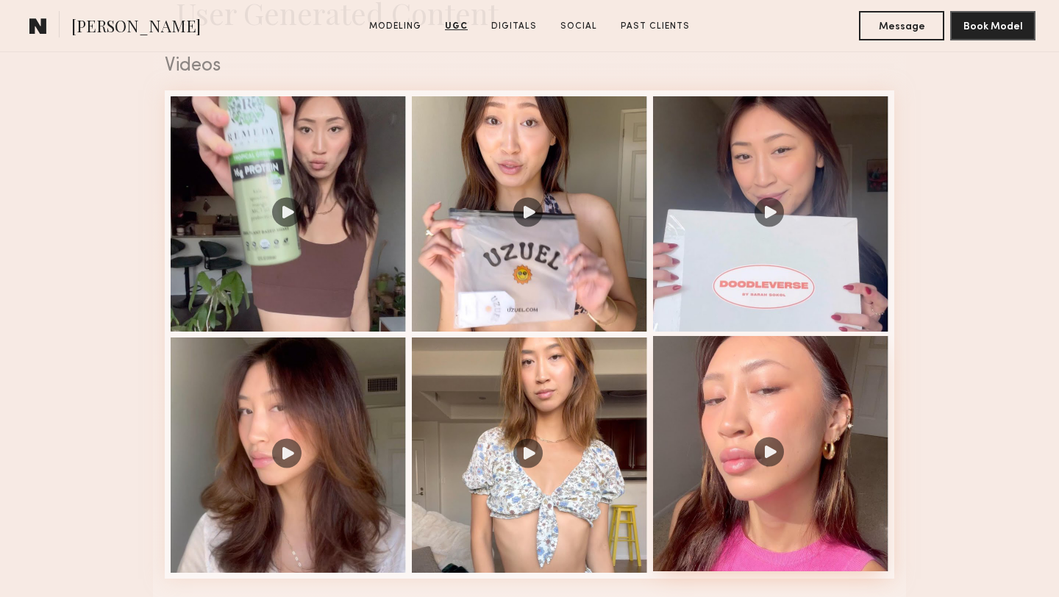
click at [843, 422] on div at bounding box center [770, 453] width 235 height 235
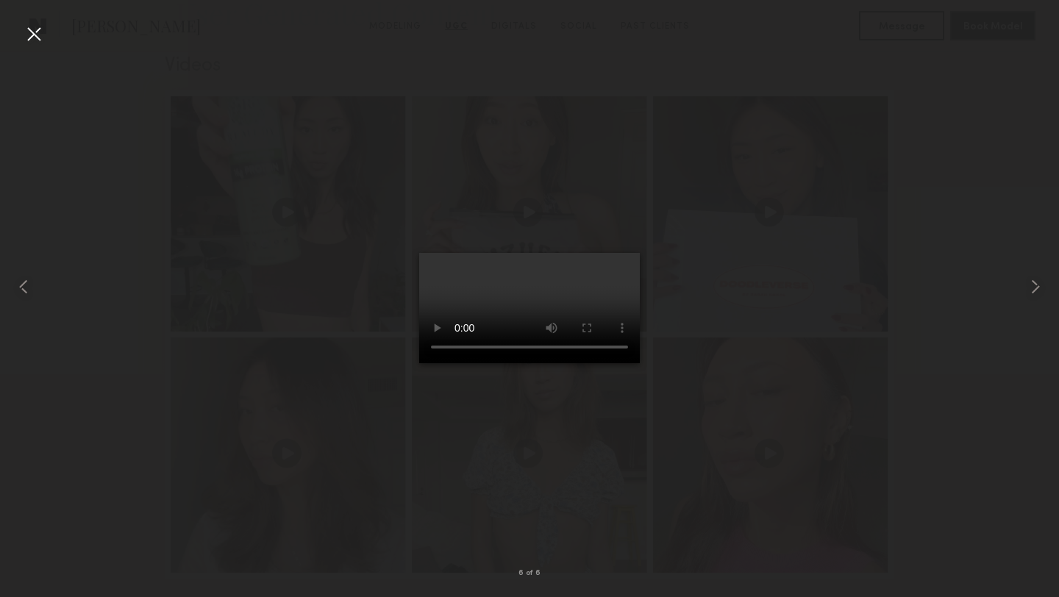
click at [32, 40] on div at bounding box center [34, 34] width 24 height 24
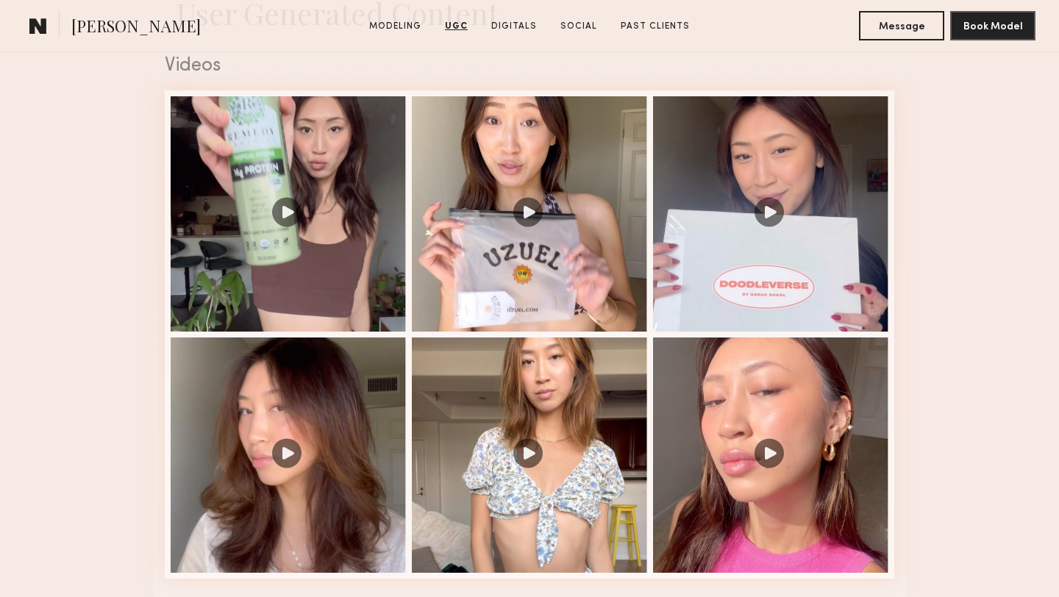
click at [129, 27] on span "[PERSON_NAME]" at bounding box center [135, 28] width 129 height 26
click at [32, 25] on common-icon at bounding box center [38, 25] width 18 height 19
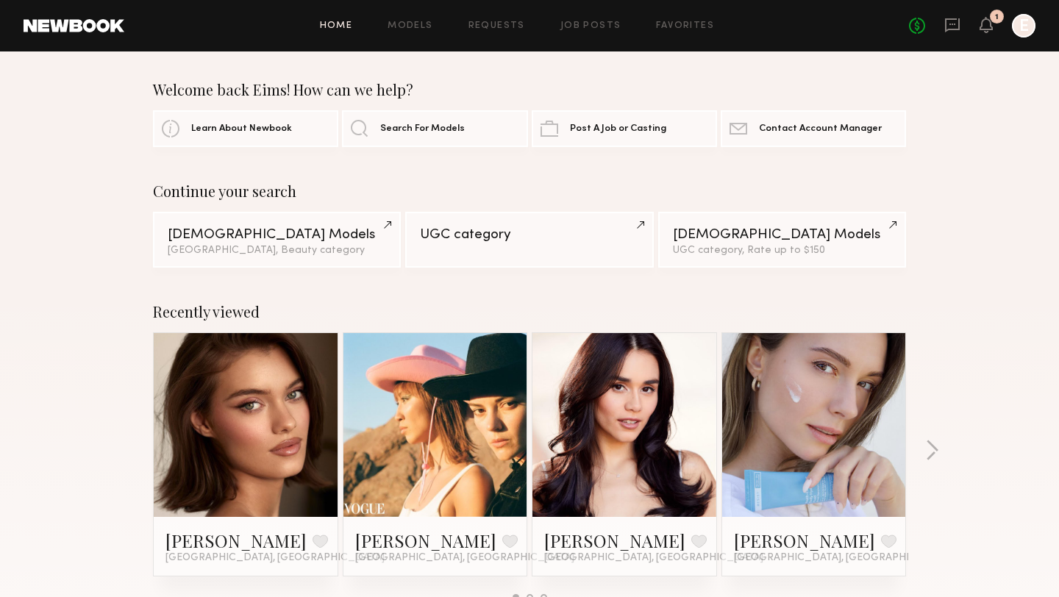
click at [591, 407] on link at bounding box center [624, 425] width 90 height 184
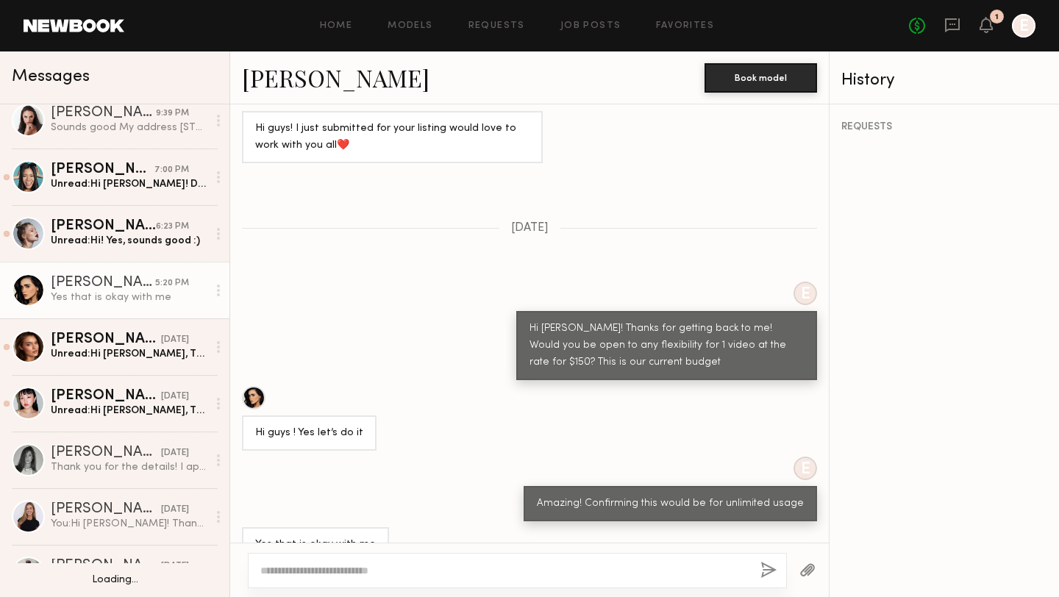
scroll to position [309, 0]
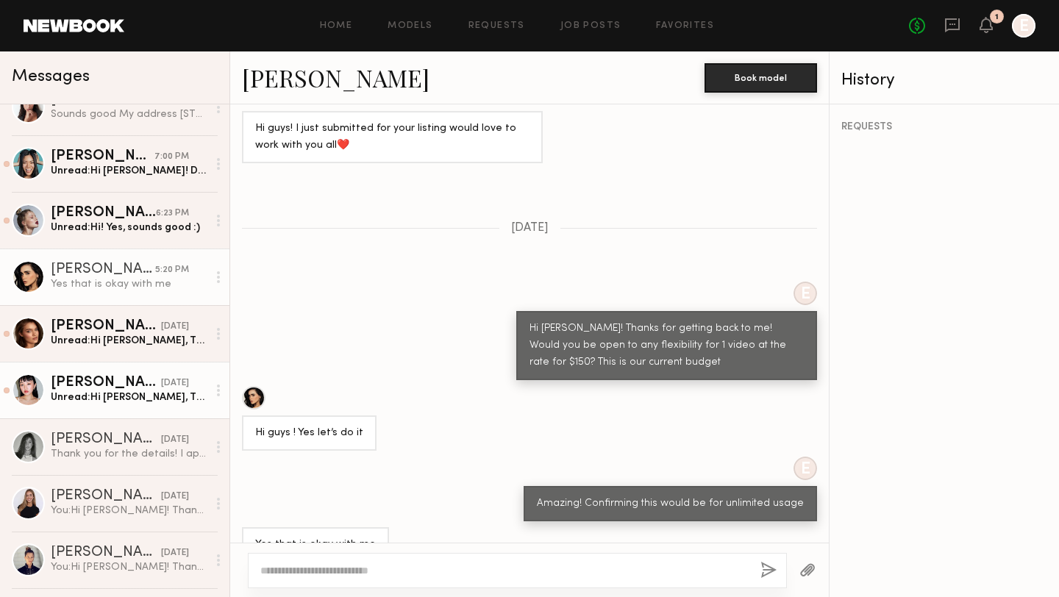
click at [106, 383] on div "[PERSON_NAME]" at bounding box center [106, 383] width 110 height 15
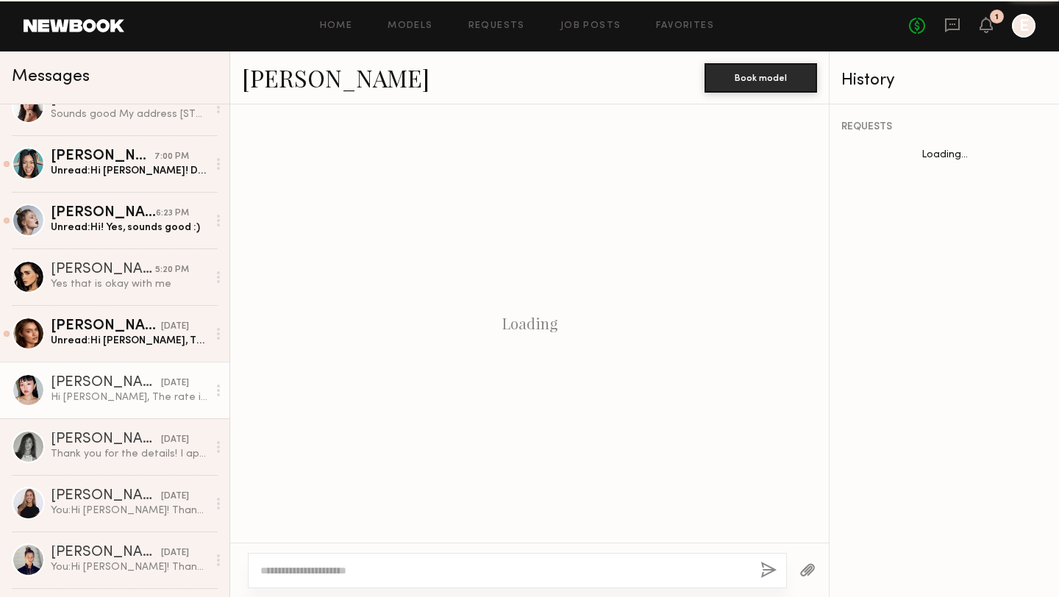
scroll to position [1605, 0]
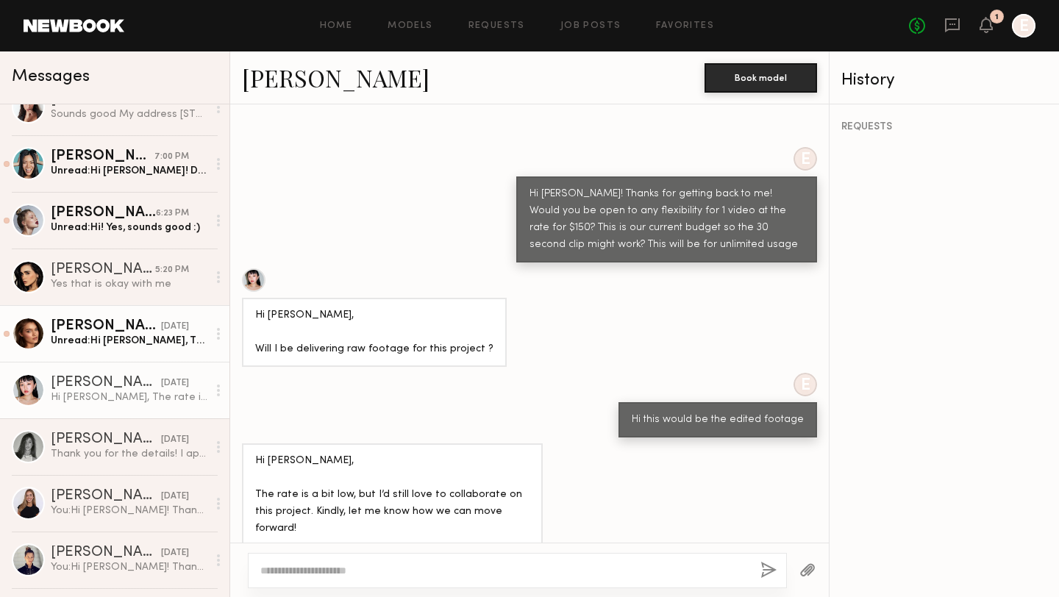
click at [119, 341] on div "Unread: Hi [PERSON_NAME], Thank you so much for reaching out and for the kind w…" at bounding box center [129, 341] width 157 height 14
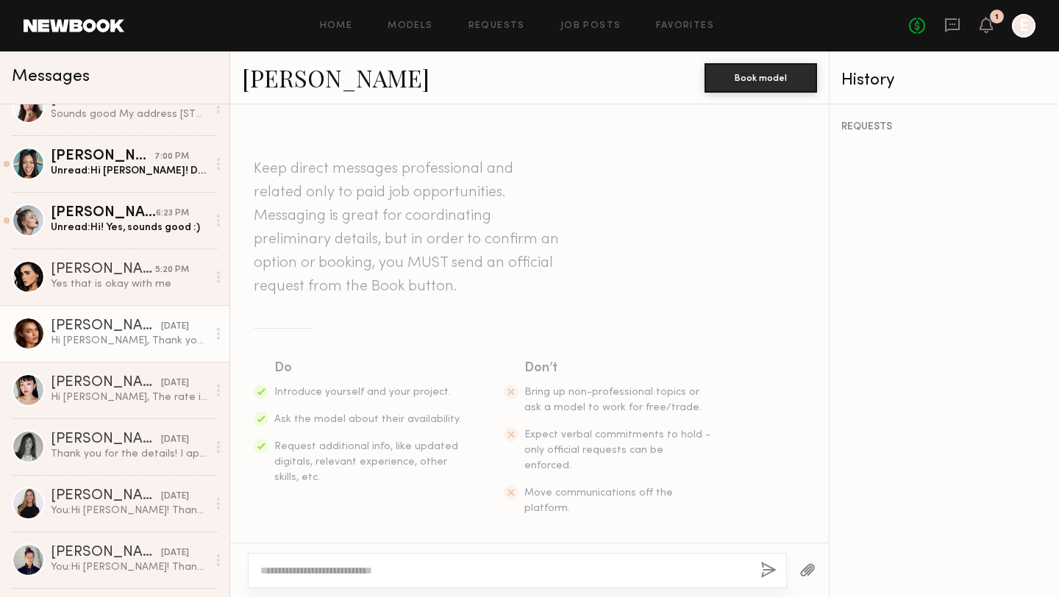
scroll to position [1403, 0]
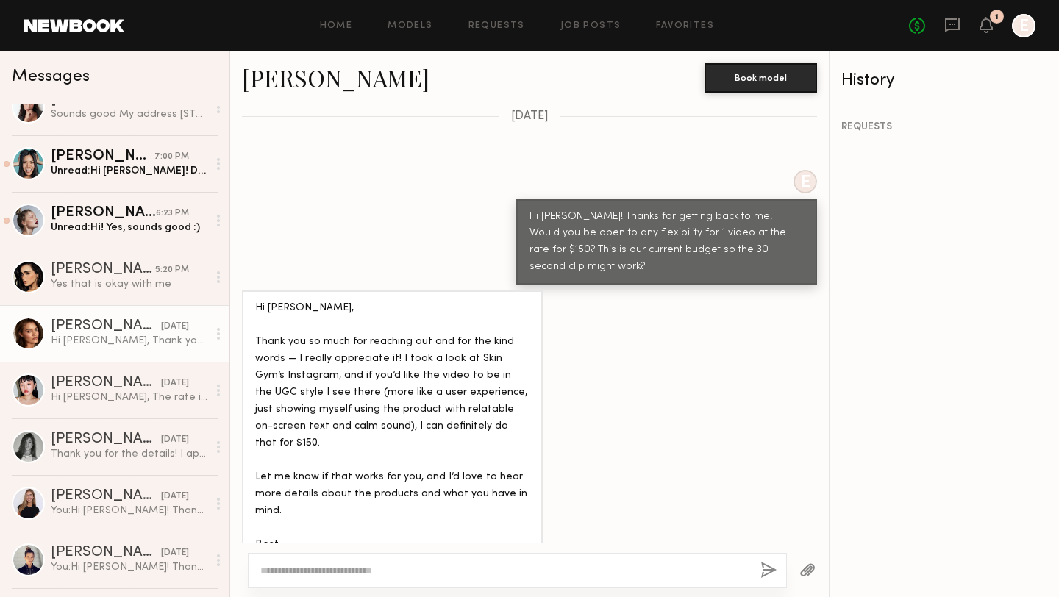
click at [409, 565] on textarea at bounding box center [504, 570] width 488 height 15
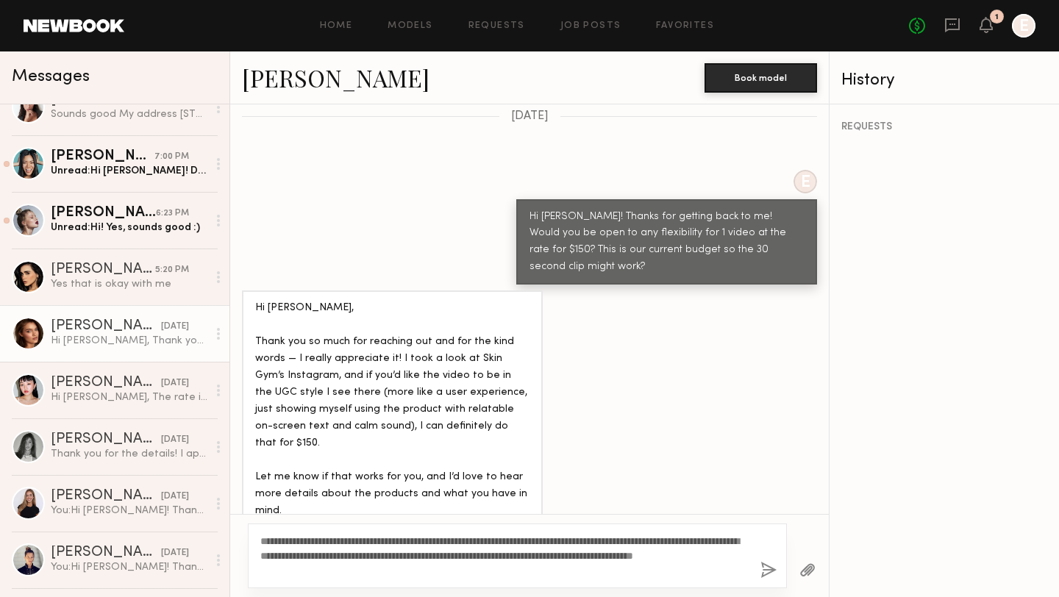
type textarea "**********"
click at [766, 567] on button "button" at bounding box center [768, 571] width 16 height 18
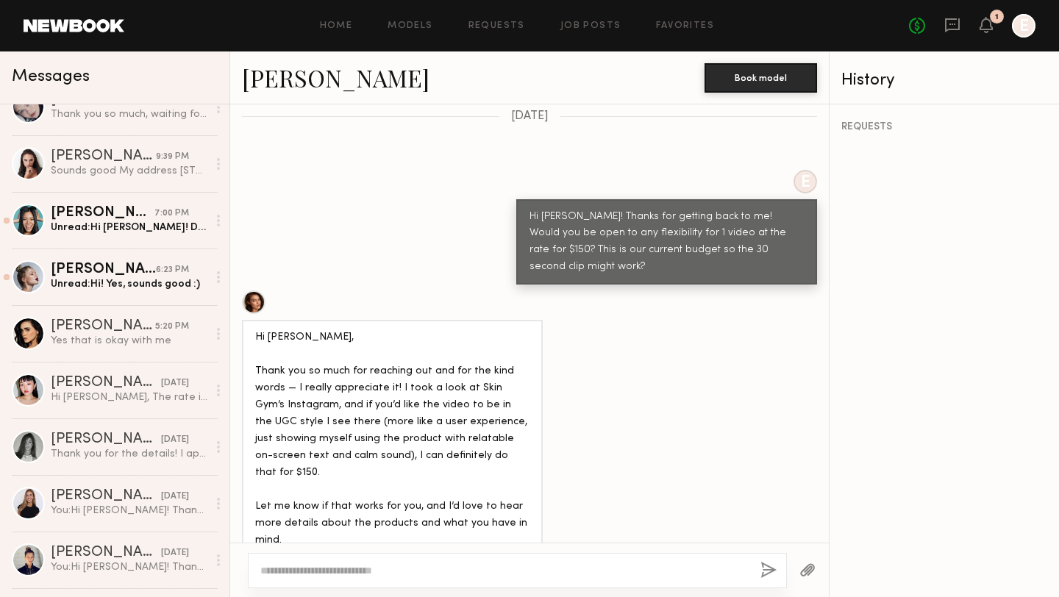
scroll to position [0, 0]
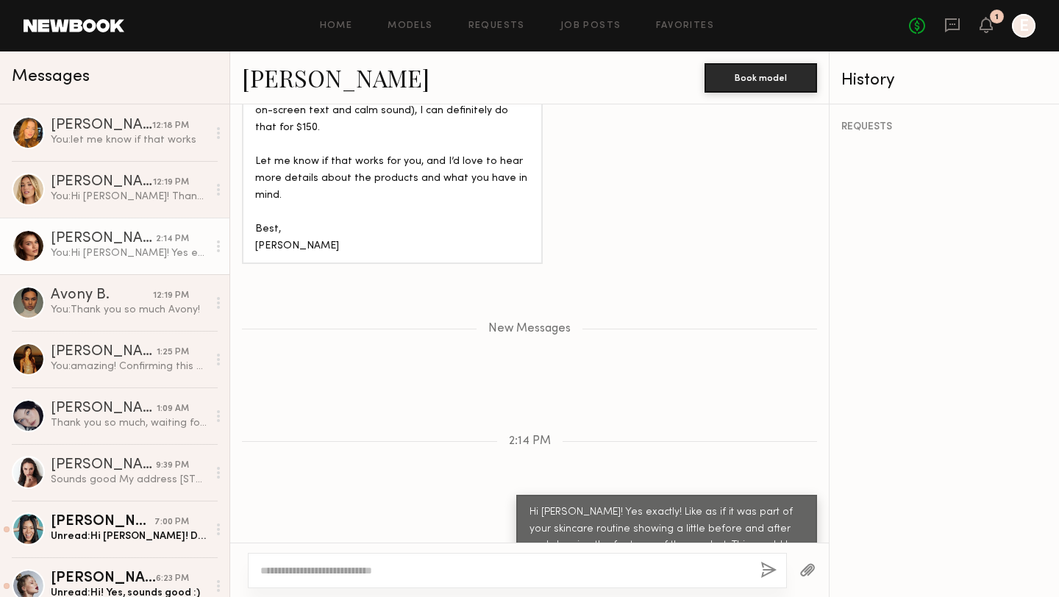
click at [350, 78] on link "Oleksandra K." at bounding box center [336, 78] width 188 height 32
click at [282, 88] on link "Oleksandra K." at bounding box center [336, 78] width 188 height 32
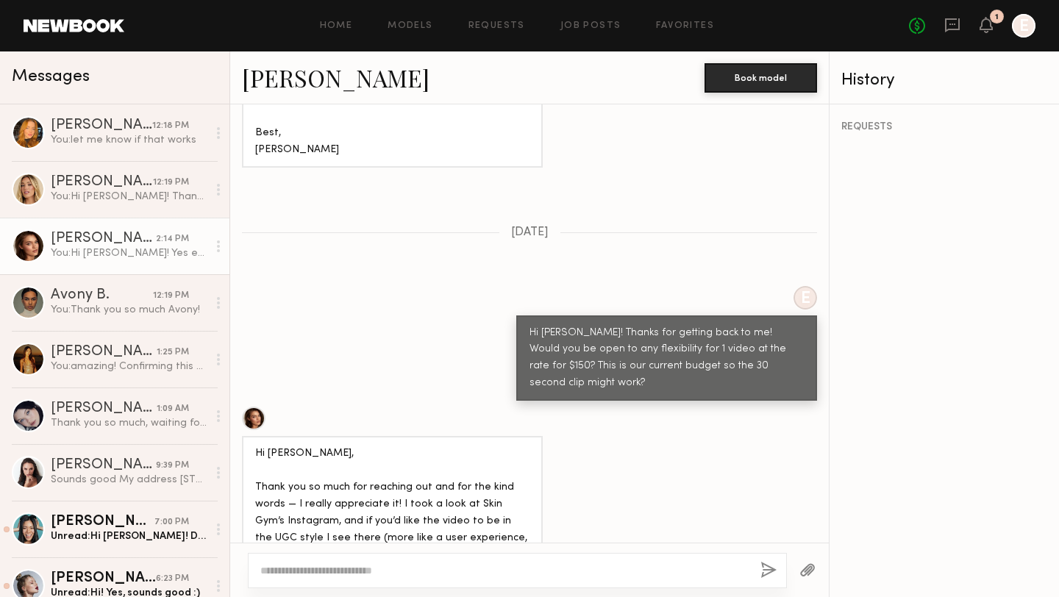
scroll to position [1280, 0]
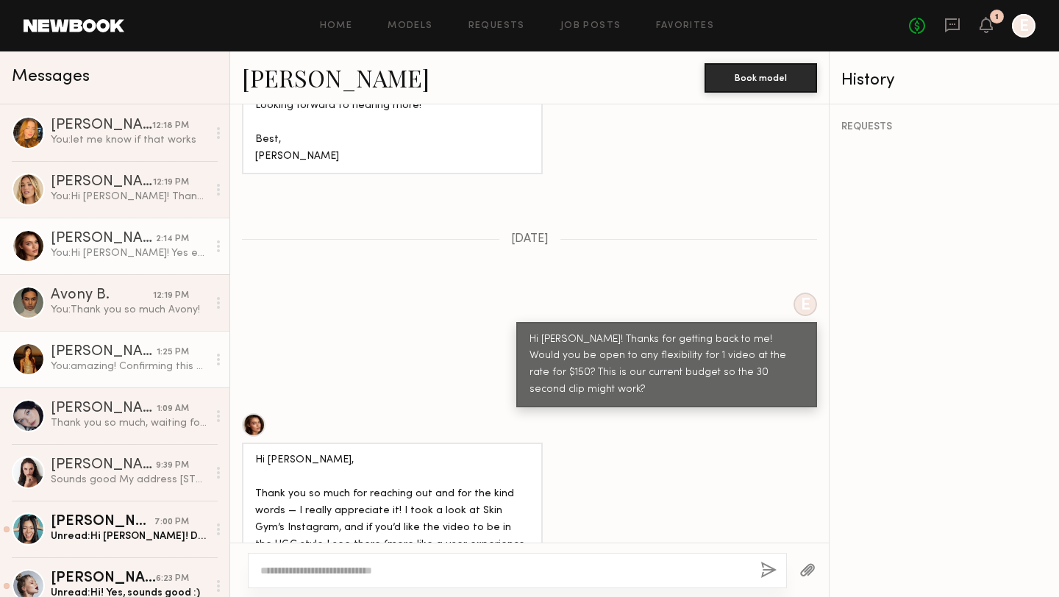
click at [80, 351] on div "Kristine W." at bounding box center [104, 352] width 106 height 15
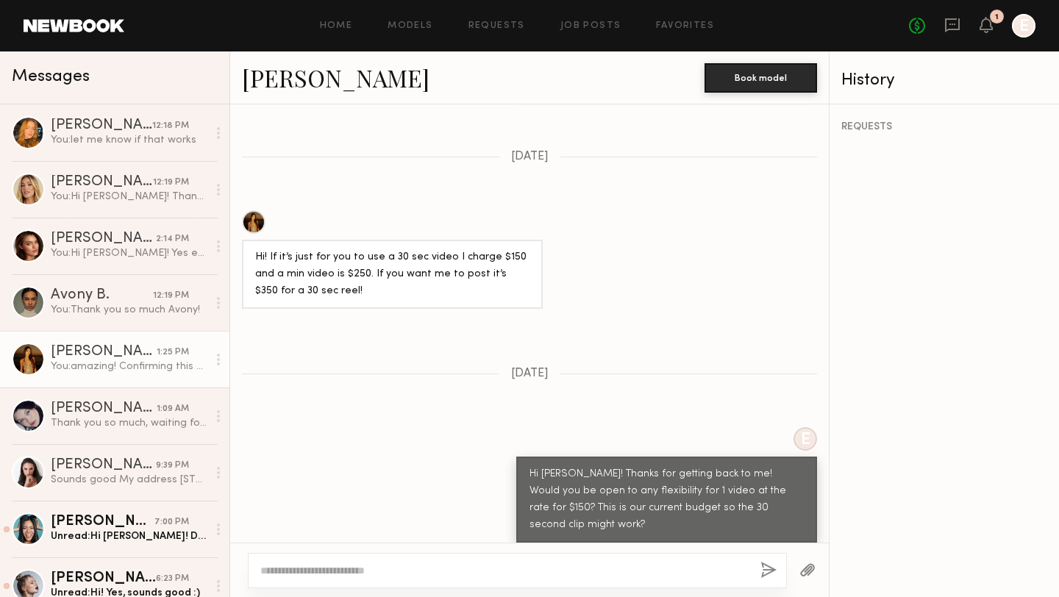
scroll to position [1089, 0]
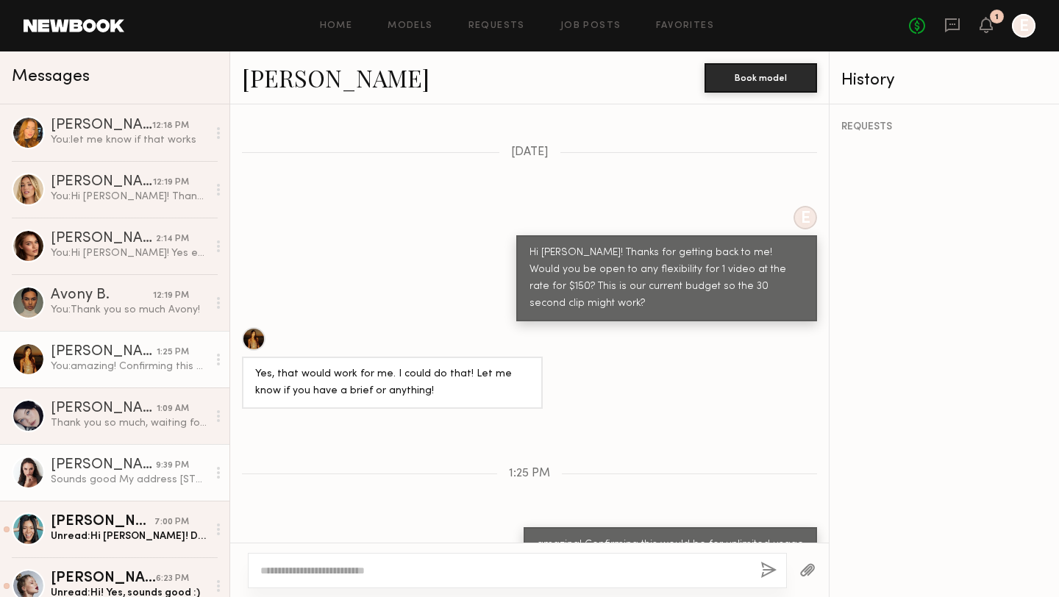
click at [79, 471] on div "Anastasiia S." at bounding box center [103, 465] width 105 height 15
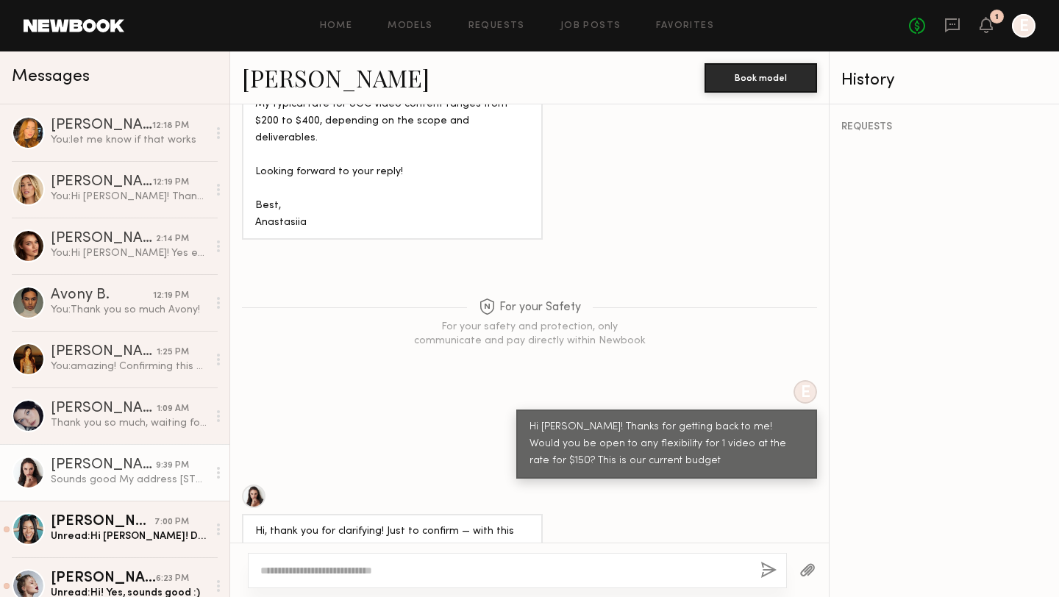
scroll to position [1442, 0]
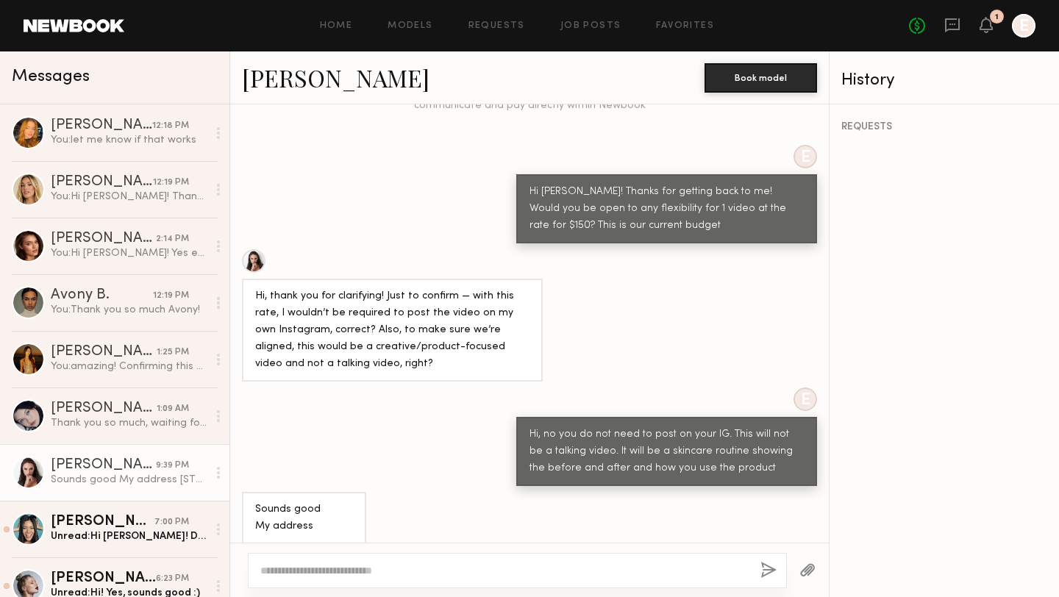
click at [365, 576] on textarea at bounding box center [504, 570] width 488 height 15
click at [263, 571] on textarea "**********" at bounding box center [504, 570] width 488 height 15
type textarea "**********"
click at [771, 567] on button "button" at bounding box center [768, 571] width 16 height 18
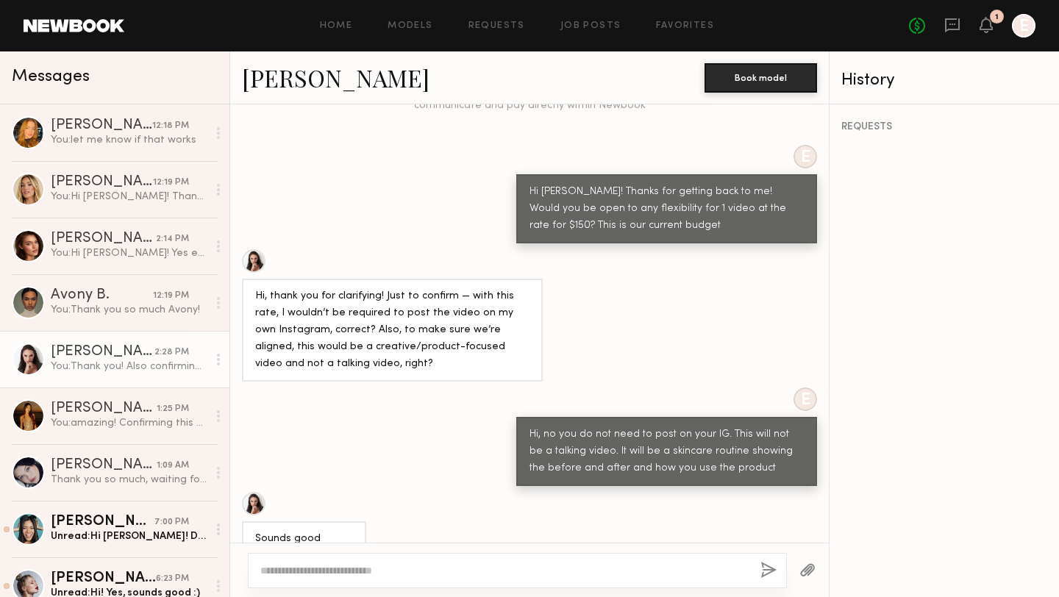
scroll to position [1736, 0]
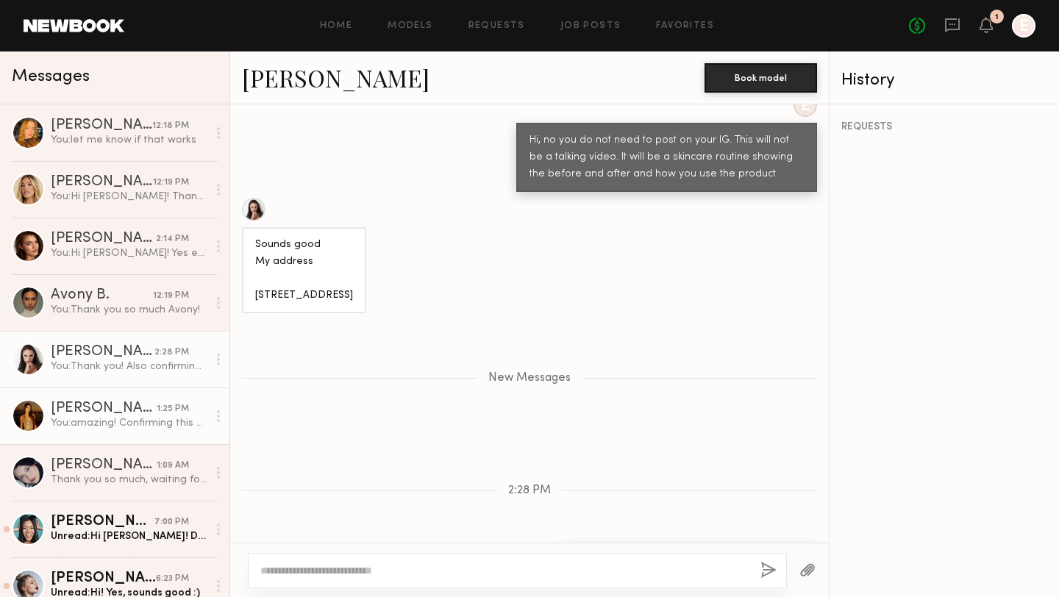
click at [90, 413] on div "Kristine W." at bounding box center [104, 409] width 106 height 15
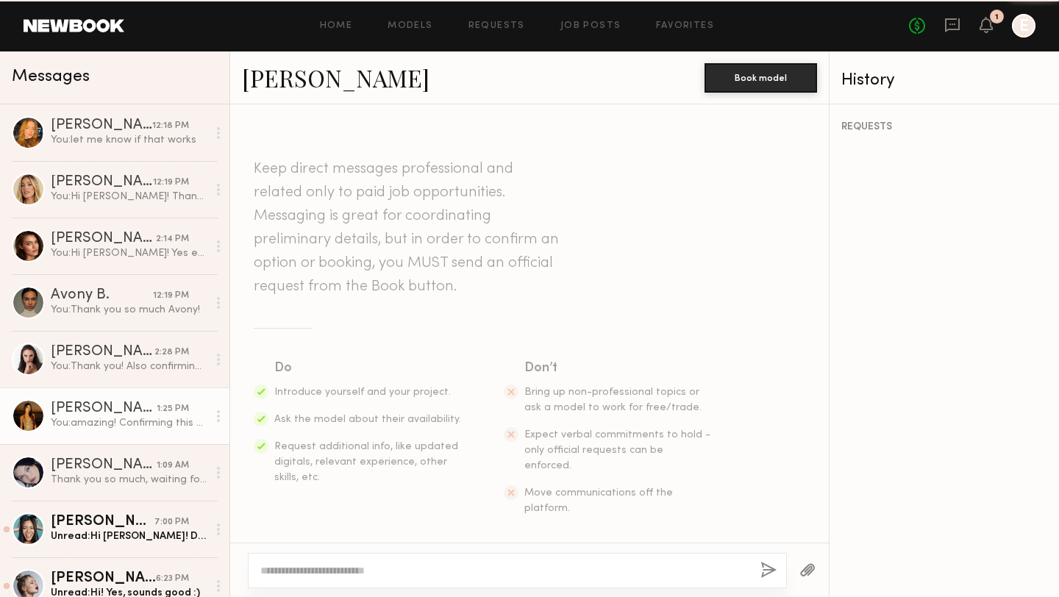
scroll to position [1089, 0]
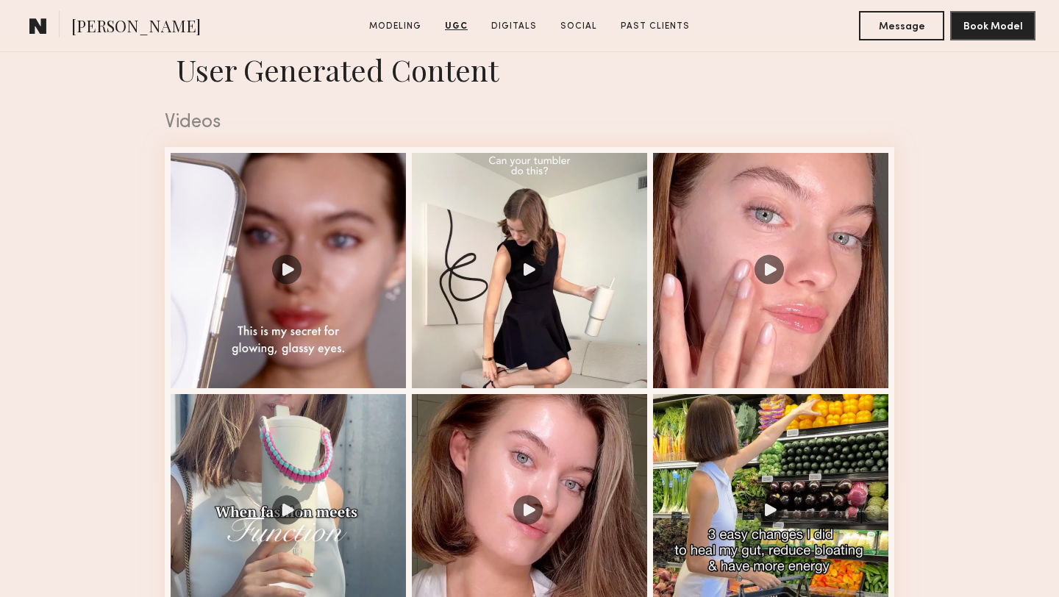
scroll to position [1516, 0]
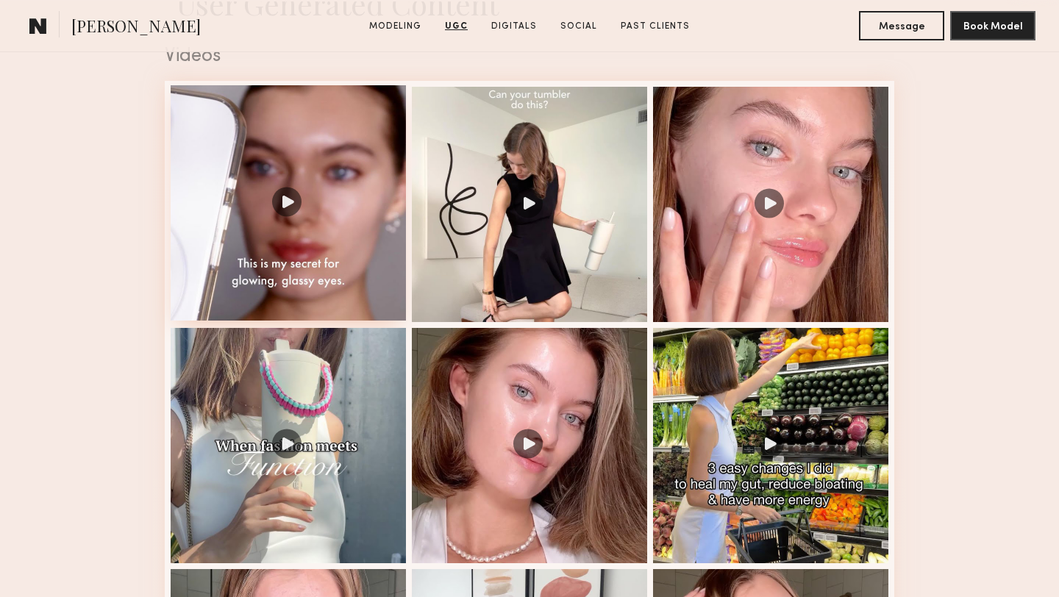
click at [330, 301] on div at bounding box center [288, 202] width 235 height 235
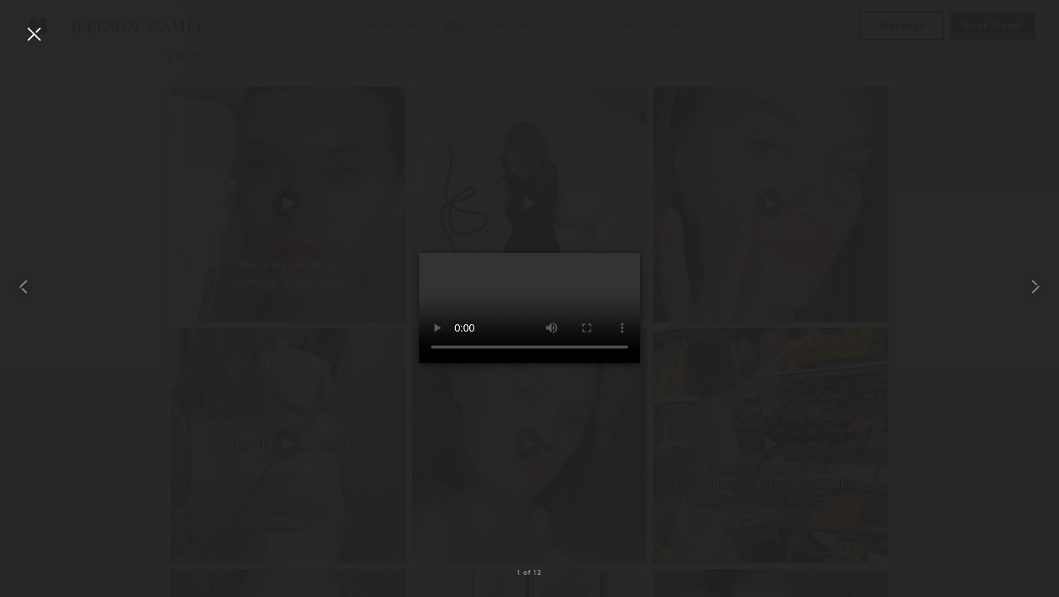
click at [32, 29] on div at bounding box center [34, 34] width 24 height 24
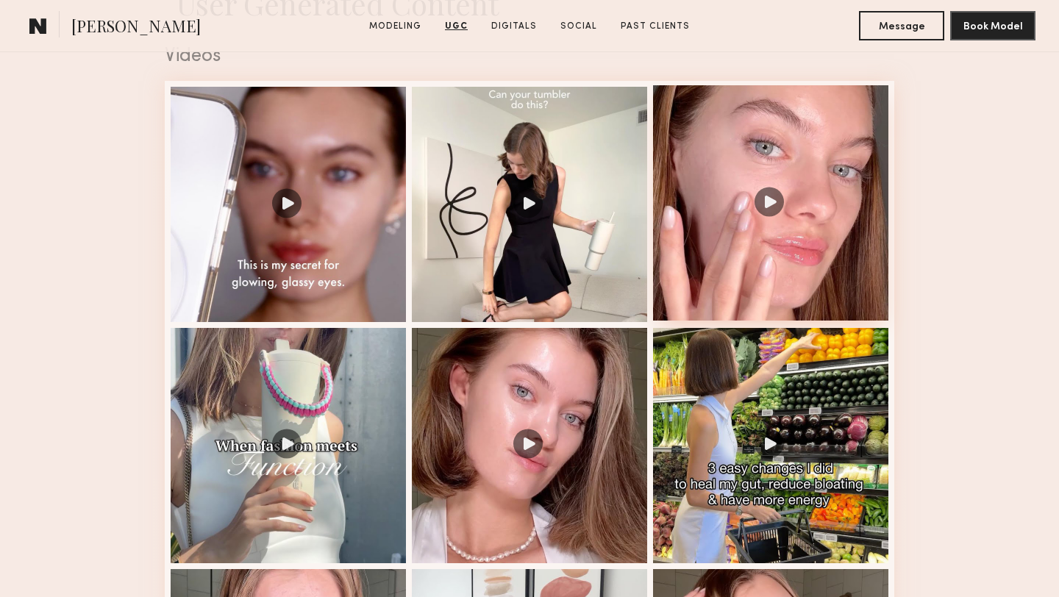
click at [841, 257] on div at bounding box center [770, 202] width 235 height 235
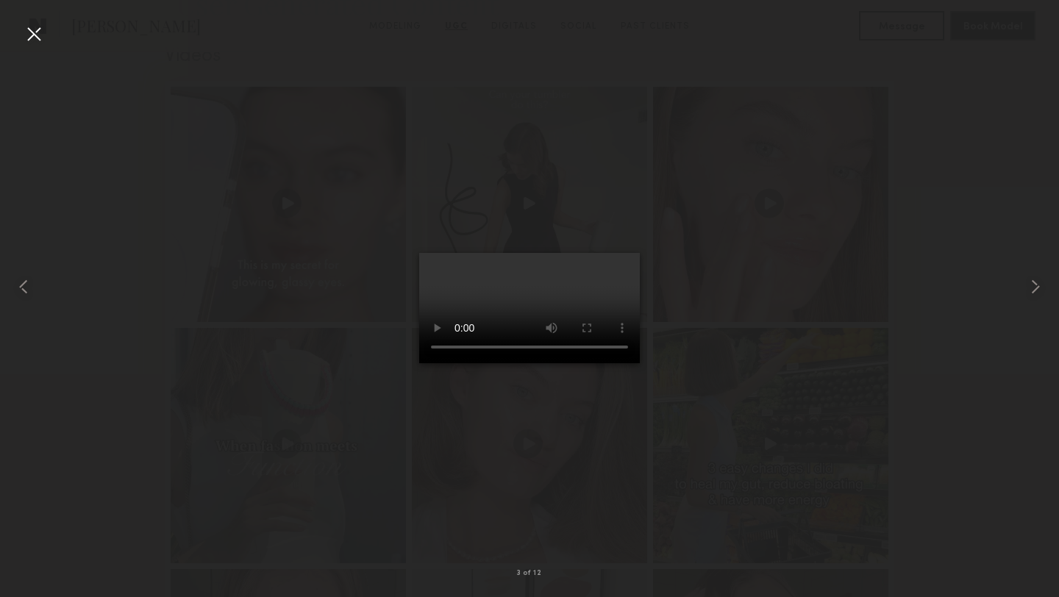
click at [35, 35] on div at bounding box center [34, 34] width 24 height 24
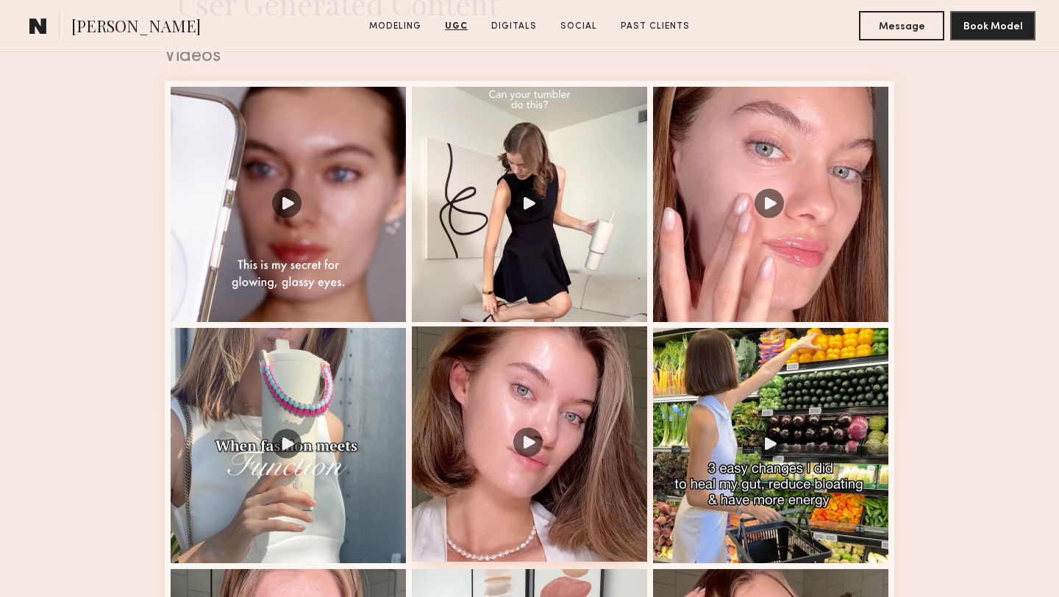
click at [472, 414] on div at bounding box center [529, 444] width 235 height 235
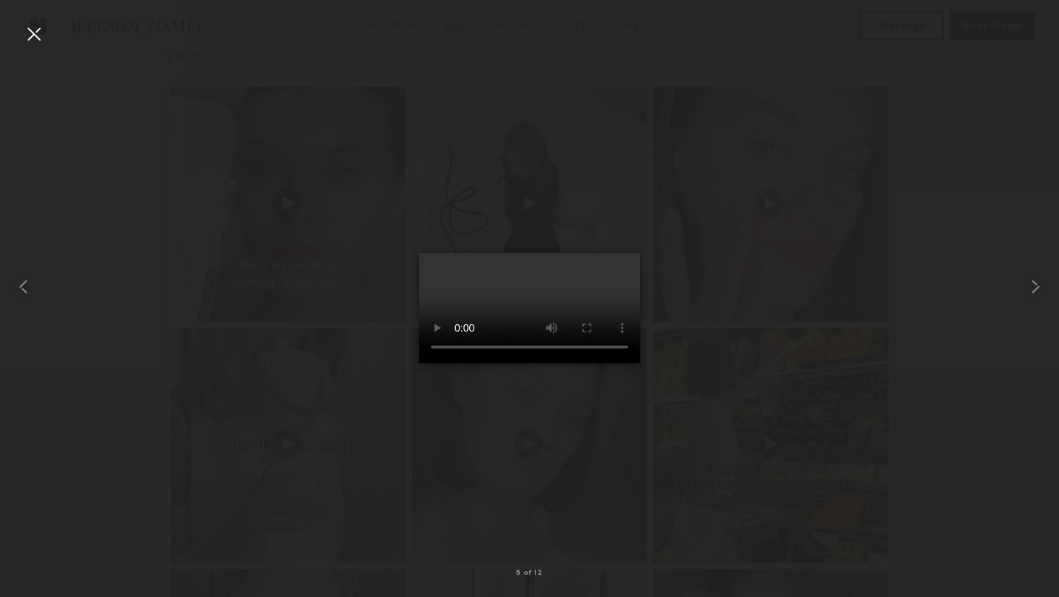
click at [129, 118] on div at bounding box center [529, 287] width 1059 height 527
click at [31, 35] on div at bounding box center [34, 34] width 24 height 24
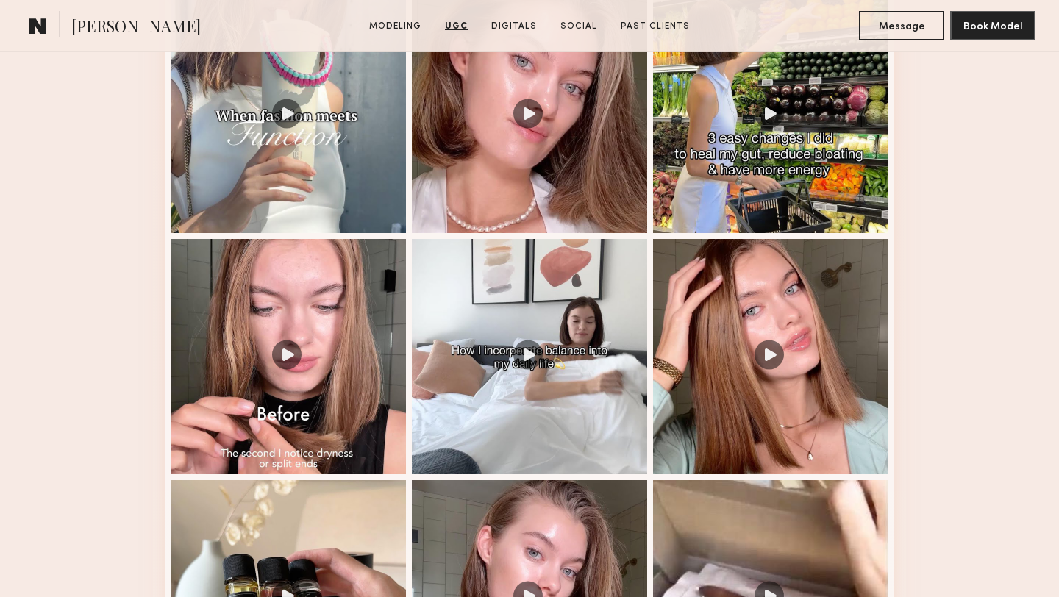
scroll to position [1824, 0]
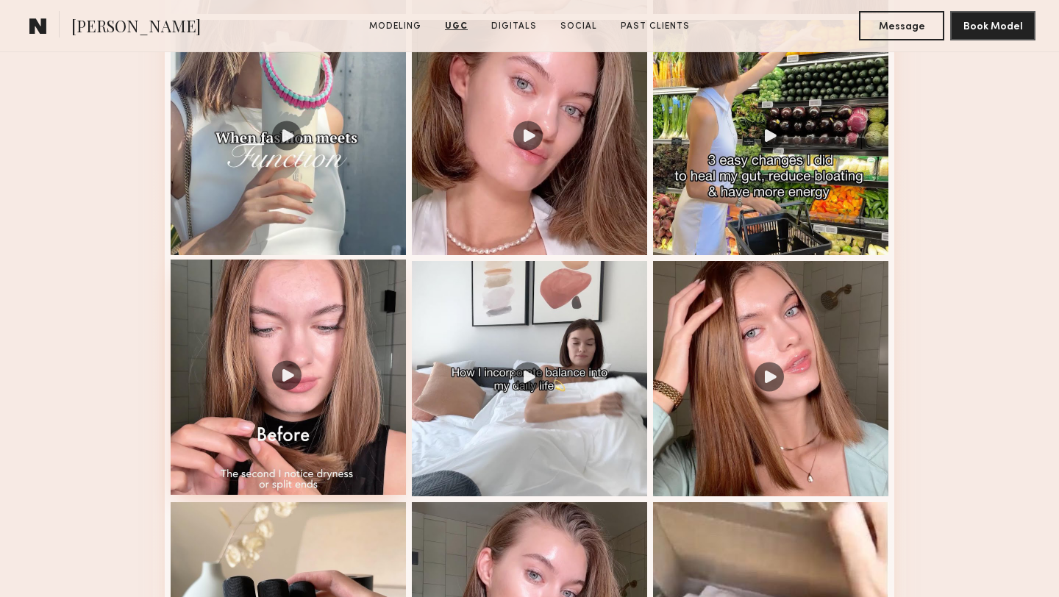
click at [275, 351] on div at bounding box center [288, 377] width 235 height 235
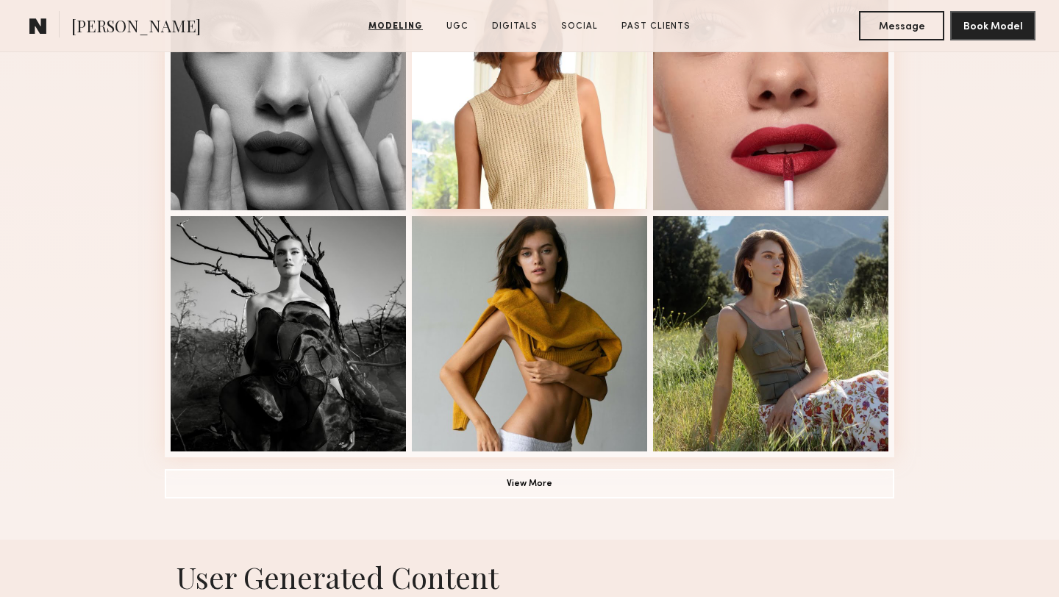
scroll to position [947, 0]
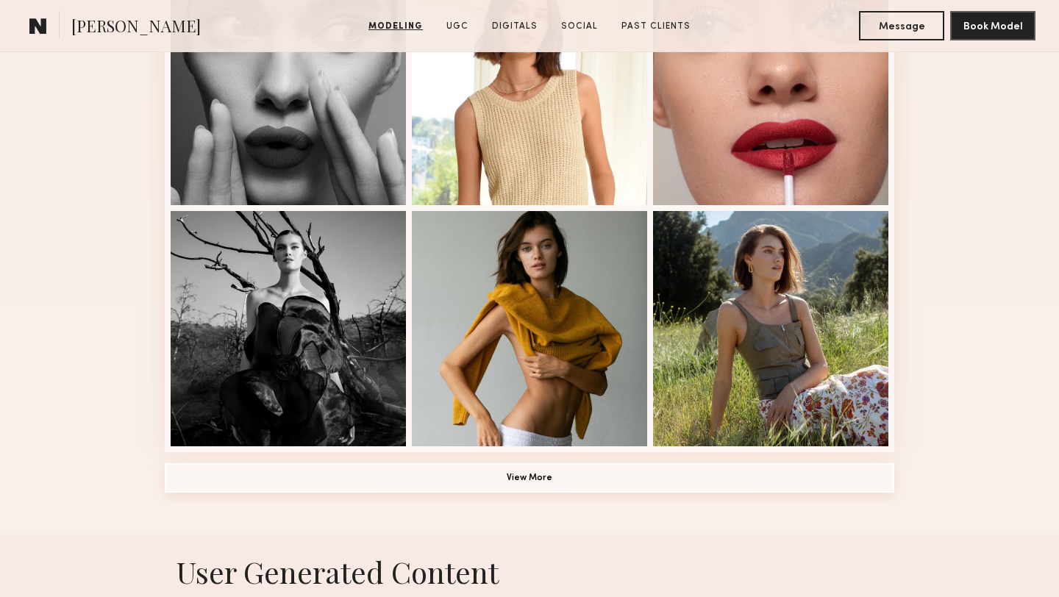
click at [559, 487] on button "View More" at bounding box center [529, 477] width 729 height 29
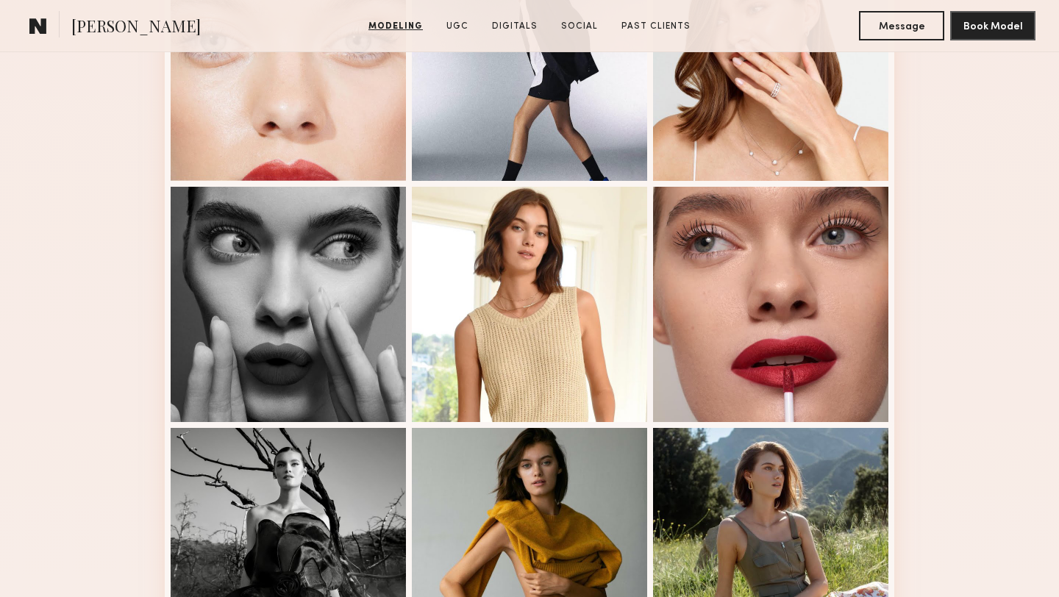
scroll to position [727, 0]
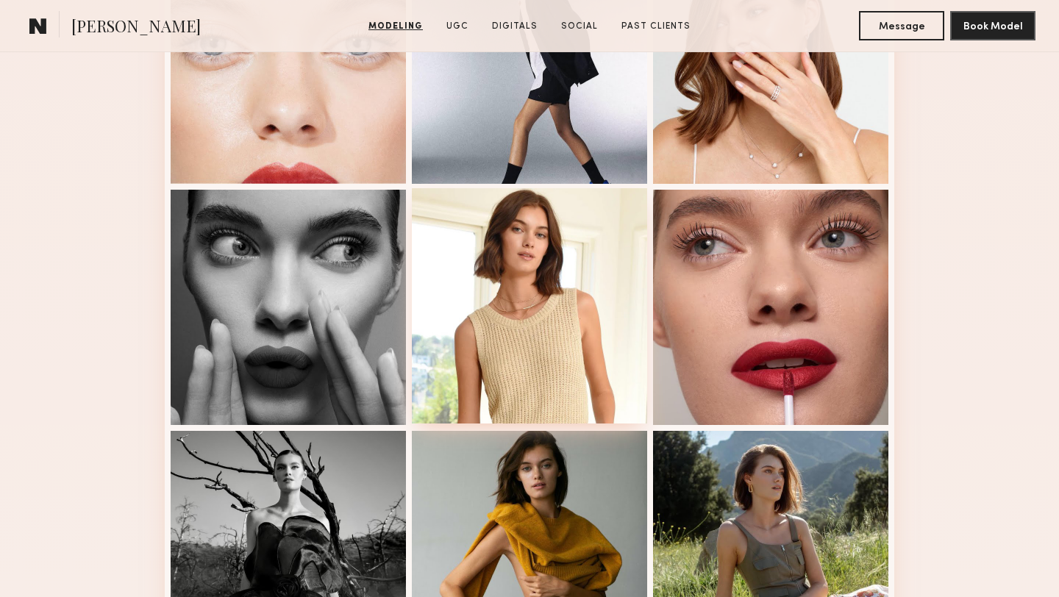
click at [565, 338] on div at bounding box center [529, 305] width 235 height 235
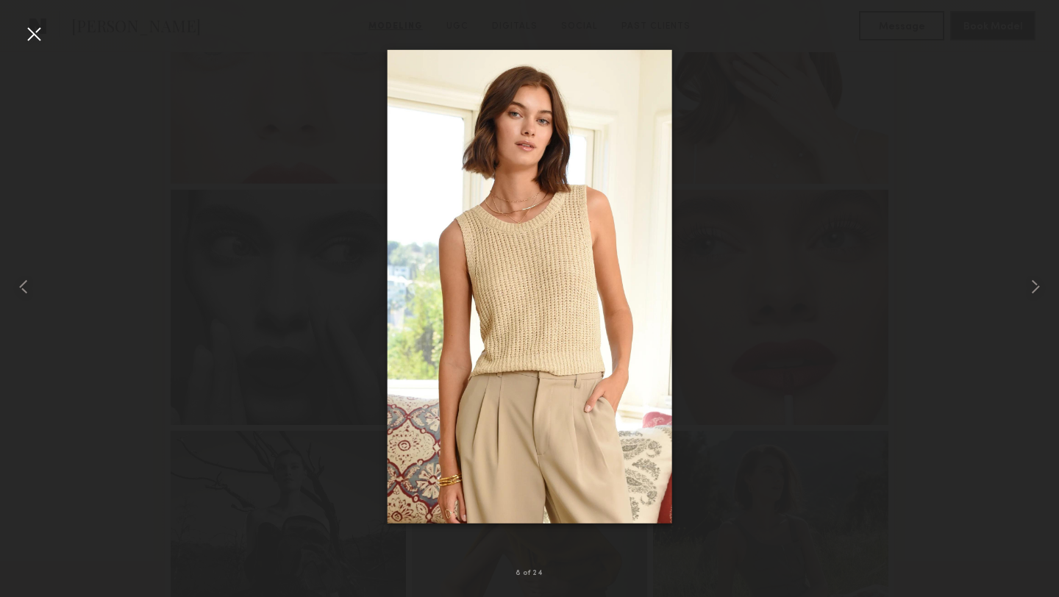
click at [37, 36] on div at bounding box center [34, 34] width 24 height 24
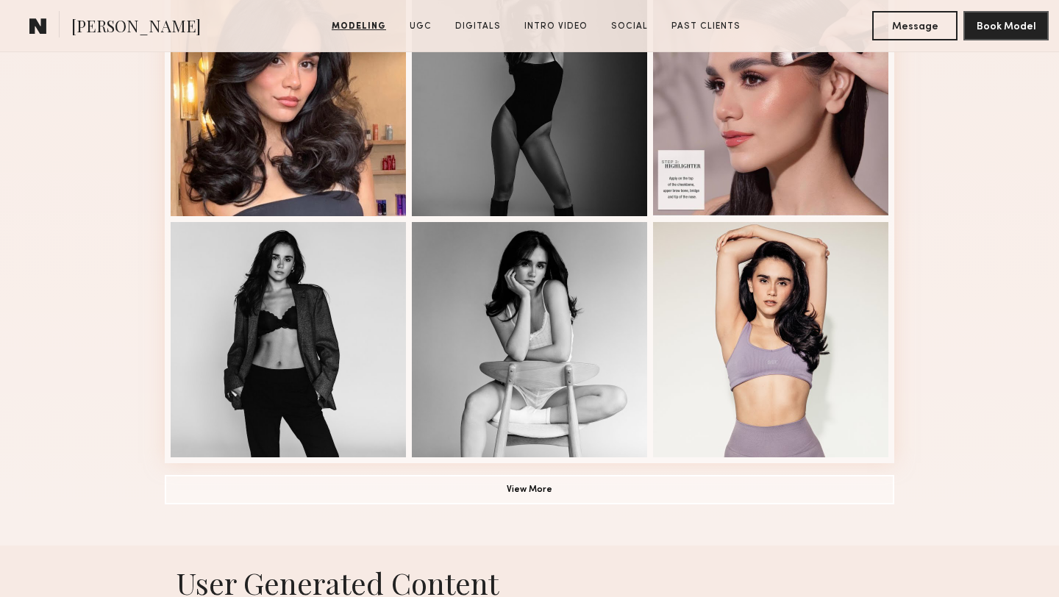
scroll to position [939, 0]
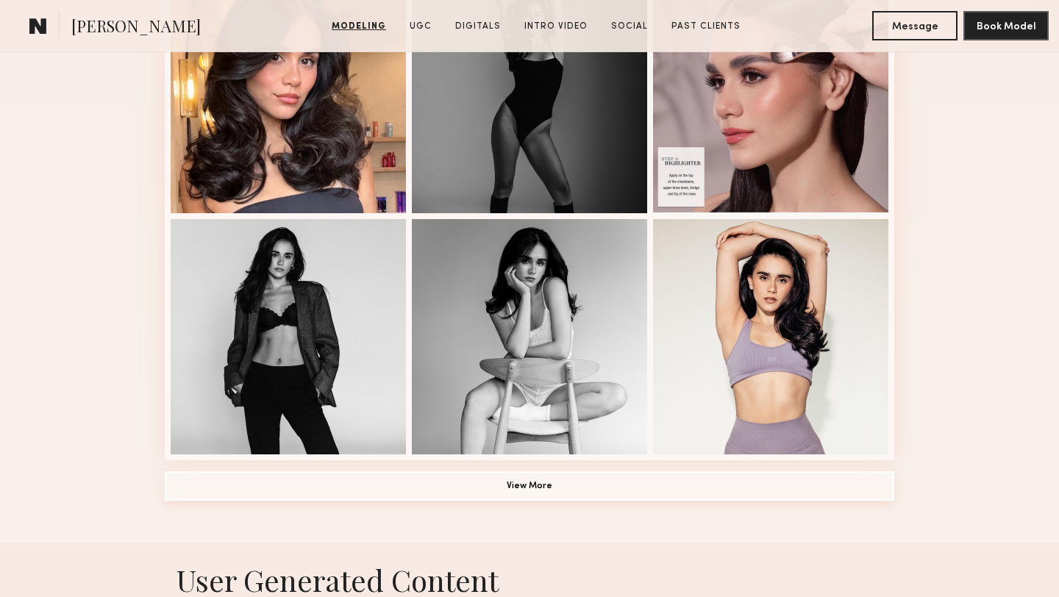
click at [333, 496] on button "View More" at bounding box center [529, 485] width 729 height 29
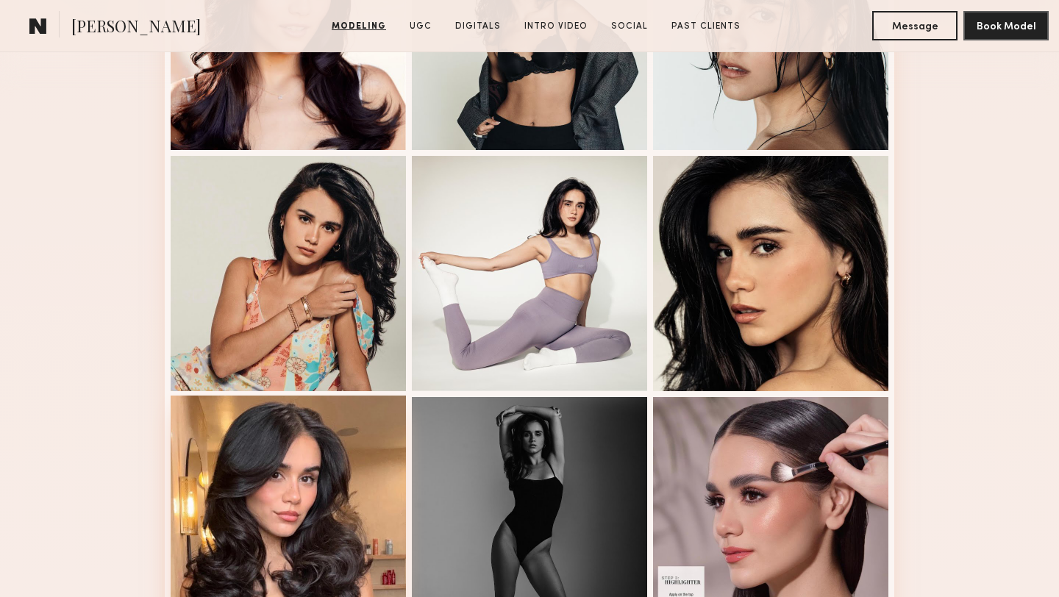
scroll to position [521, 0]
click at [334, 475] on div at bounding box center [288, 512] width 235 height 235
